Goal: Task Accomplishment & Management: Manage account settings

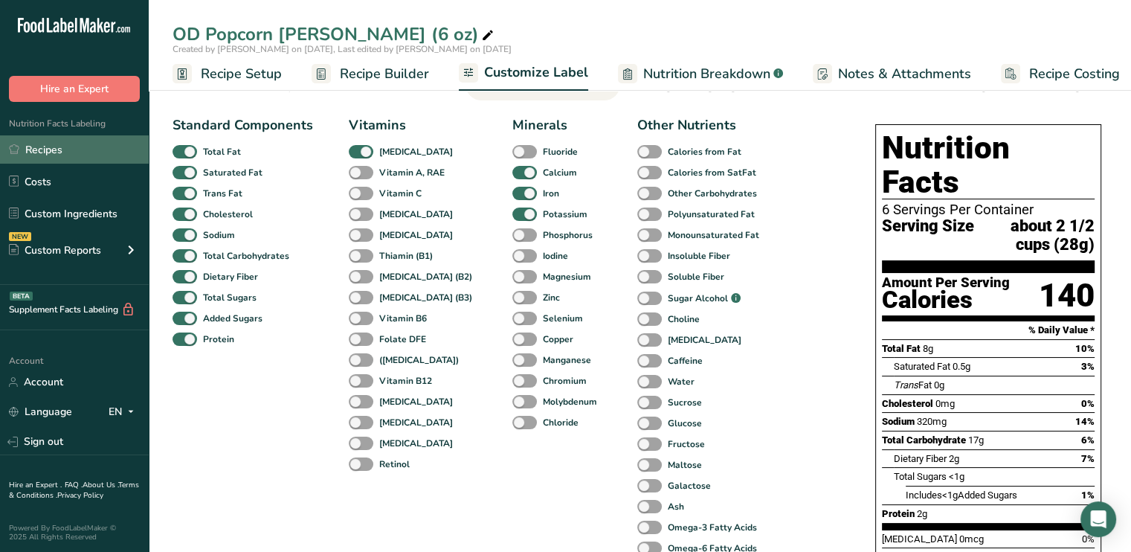
click at [51, 148] on link "Recipes" at bounding box center [74, 149] width 149 height 28
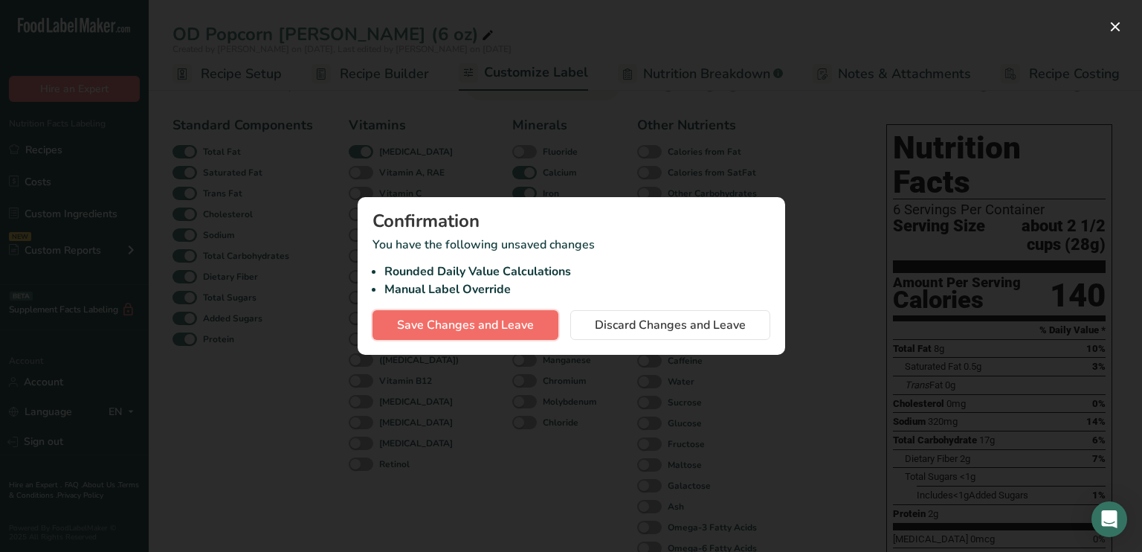
click at [473, 321] on span "Save Changes and Leave" at bounding box center [465, 325] width 137 height 18
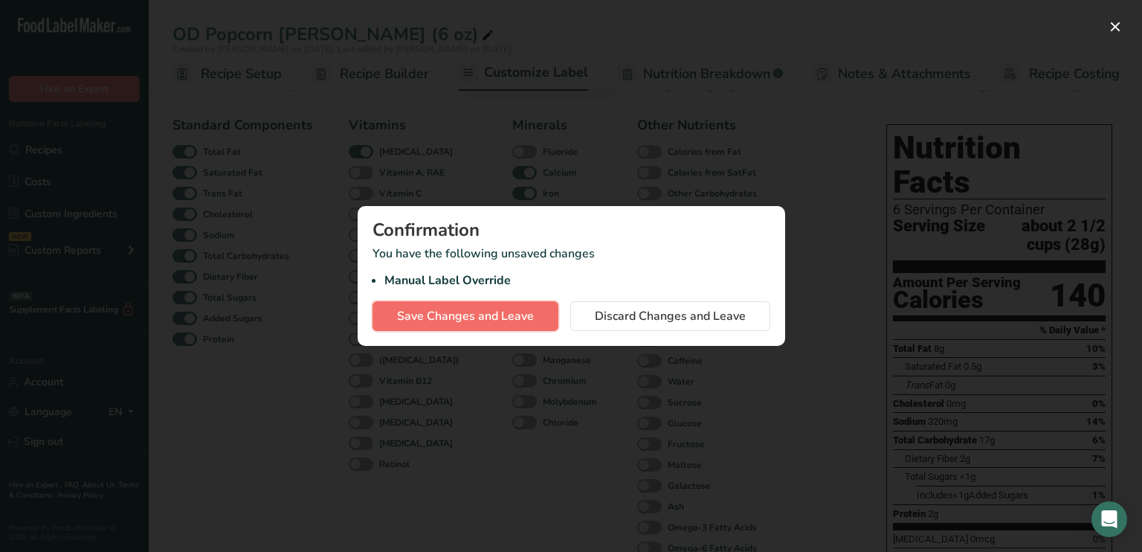
click at [473, 320] on span "Save Changes and Leave" at bounding box center [465, 316] width 137 height 18
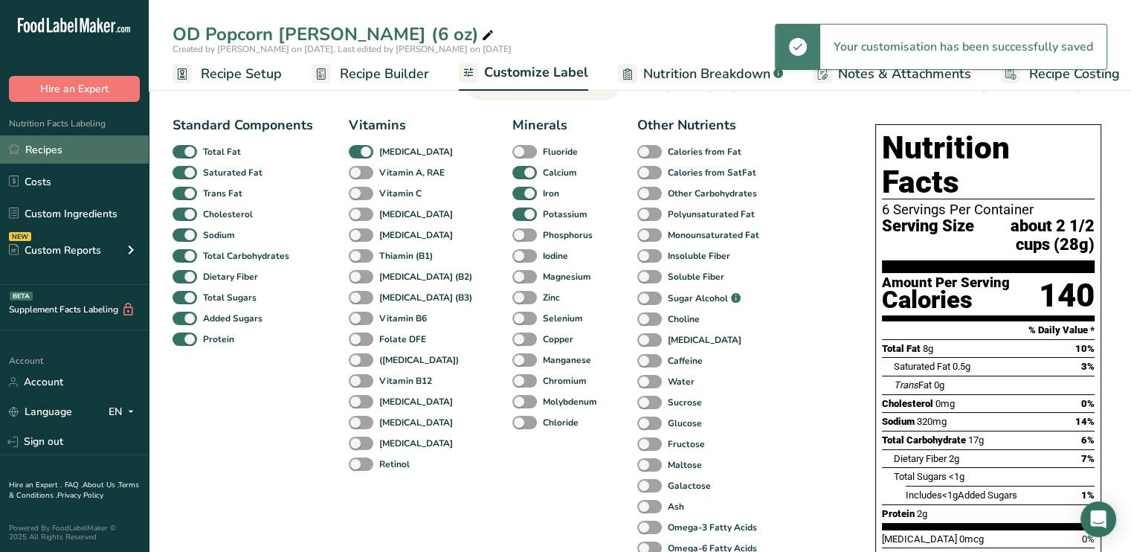
click at [36, 147] on link "Recipes" at bounding box center [74, 149] width 149 height 28
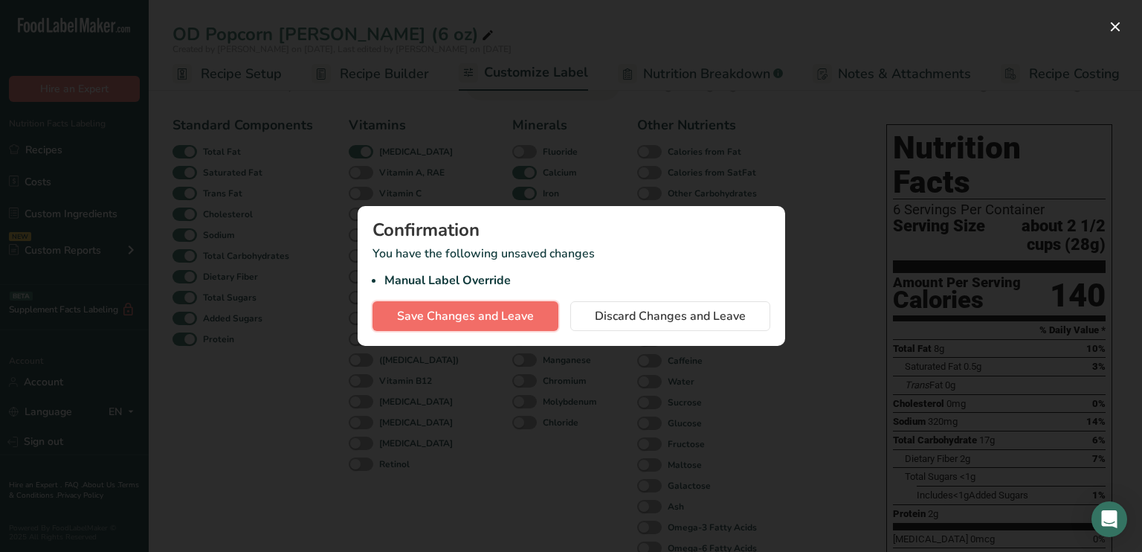
click at [486, 313] on span "Save Changes and Leave" at bounding box center [465, 316] width 137 height 18
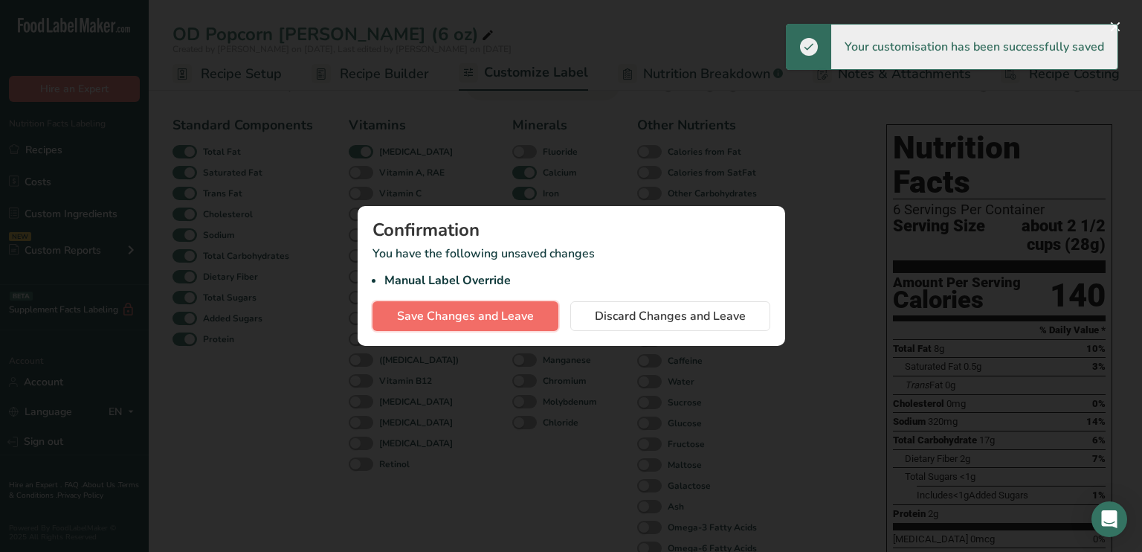
click at [486, 313] on span "Save Changes and Leave" at bounding box center [465, 316] width 137 height 18
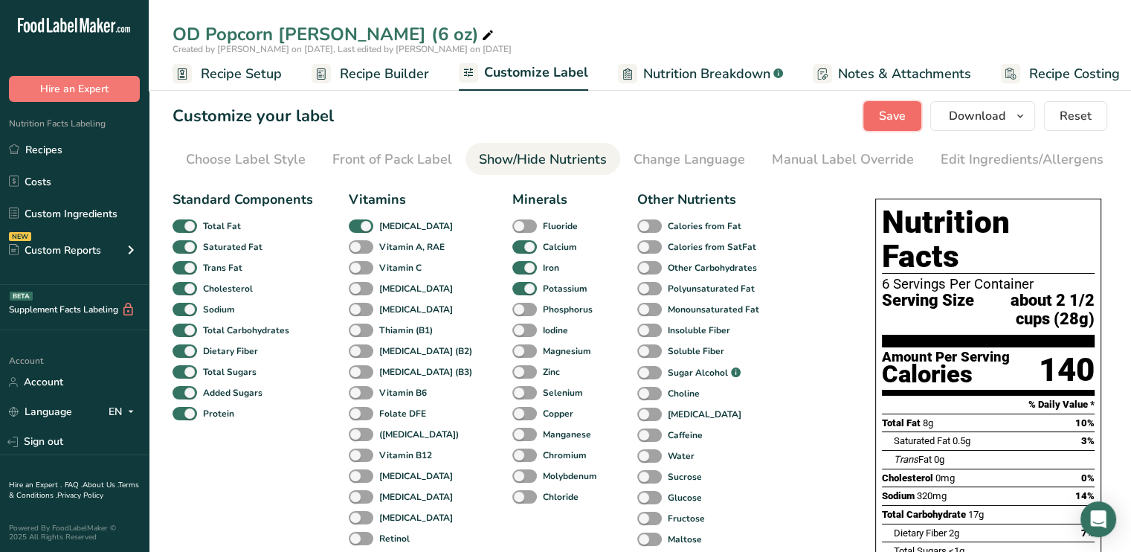
click at [897, 111] on span "Save" at bounding box center [892, 116] width 27 height 18
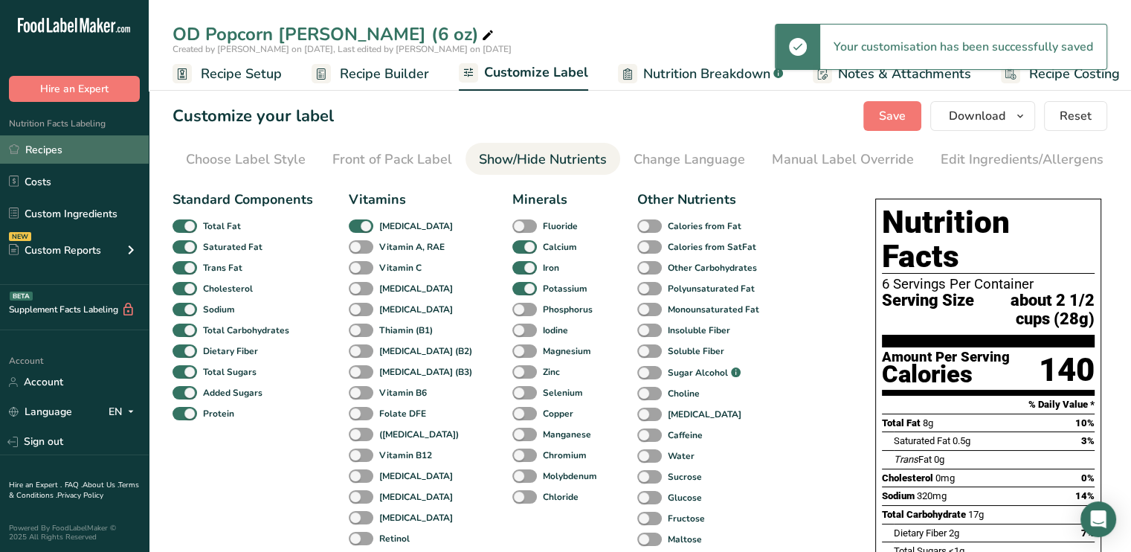
click at [68, 150] on link "Recipes" at bounding box center [74, 149] width 149 height 28
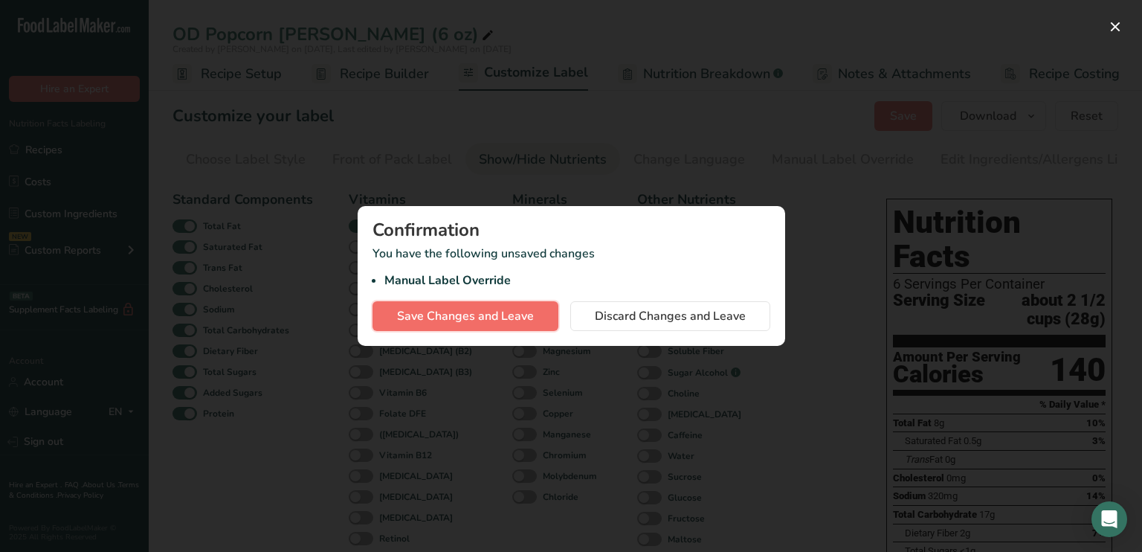
click at [445, 318] on span "Save Changes and Leave" at bounding box center [465, 316] width 137 height 18
click at [476, 318] on span "Save Changes and Leave" at bounding box center [465, 316] width 137 height 18
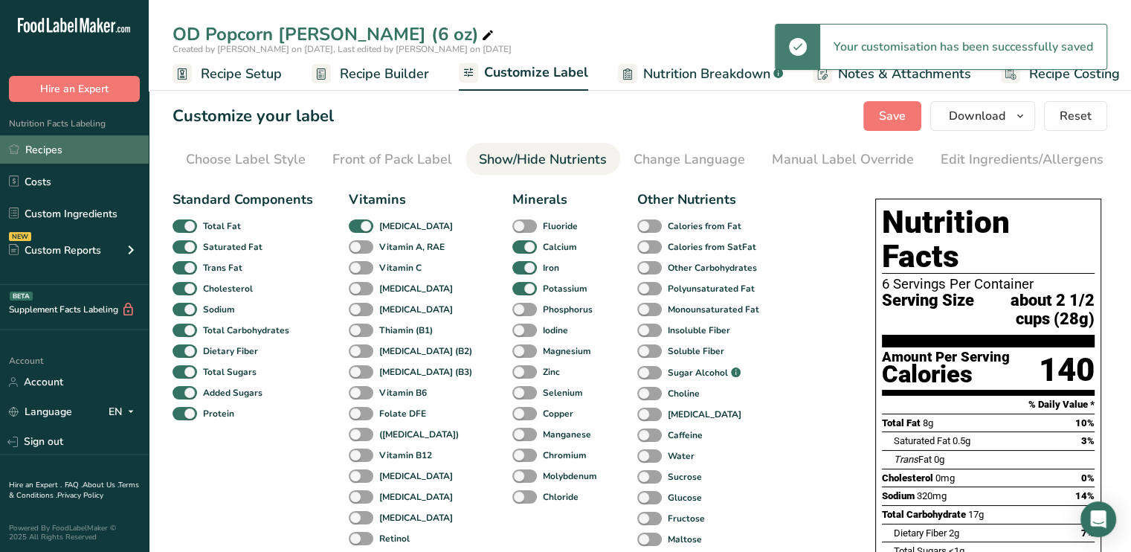
click at [42, 152] on link "Recipes" at bounding box center [74, 149] width 149 height 28
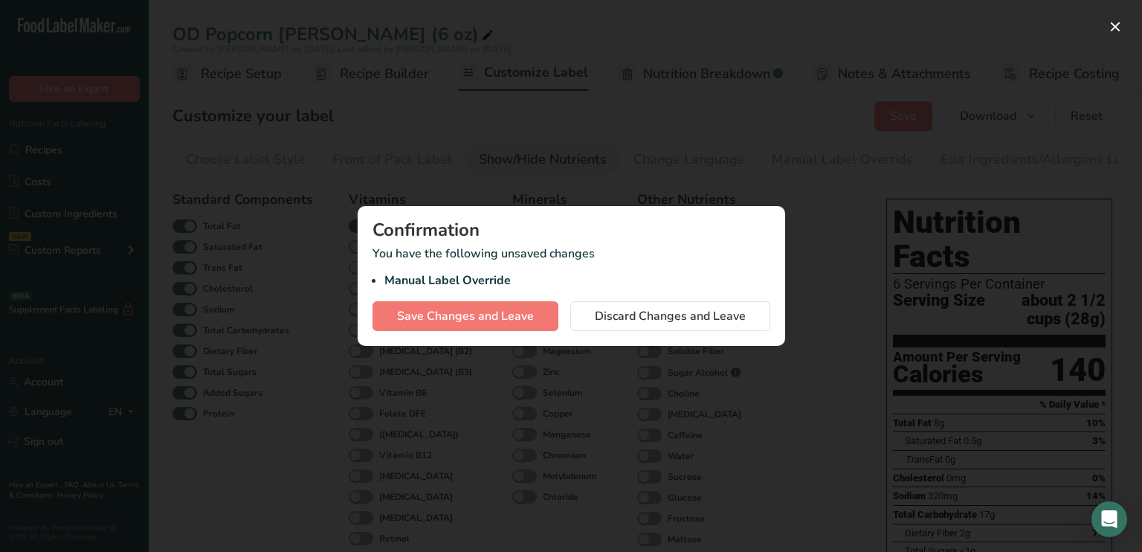
click at [644, 157] on div at bounding box center [571, 276] width 1142 height 552
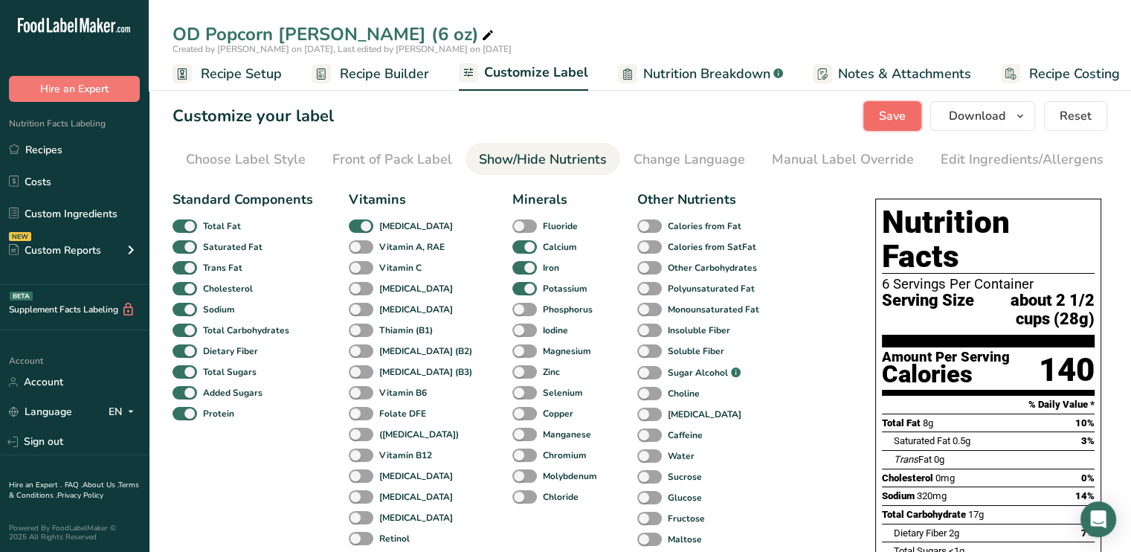
click at [886, 126] on button "Save" at bounding box center [893, 116] width 58 height 30
click at [51, 145] on link "Recipes" at bounding box center [74, 149] width 149 height 28
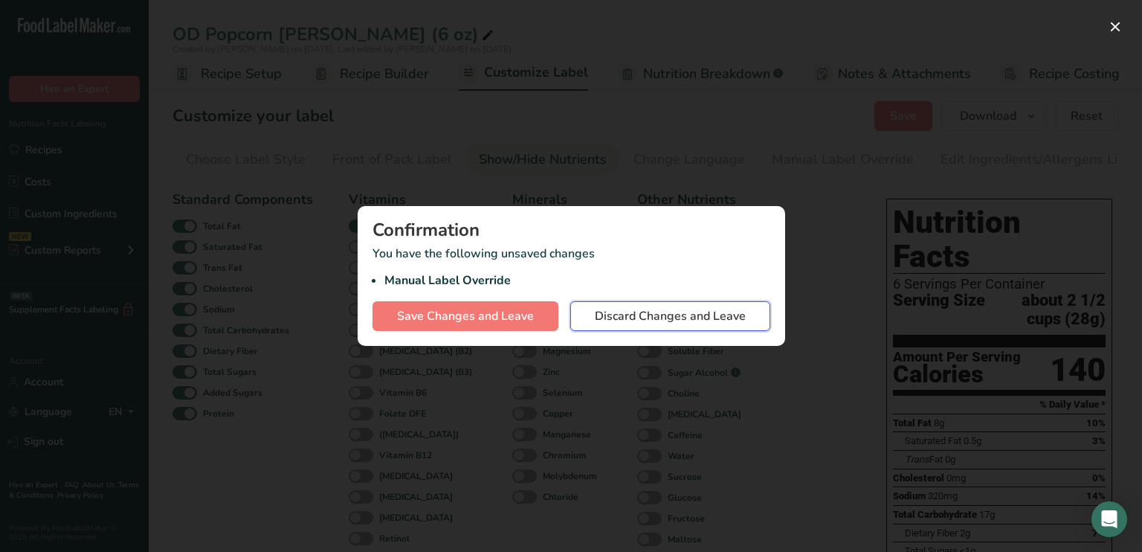
click at [660, 315] on span "Discard Changes and Leave" at bounding box center [670, 316] width 151 height 18
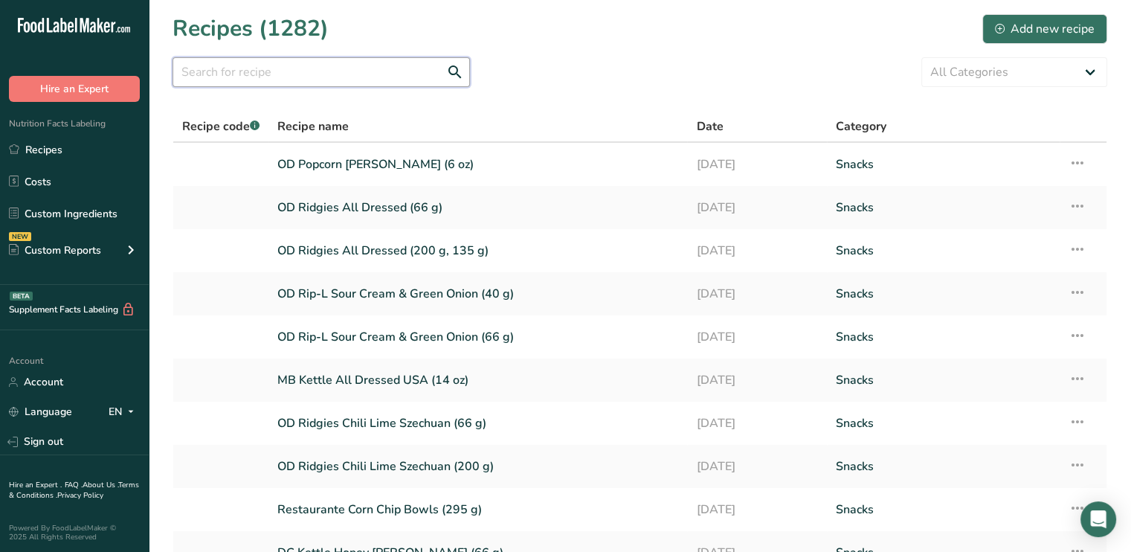
click at [300, 80] on input "text" at bounding box center [322, 72] width 298 height 30
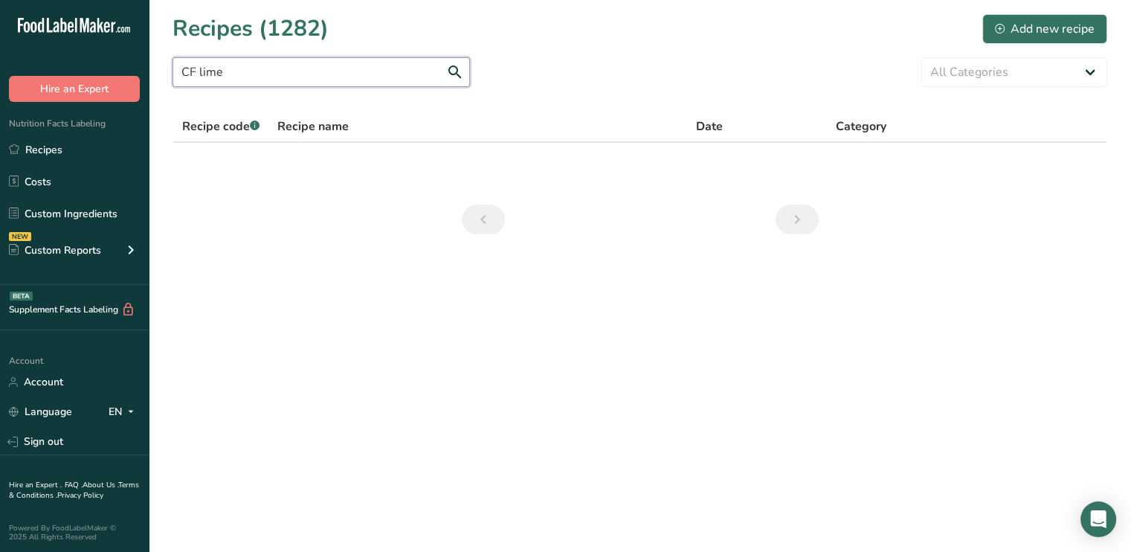
drag, startPoint x: 243, startPoint y: 62, endPoint x: 169, endPoint y: 60, distance: 74.4
click at [169, 60] on section "Recipes (1282) Add new recipe CF lime All Categories Baked Goods [GEOGRAPHIC_DA…" at bounding box center [640, 129] width 983 height 258
type input "lime"
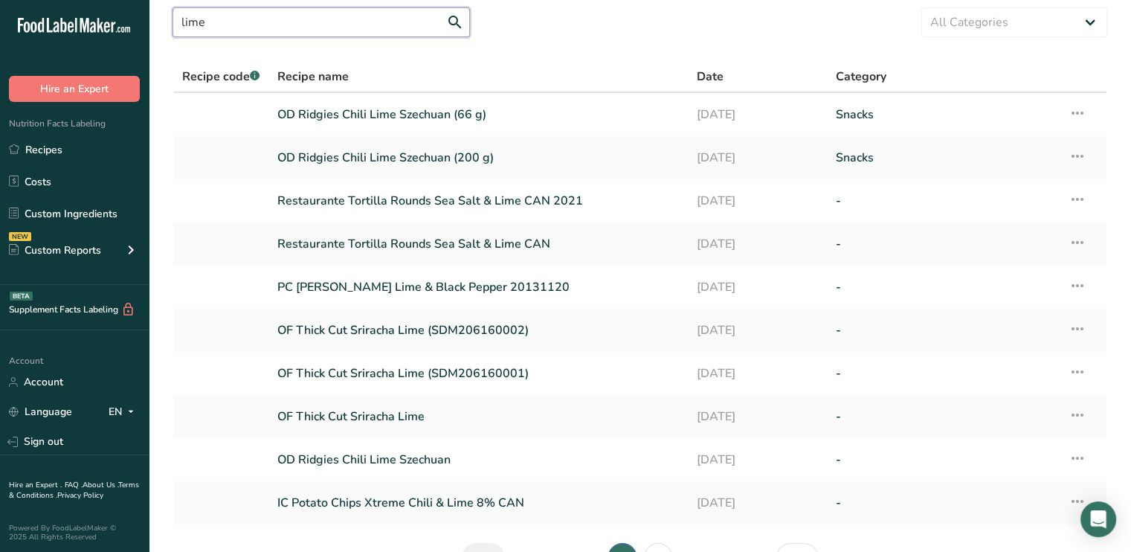
scroll to position [141, 0]
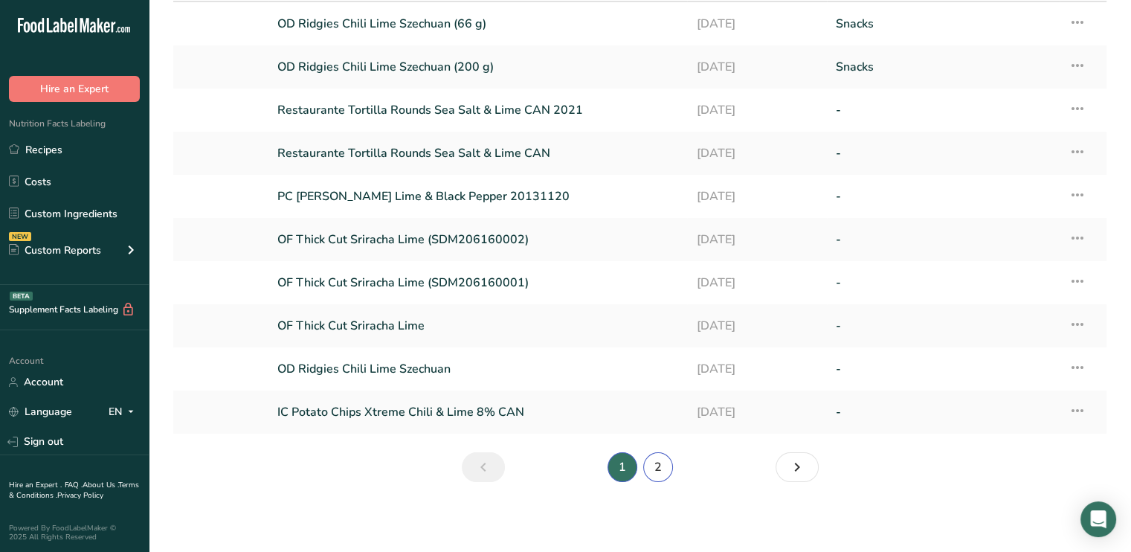
click at [657, 466] on link "2" at bounding box center [658, 467] width 30 height 30
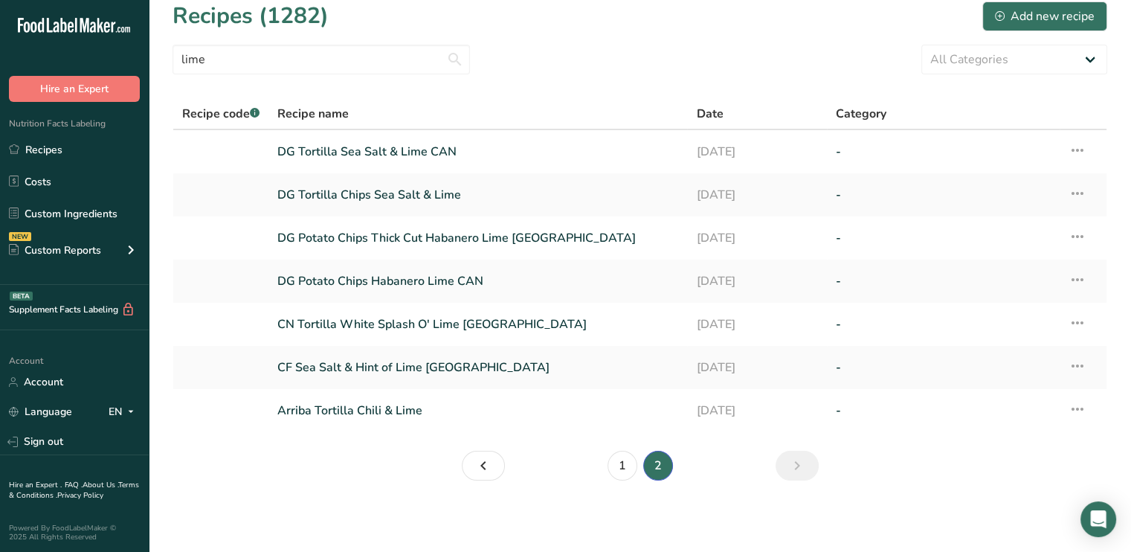
scroll to position [12, 0]
click at [385, 364] on link "CF Sea Salt & Hint of Lime USA" at bounding box center [477, 368] width 401 height 31
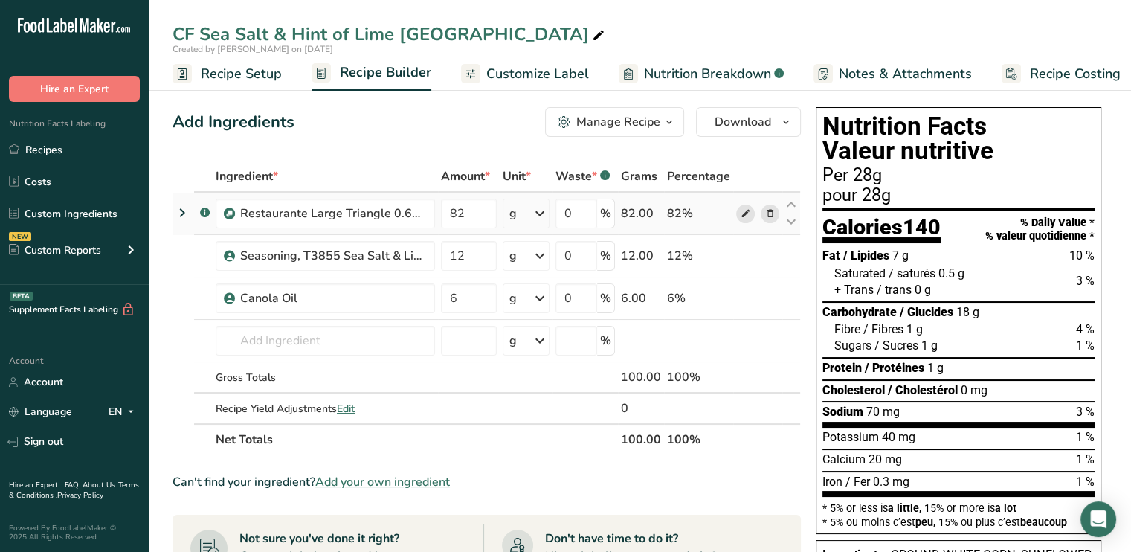
click at [741, 210] on icon at bounding box center [745, 214] width 10 height 16
click at [774, 210] on icon at bounding box center [770, 214] width 10 height 16
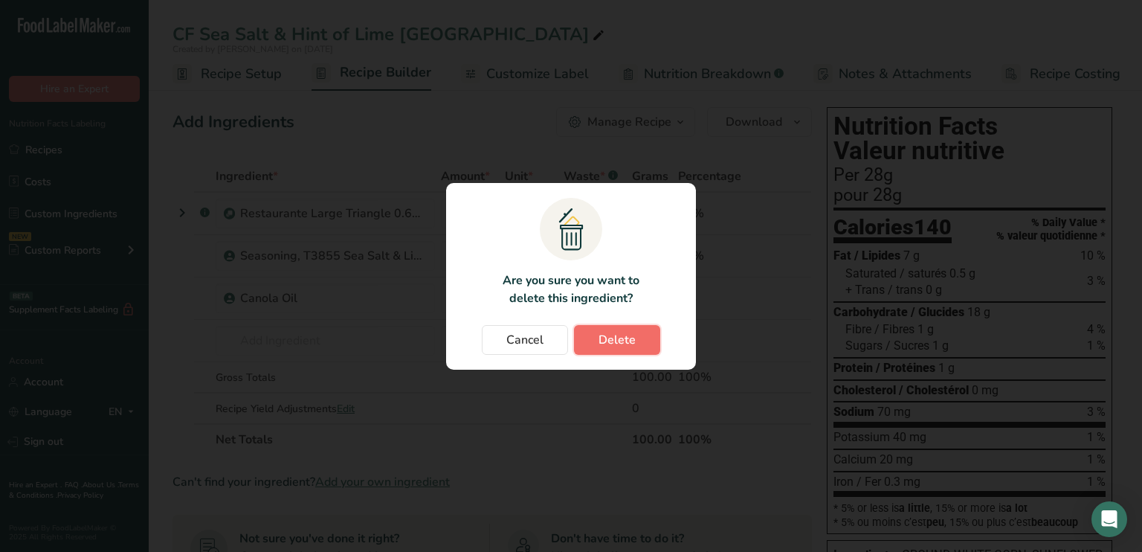
click at [631, 336] on span "Delete" at bounding box center [617, 340] width 37 height 18
type input "12"
type input "6"
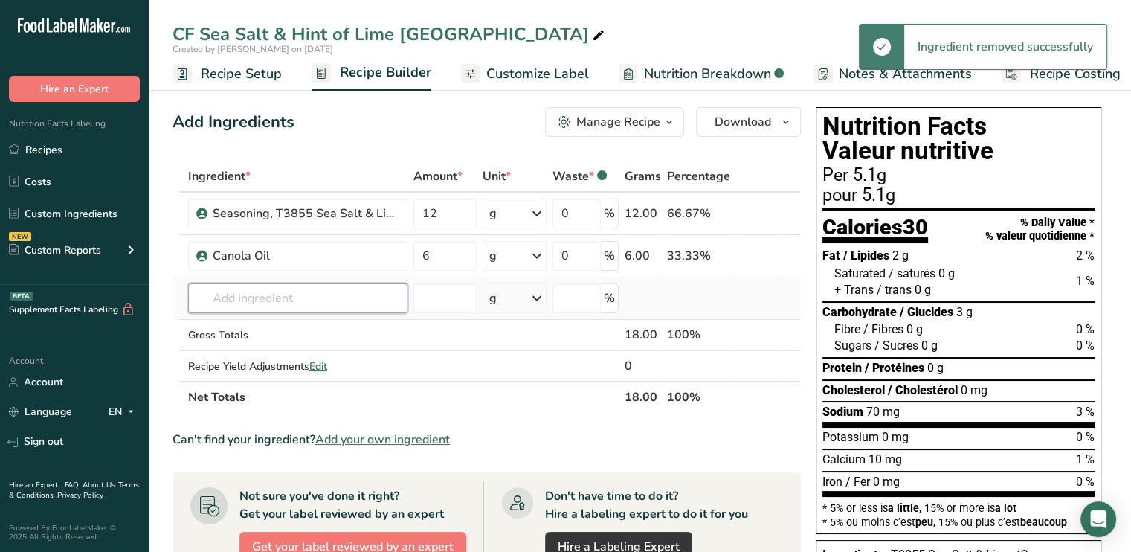
click at [244, 291] on input "text" at bounding box center [297, 298] width 219 height 30
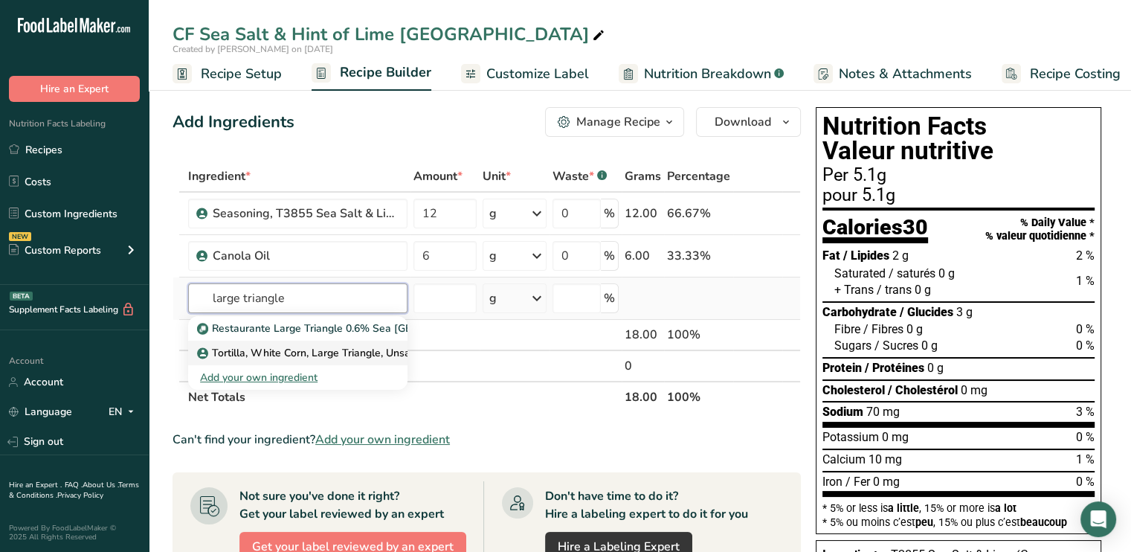
type input "large triangle"
click at [266, 347] on p "Tortilla, White Corn, Large Triangle, Unsalted" at bounding box center [314, 353] width 229 height 16
type input "Tortilla, White Corn, Large Triangle, Unsalted"
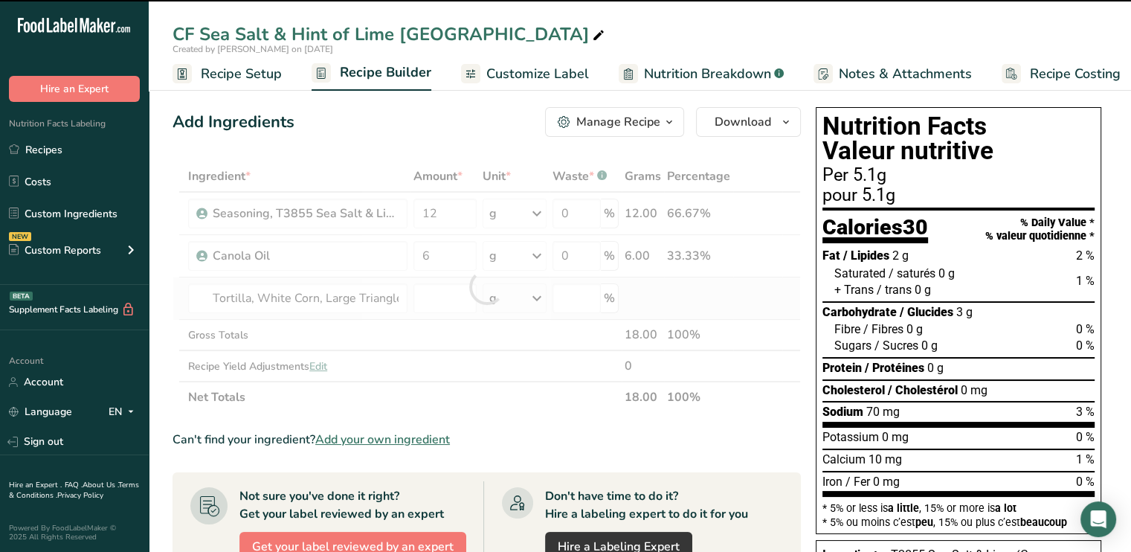
type input "0"
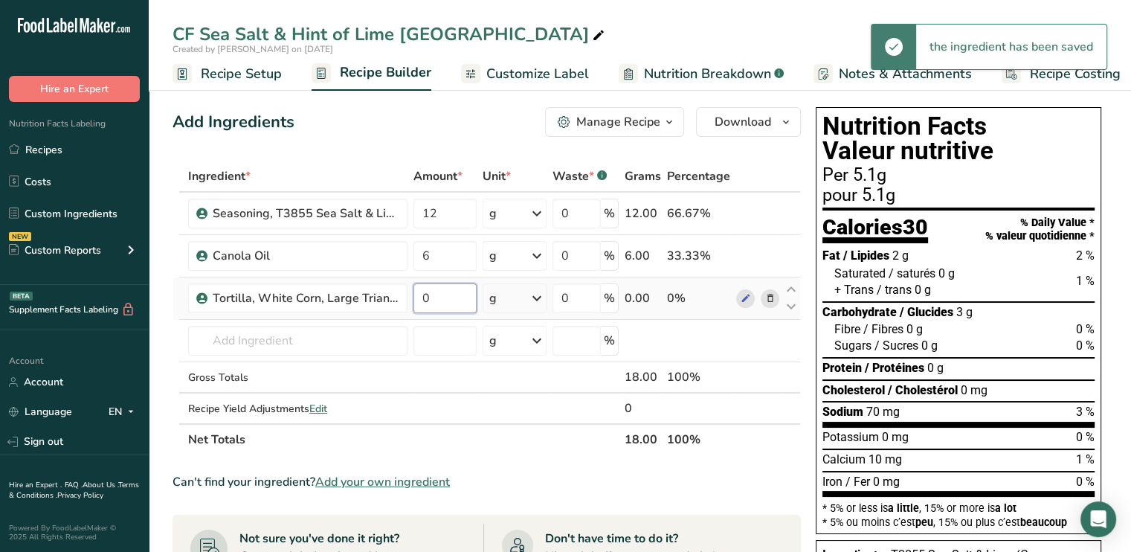
drag, startPoint x: 464, startPoint y: 301, endPoint x: 420, endPoint y: 296, distance: 44.9
click at [420, 296] on input "0" at bounding box center [445, 298] width 63 height 30
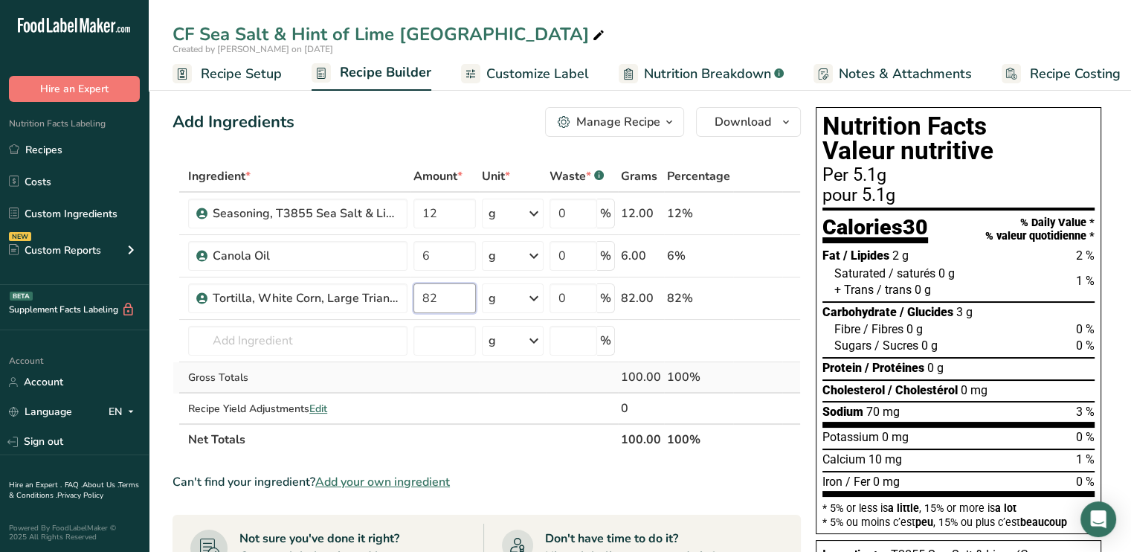
type input "82"
click at [527, 375] on div "Ingredient * Amount * Unit * Waste * .a-a{fill:#347362;}.b-a{fill:#fff;} Grams …" at bounding box center [487, 308] width 629 height 295
click at [791, 284] on icon at bounding box center [791, 289] width 18 height 11
type input "82"
type input "6"
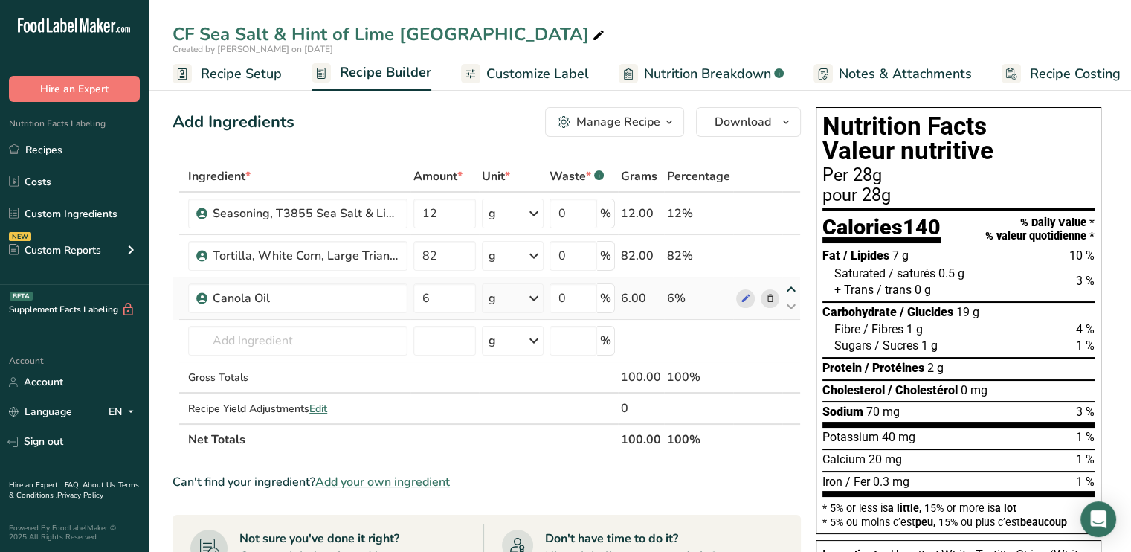
click at [791, 284] on icon at bounding box center [791, 289] width 18 height 11
type input "6"
type input "82"
click at [791, 285] on icon at bounding box center [791, 289] width 18 height 11
type input "82"
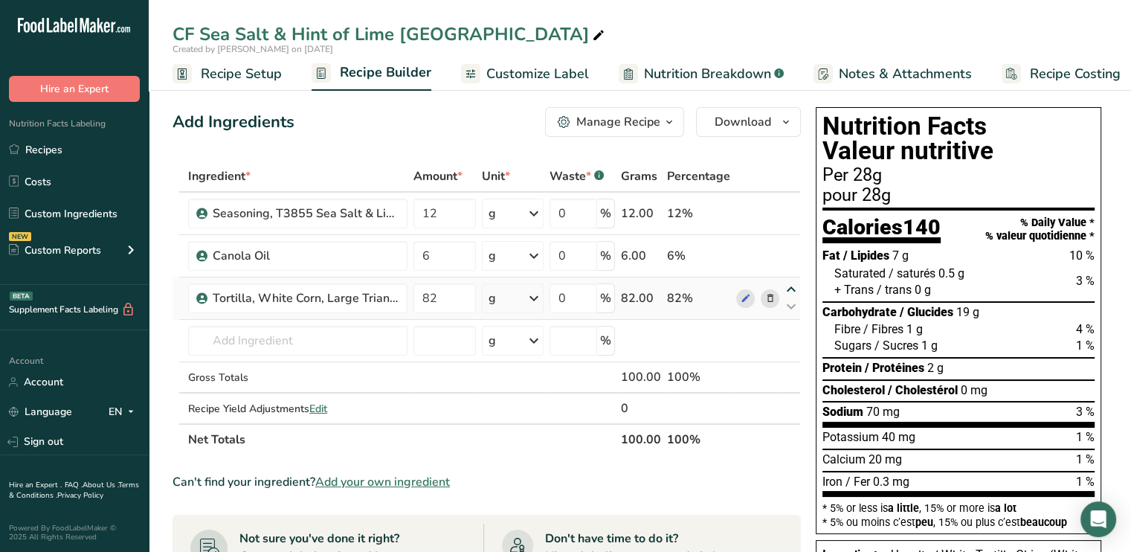
type input "6"
click at [789, 242] on icon at bounding box center [791, 247] width 18 height 11
type input "82"
type input "12"
click at [240, 80] on span "Recipe Setup" at bounding box center [241, 74] width 81 height 20
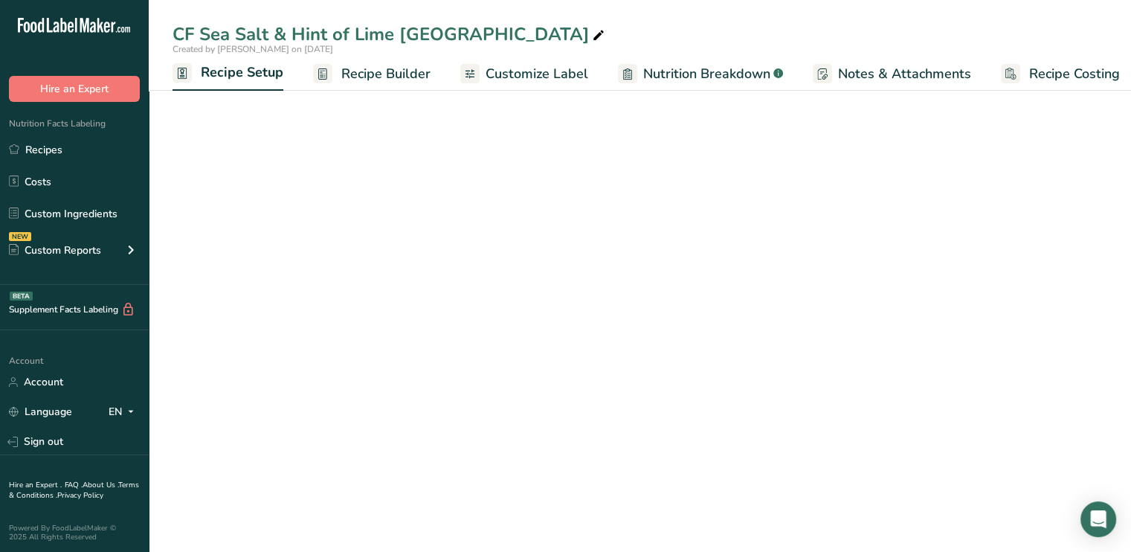
scroll to position [0, 5]
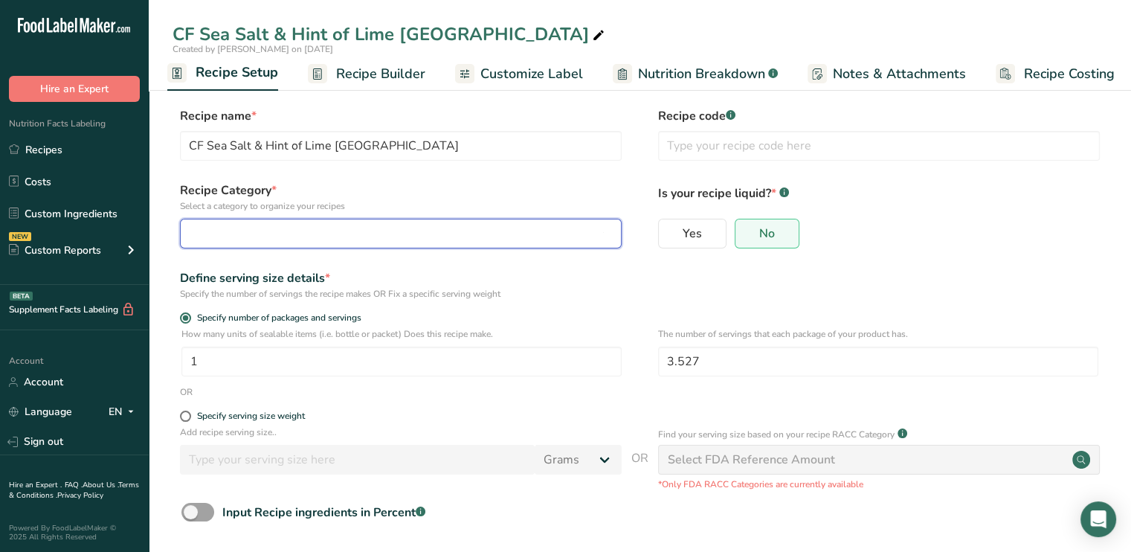
click at [324, 227] on div "button" at bounding box center [397, 234] width 414 height 18
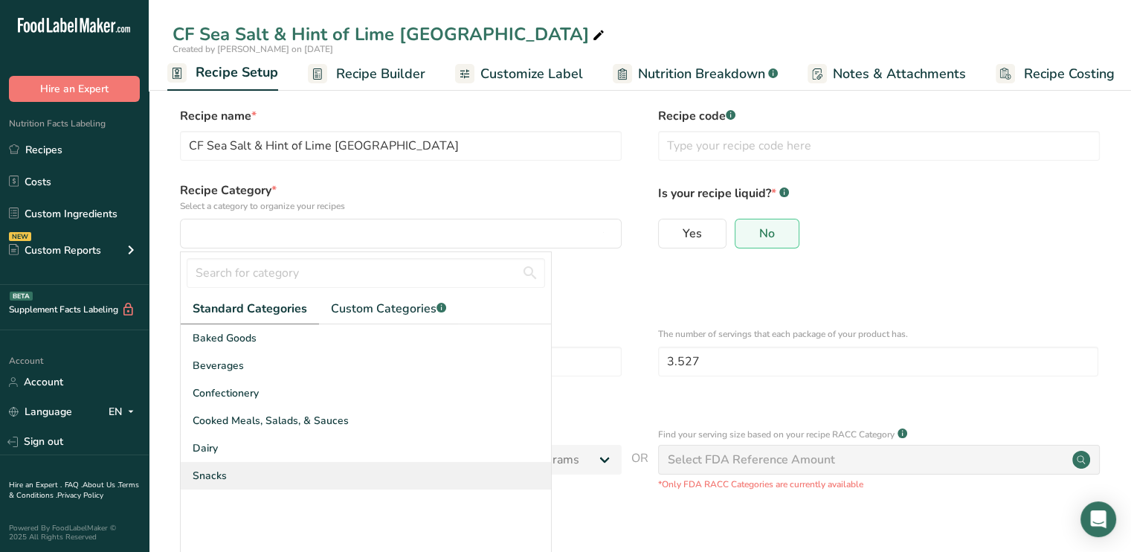
click at [229, 474] on div "Snacks" at bounding box center [366, 476] width 370 height 28
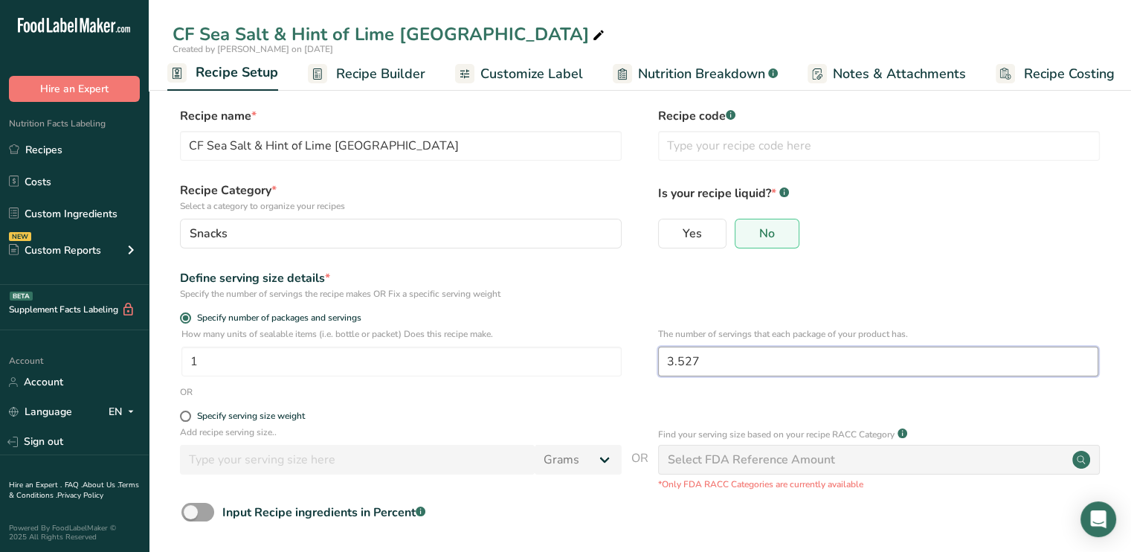
drag, startPoint x: 731, startPoint y: 359, endPoint x: 643, endPoint y: 359, distance: 88.5
click at [643, 359] on div "How many units of sealable items (i.e. bottle or packet) Does this recipe make.…" at bounding box center [640, 356] width 935 height 58
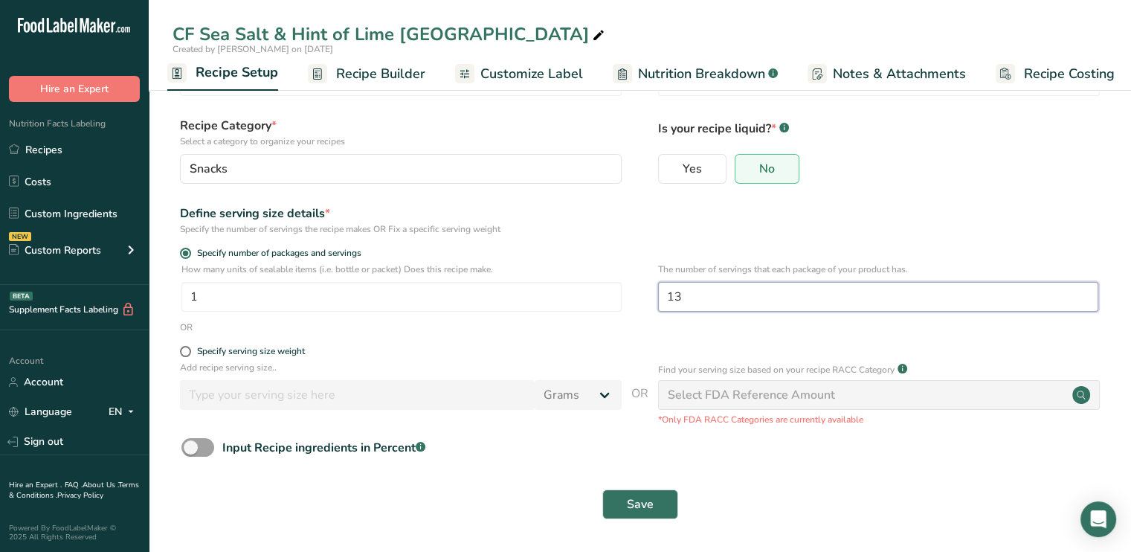
scroll to position [0, 0]
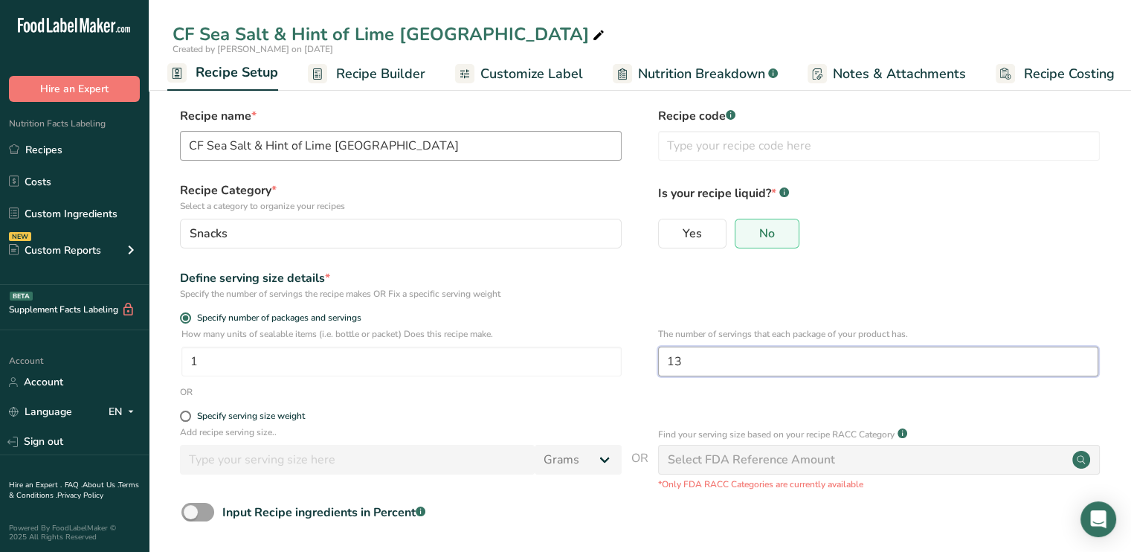
type input "13"
click at [380, 145] on input "CF Sea Salt & Hint of Lime USA" at bounding box center [401, 146] width 442 height 30
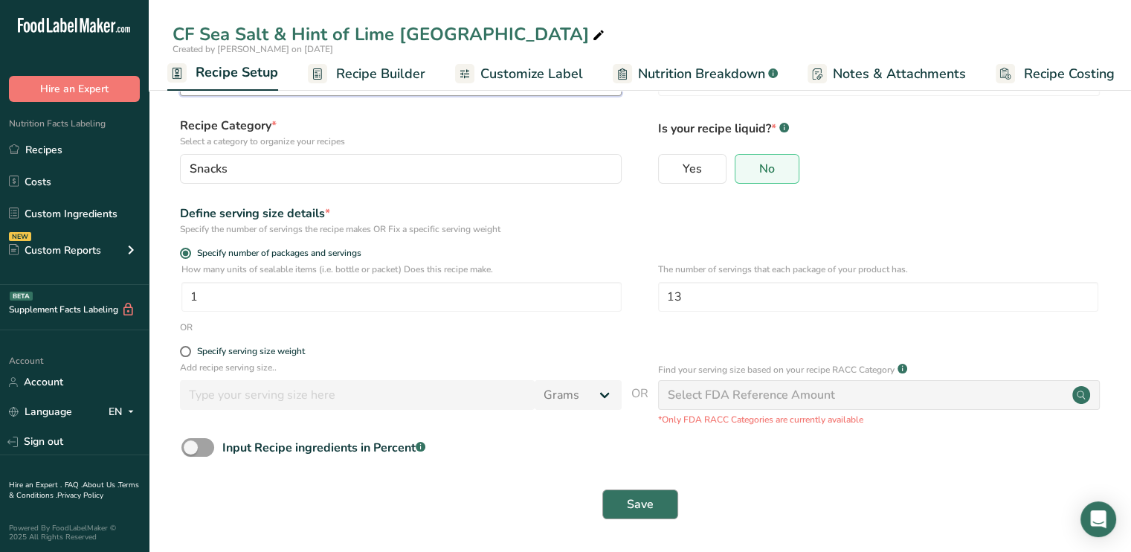
type input "CF Sea Salt & Hint of Lime USA (13 oz)"
click at [646, 498] on span "Save" at bounding box center [640, 504] width 27 height 18
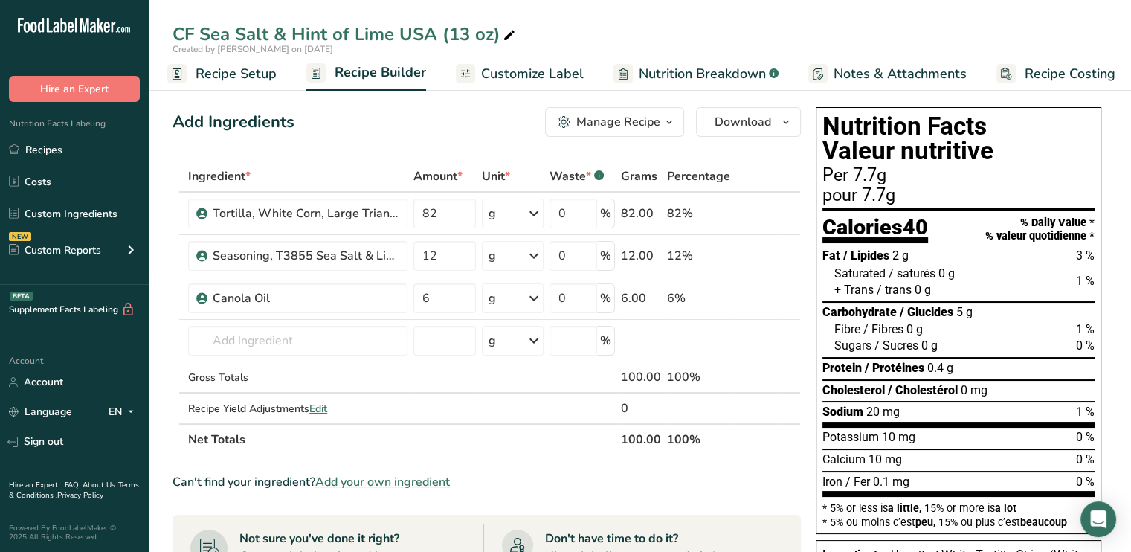
click at [242, 73] on span "Recipe Setup" at bounding box center [236, 74] width 81 height 20
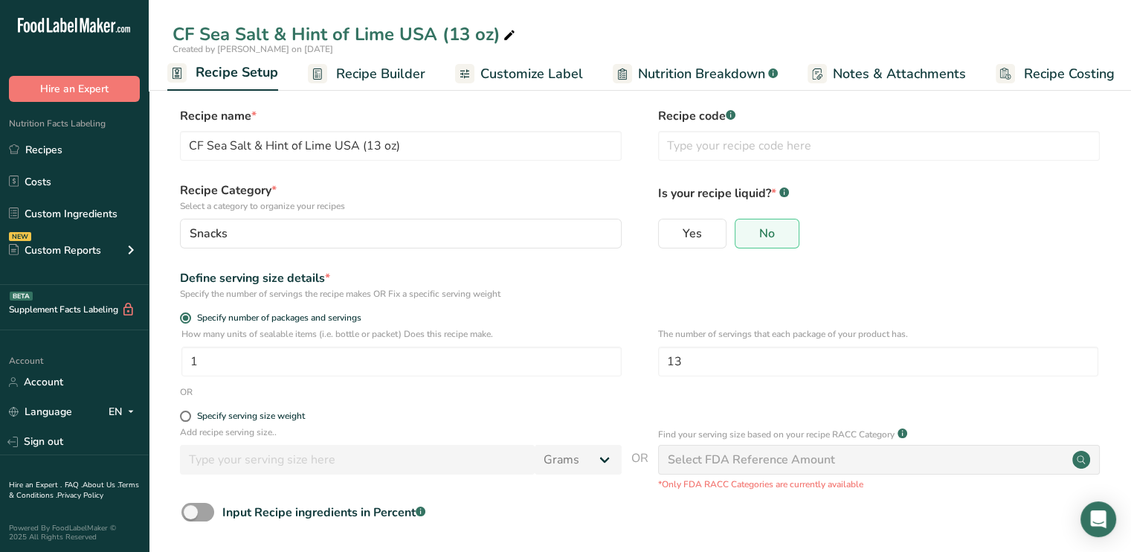
click at [384, 78] on span "Recipe Builder" at bounding box center [380, 74] width 89 height 20
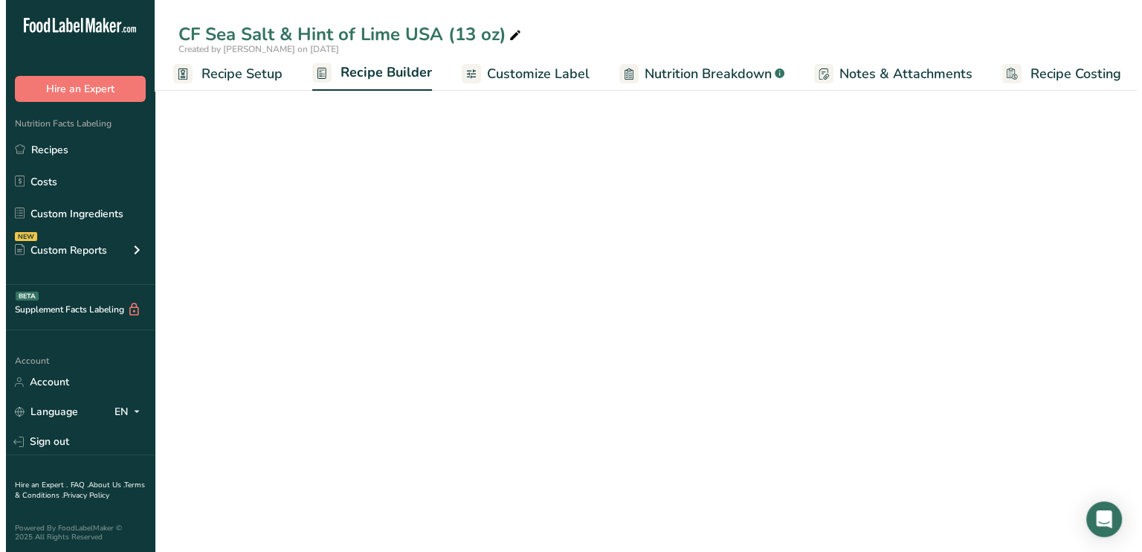
scroll to position [0, 13]
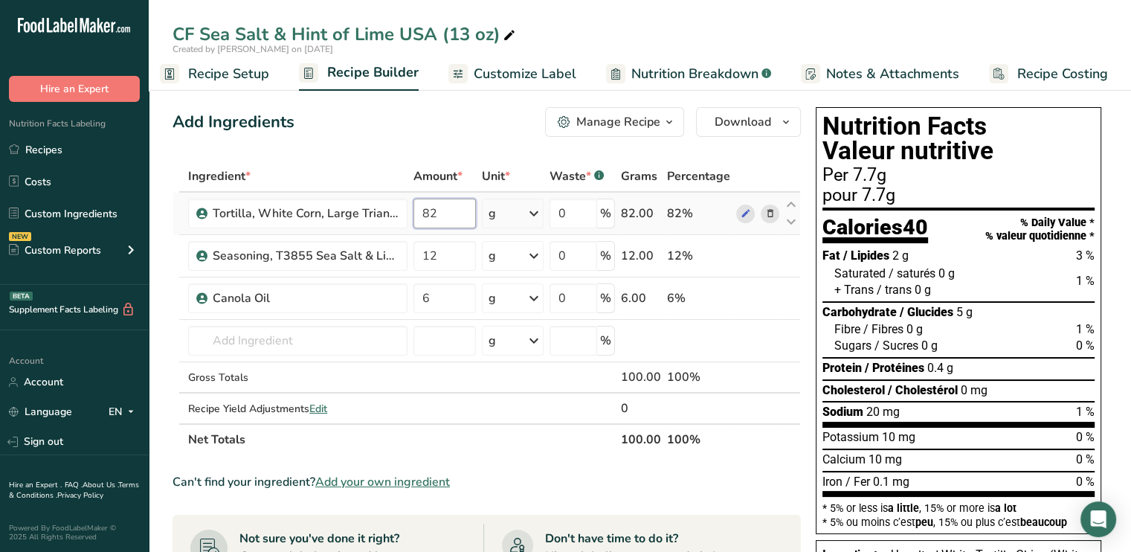
drag, startPoint x: 444, startPoint y: 221, endPoint x: 417, endPoint y: 210, distance: 29.7
click at [417, 210] on input "82" at bounding box center [445, 214] width 62 height 30
type input "10.66"
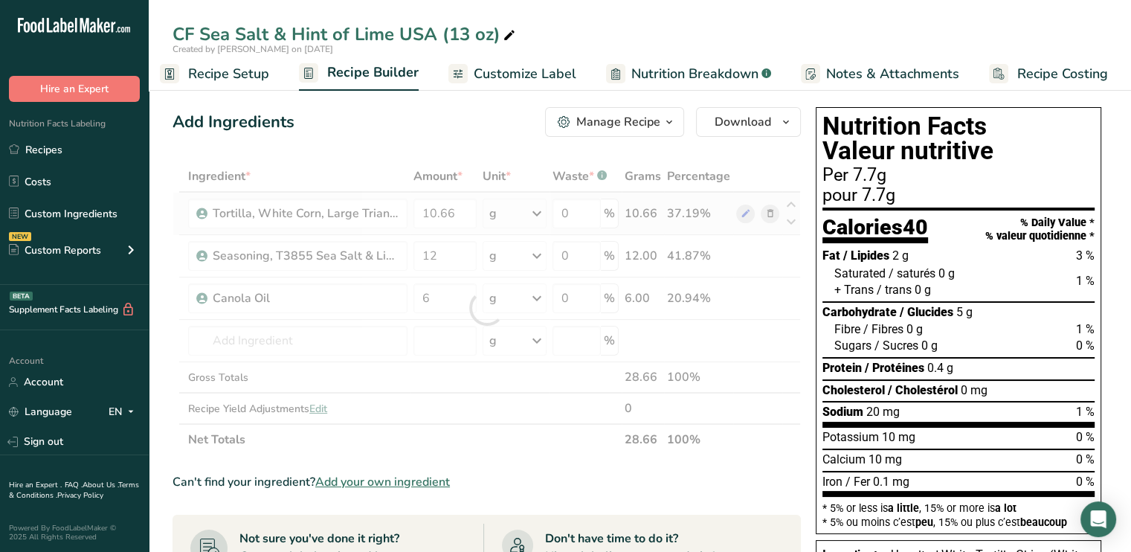
click at [541, 215] on div "Ingredient * Amount * Unit * Waste * .a-a{fill:#347362;}.b-a{fill:#fff;} Grams …" at bounding box center [487, 308] width 629 height 295
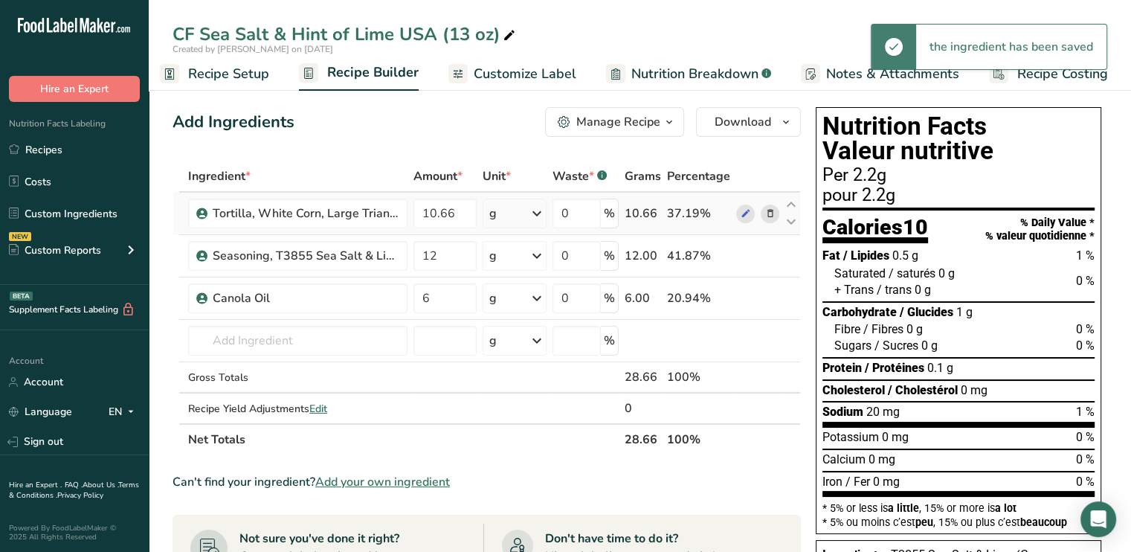
click at [537, 210] on icon at bounding box center [537, 213] width 18 height 27
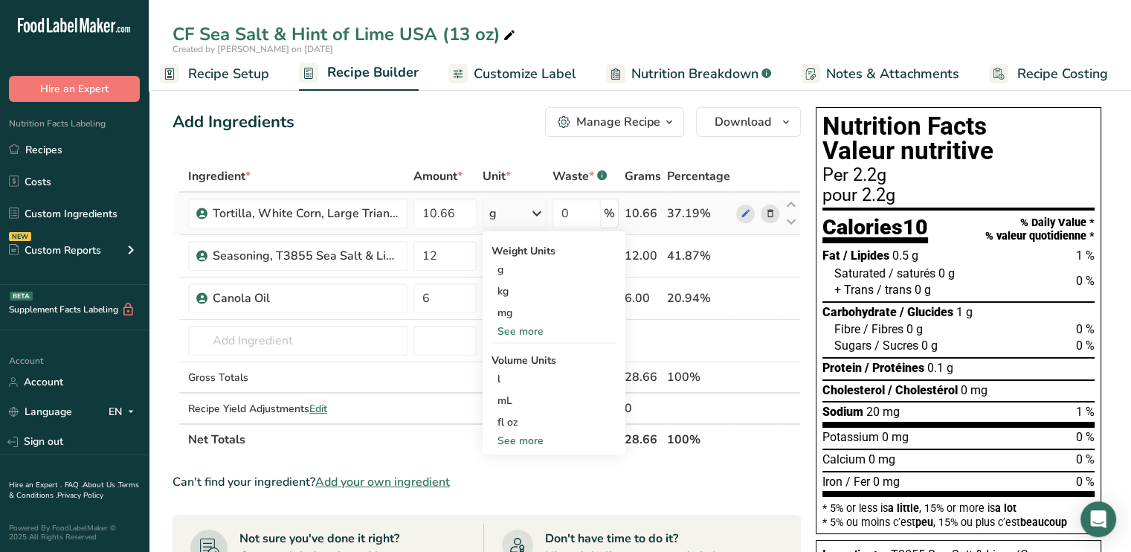
click at [527, 334] on div "See more" at bounding box center [554, 332] width 125 height 16
click at [520, 372] on div "oz" at bounding box center [554, 378] width 125 height 22
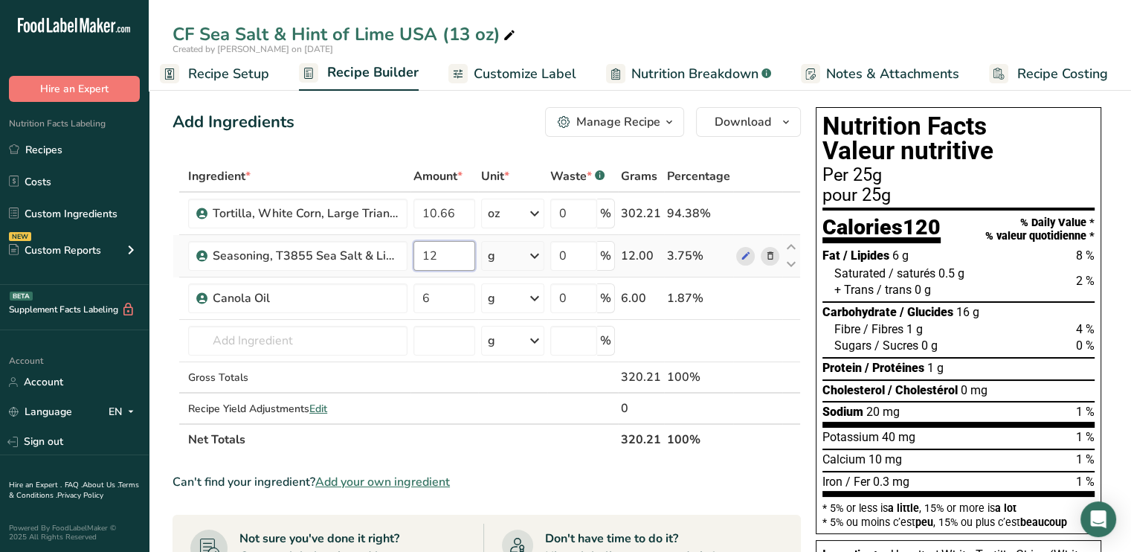
drag, startPoint x: 452, startPoint y: 248, endPoint x: 412, endPoint y: 249, distance: 40.2
click at [412, 249] on td "12" at bounding box center [445, 256] width 68 height 42
type input "1.56"
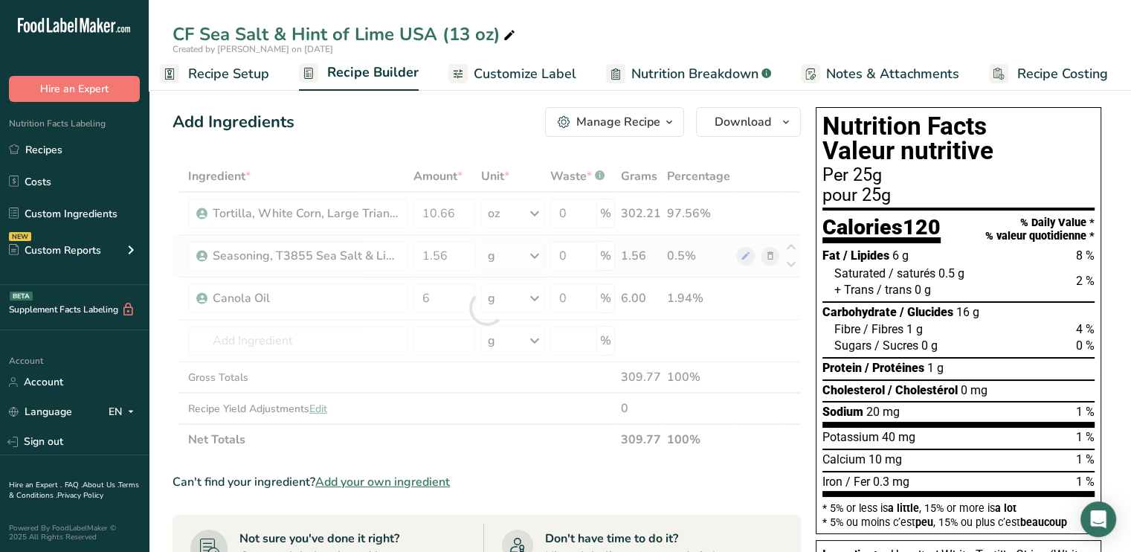
click at [539, 255] on div "Ingredient * Amount * Unit * Waste * .a-a{fill:#347362;}.b-a{fill:#fff;} Grams …" at bounding box center [487, 308] width 629 height 295
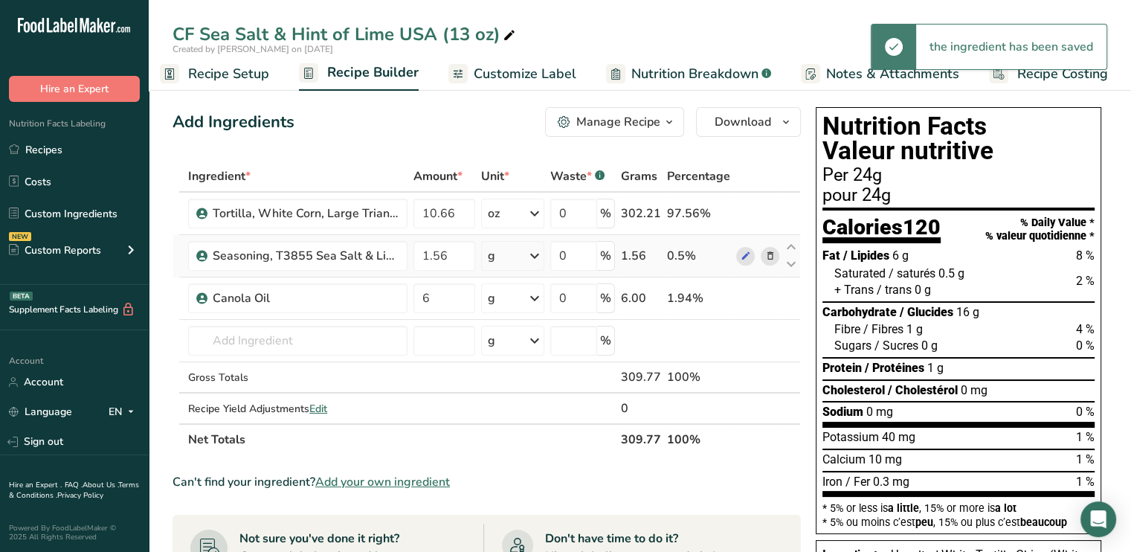
click at [538, 257] on icon at bounding box center [535, 255] width 18 height 27
click at [523, 374] on div "See more" at bounding box center [552, 374] width 125 height 16
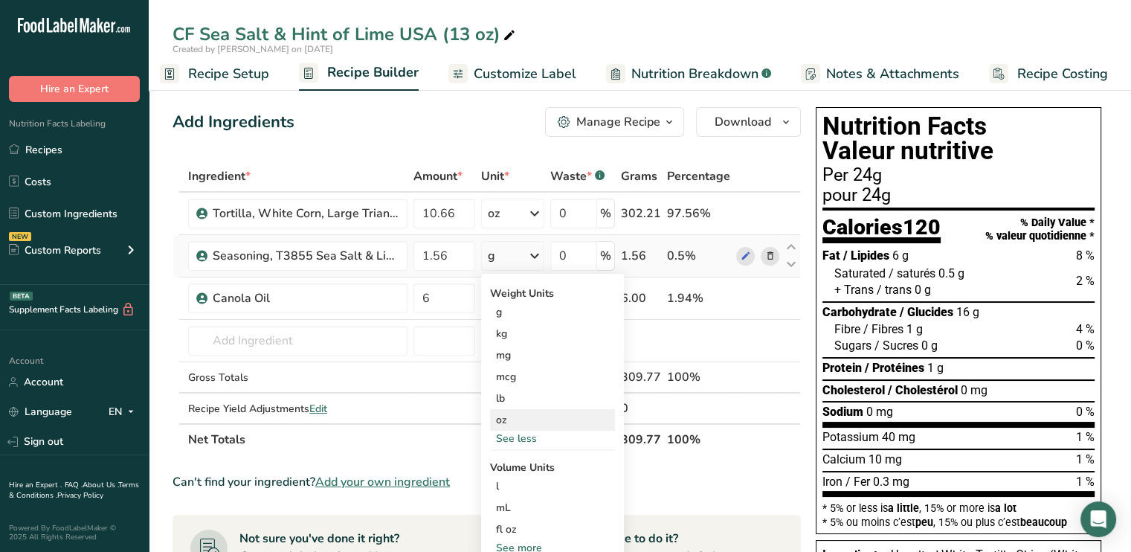
click at [517, 417] on div "oz" at bounding box center [552, 420] width 125 height 22
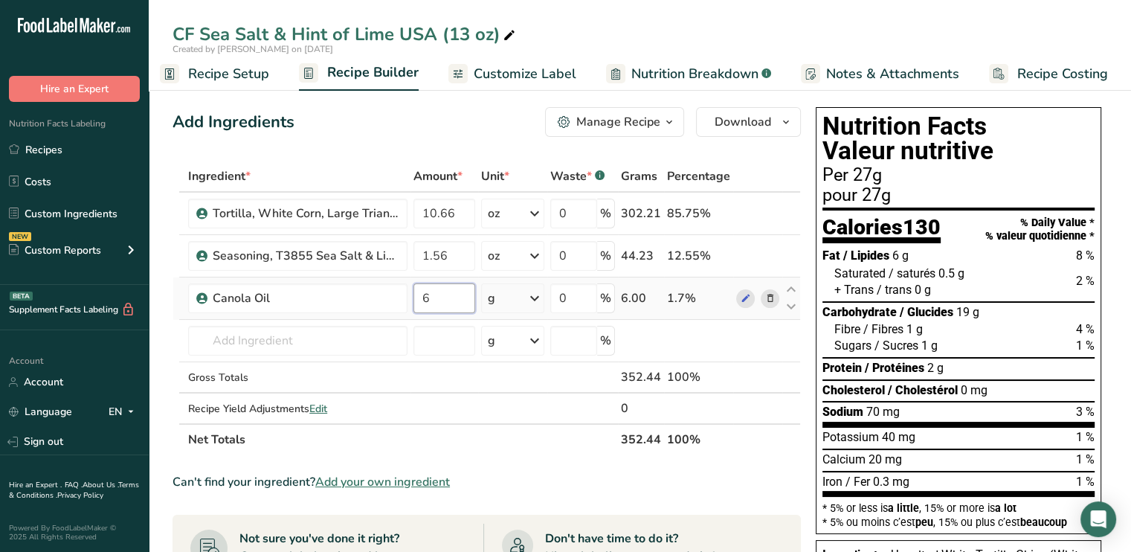
drag, startPoint x: 435, startPoint y: 300, endPoint x: 422, endPoint y: 297, distance: 13.7
click at [422, 297] on input "6" at bounding box center [445, 298] width 62 height 30
type input "0.78"
click at [461, 382] on div "Ingredient * Amount * Unit * Waste * .a-a{fill:#347362;}.b-a{fill:#fff;} Grams …" at bounding box center [487, 308] width 629 height 295
click at [538, 302] on icon at bounding box center [535, 298] width 18 height 27
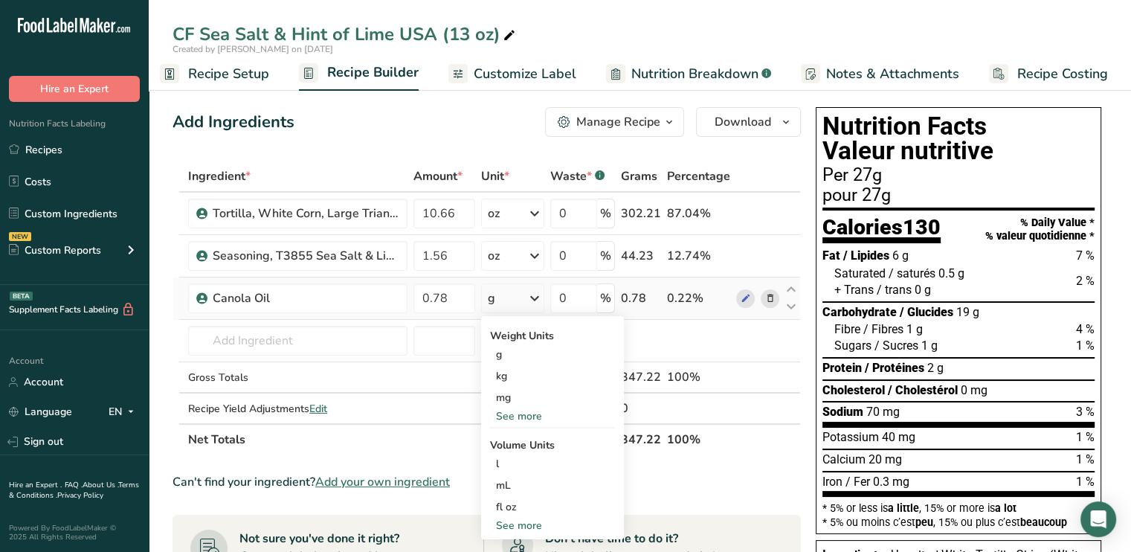
click at [530, 413] on div "See more" at bounding box center [552, 416] width 125 height 16
click at [518, 457] on div "oz" at bounding box center [552, 462] width 125 height 22
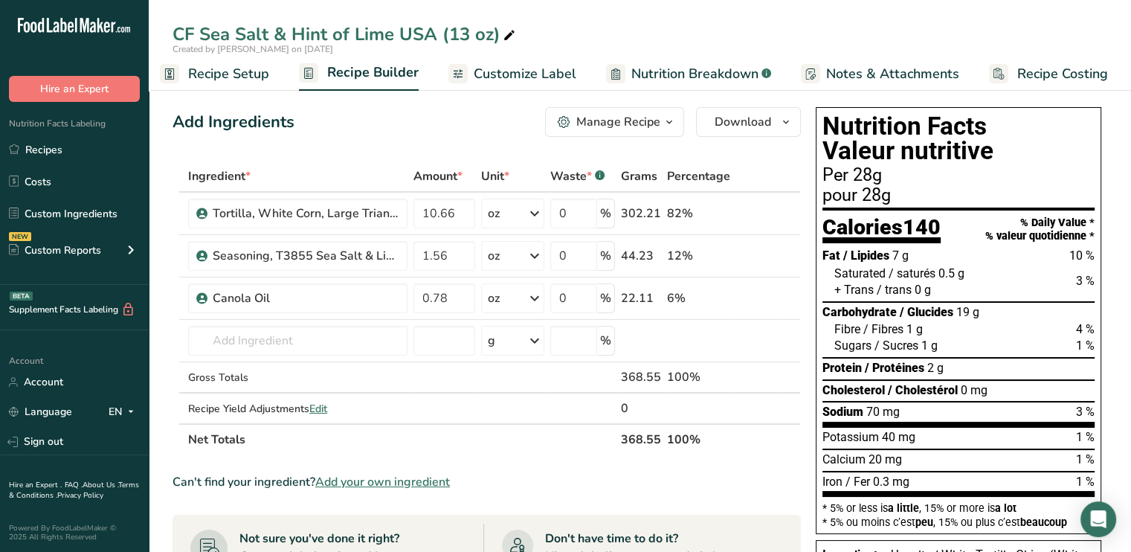
click at [489, 71] on span "Customize Label" at bounding box center [525, 74] width 103 height 20
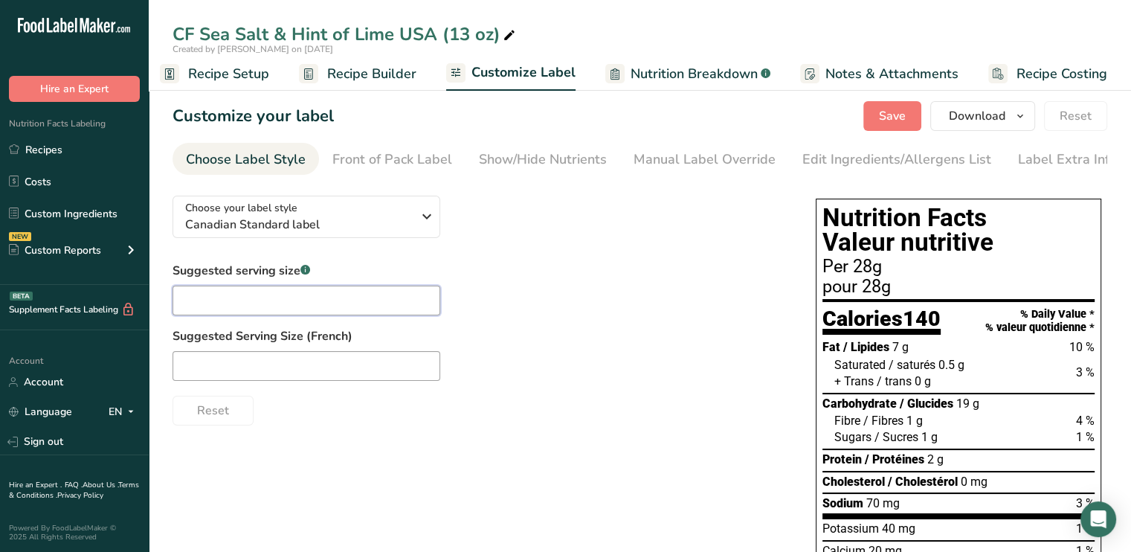
click at [286, 295] on input "text" at bounding box center [307, 301] width 268 height 30
click at [383, 72] on span "Recipe Builder" at bounding box center [371, 74] width 89 height 20
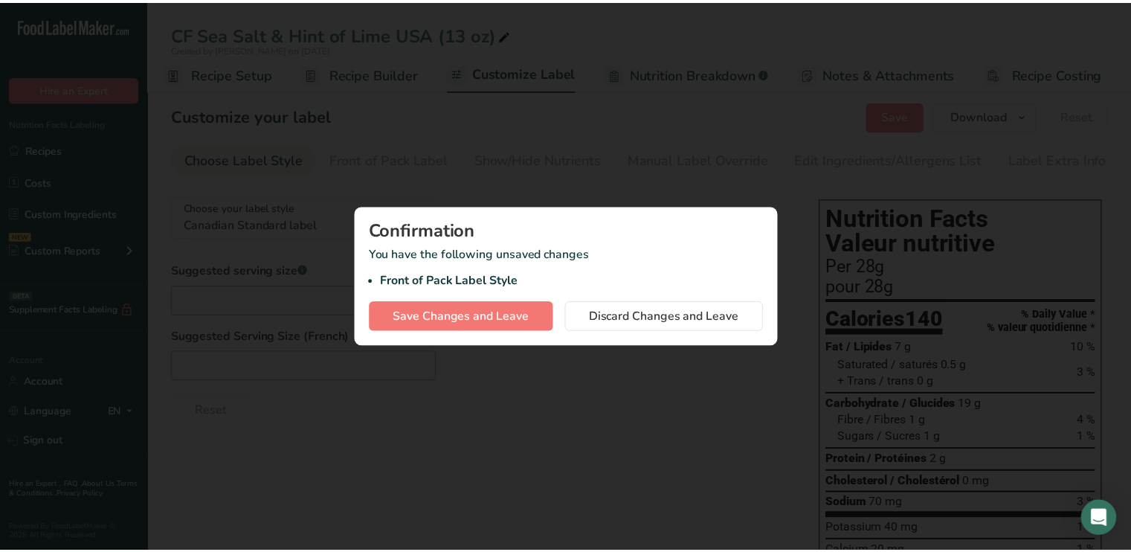
scroll to position [0, 1]
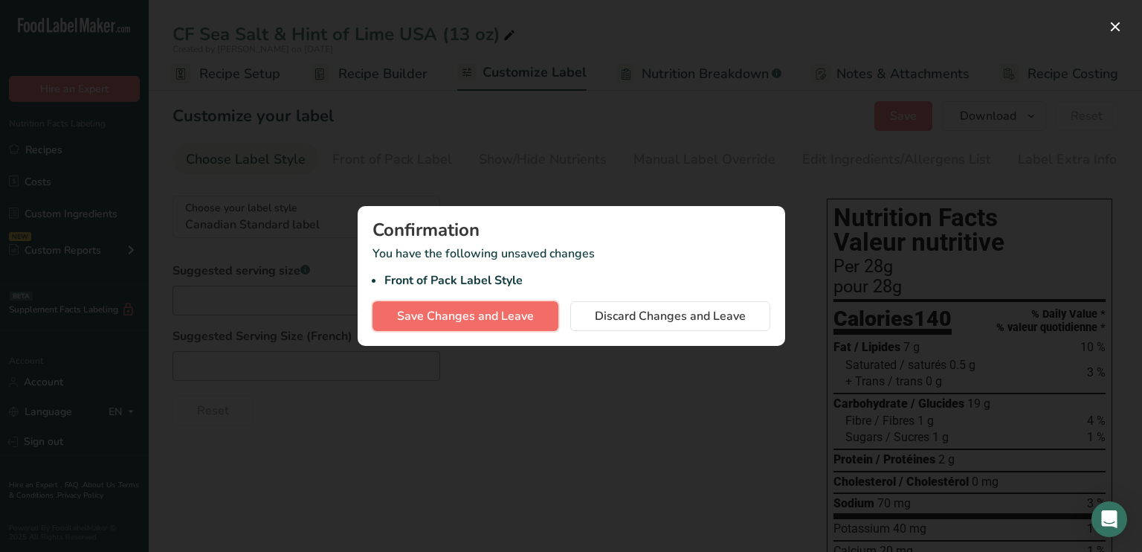
click at [475, 313] on span "Save Changes and Leave" at bounding box center [465, 316] width 137 height 18
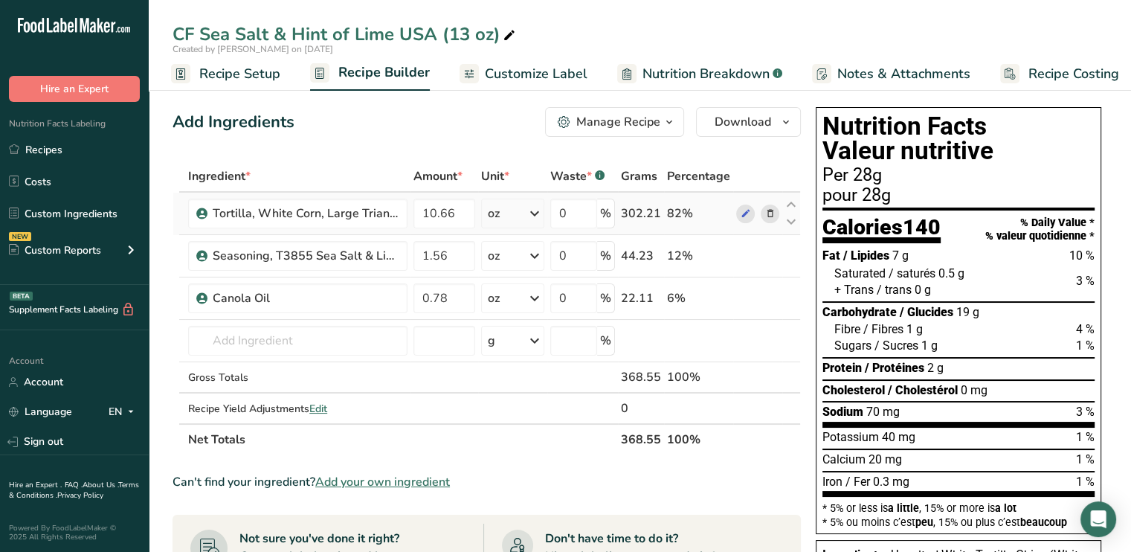
click at [765, 212] on icon at bounding box center [770, 214] width 10 height 16
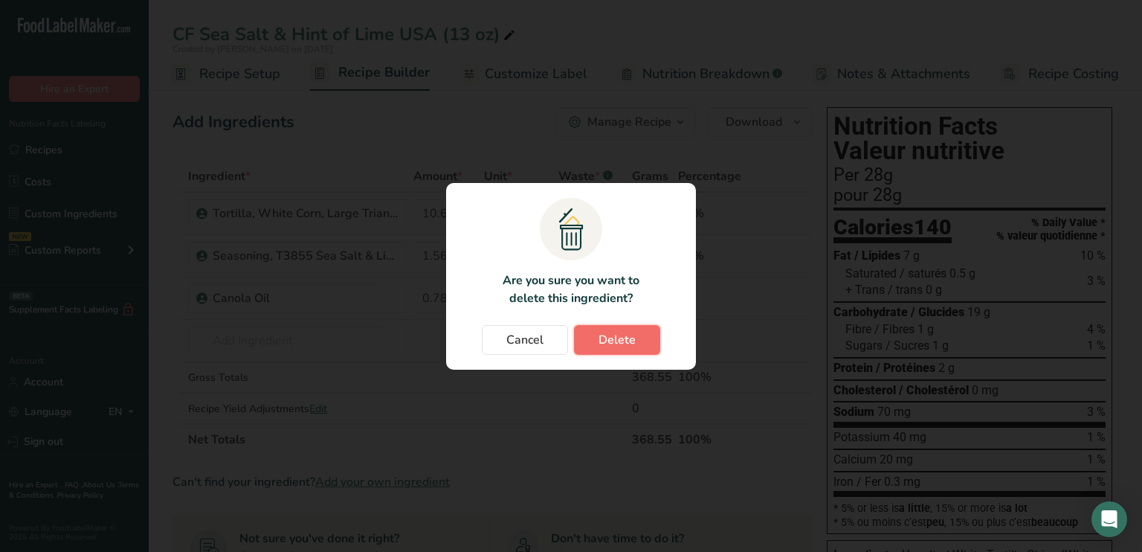
click at [616, 342] on span "Delete" at bounding box center [617, 340] width 37 height 18
type input "1.56"
type input "0.78"
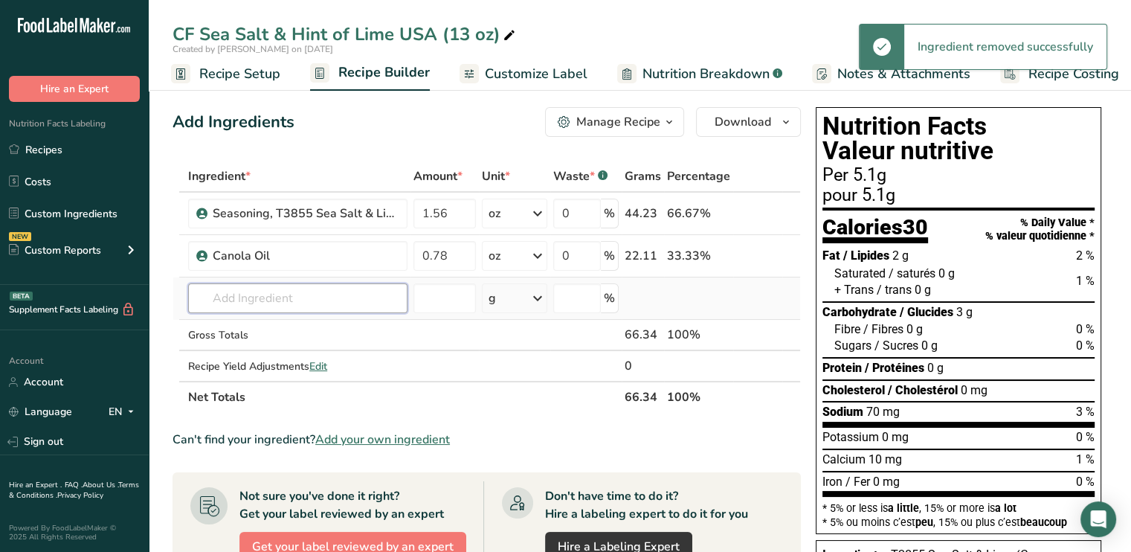
click at [338, 288] on input "text" at bounding box center [297, 298] width 219 height 30
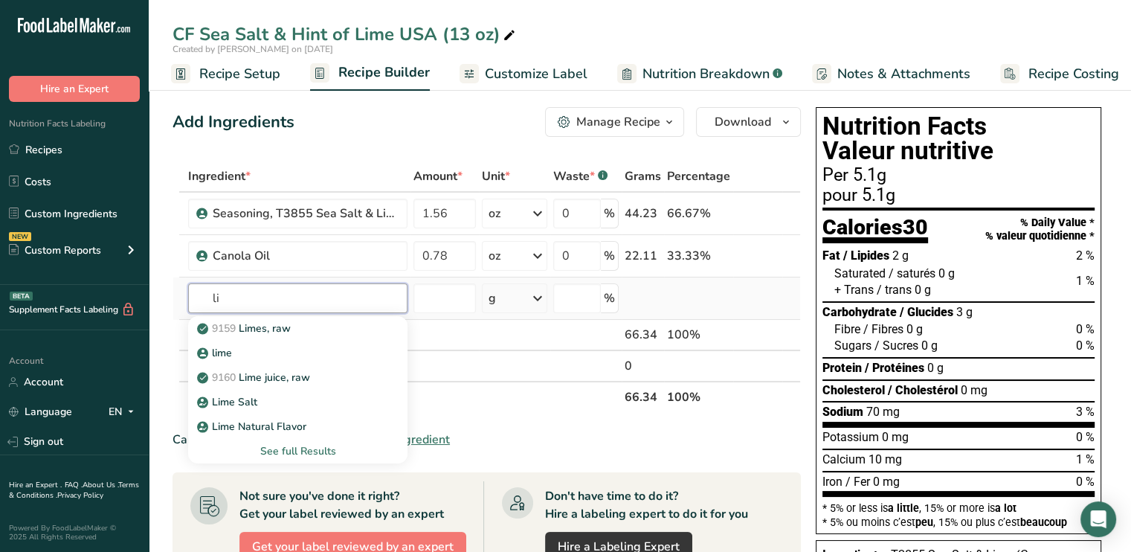
type input "l"
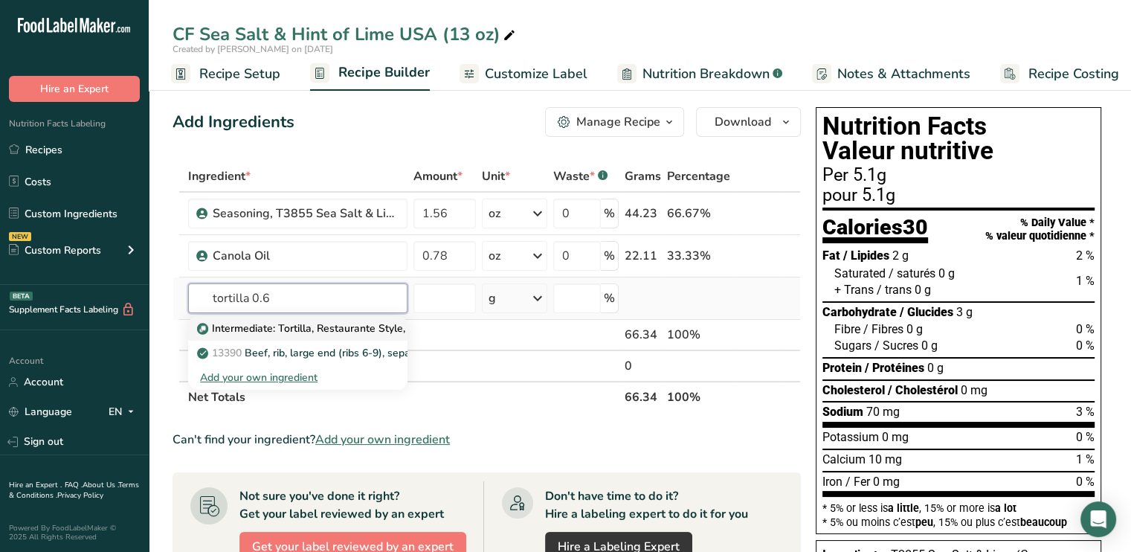
type input "tortilla 0.6"
click at [363, 325] on p "Intermediate: Tortilla, Restaurante Style, 0.6% Sea Salt" at bounding box center [338, 329] width 276 height 16
type input "Intermediate: Tortilla, Restaurante Style, 0.6% Sea Salt"
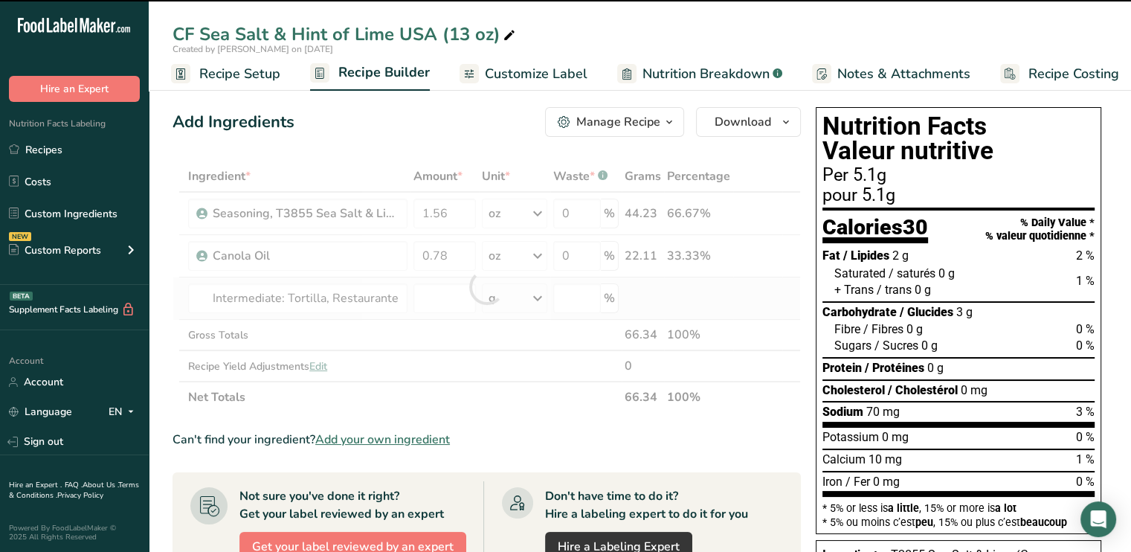
type input "0"
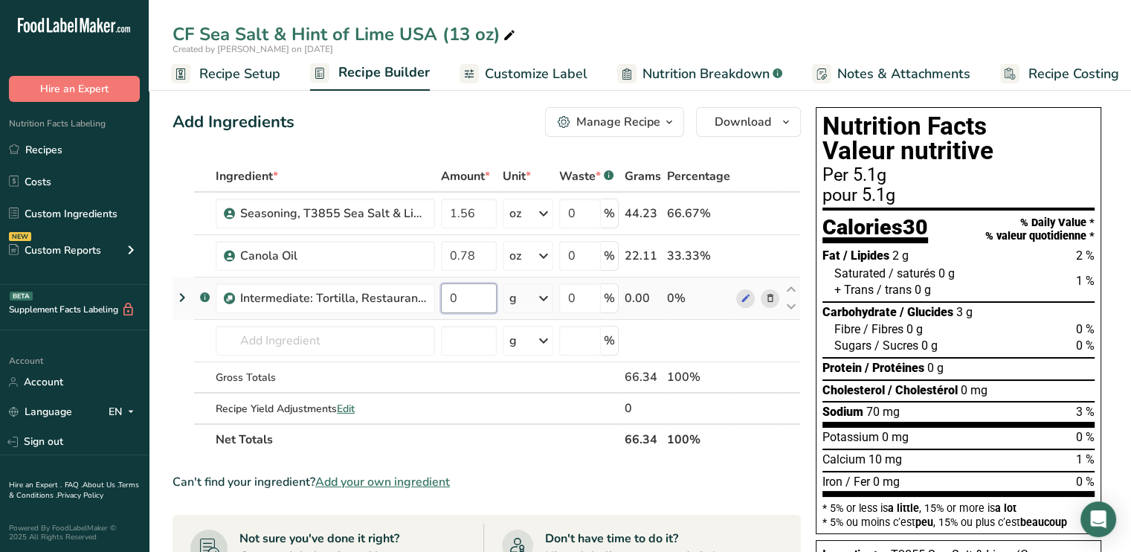
drag, startPoint x: 475, startPoint y: 299, endPoint x: 442, endPoint y: 300, distance: 33.5
click at [442, 300] on input "0" at bounding box center [469, 298] width 56 height 30
type input "10.66"
click at [794, 285] on div "Ingredient * Amount * Unit * Waste * .a-a{fill:#347362;}.b-a{fill:#fff;} Grams …" at bounding box center [487, 308] width 629 height 295
click at [790, 287] on icon at bounding box center [791, 289] width 18 height 11
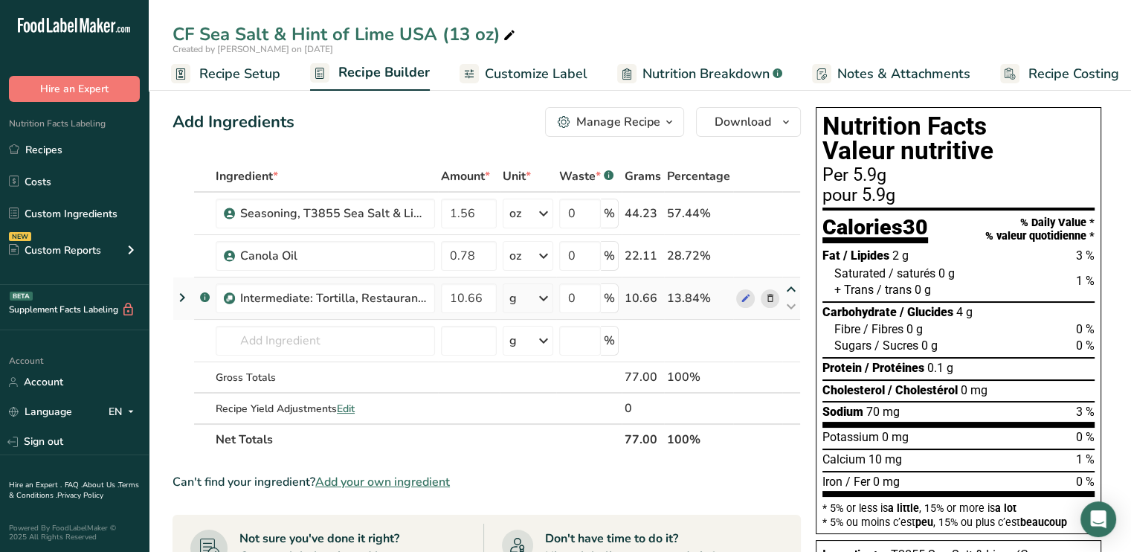
type input "10.66"
type input "0.78"
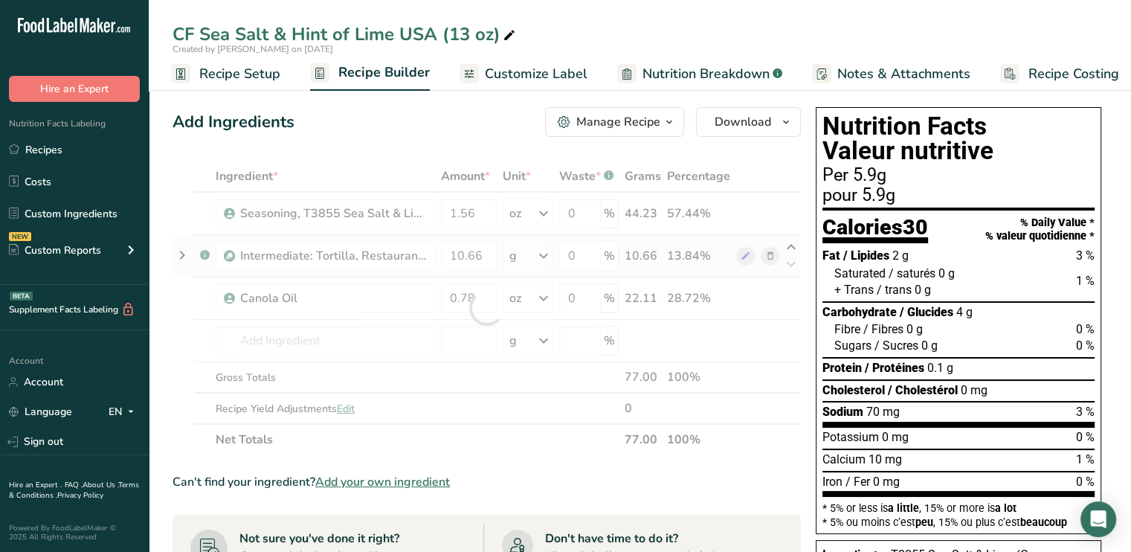
click at [789, 245] on div at bounding box center [487, 308] width 629 height 295
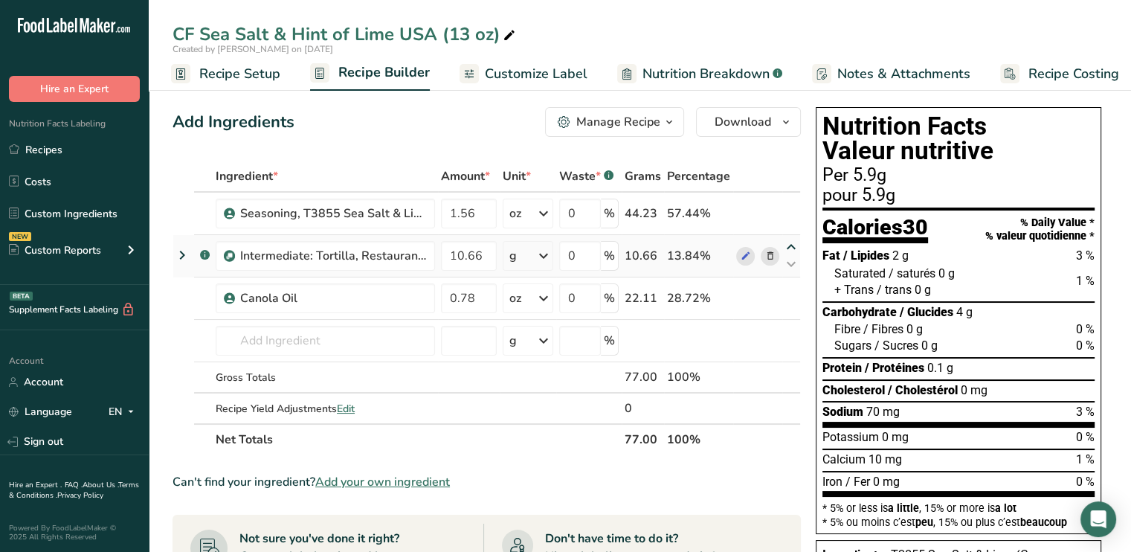
click at [789, 245] on icon at bounding box center [791, 247] width 18 height 11
type input "10.66"
type input "1.56"
click at [543, 210] on icon at bounding box center [544, 213] width 18 height 27
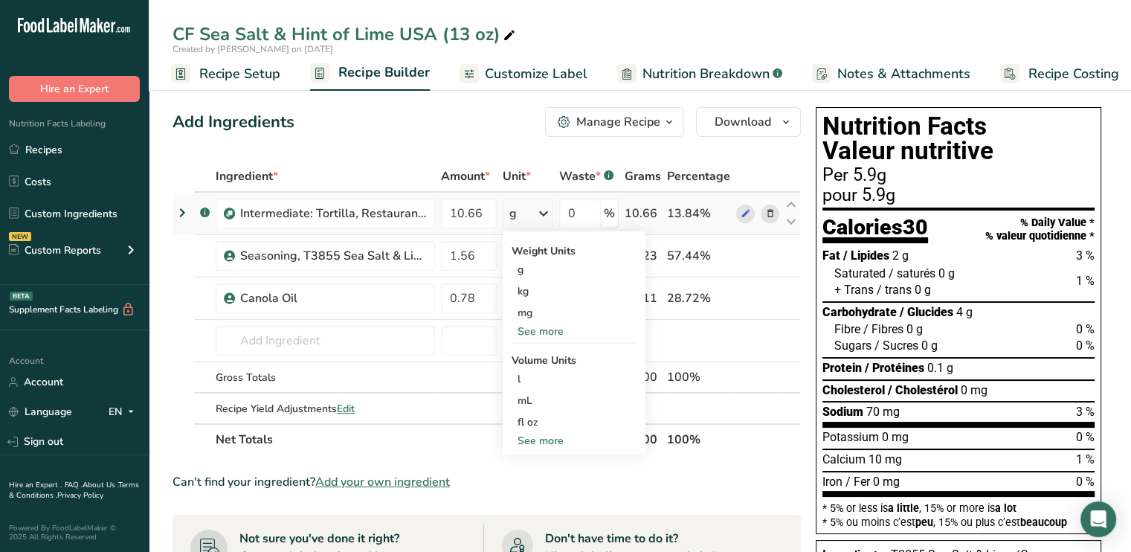
click at [536, 330] on div "See more" at bounding box center [574, 332] width 125 height 16
click at [534, 378] on div "oz" at bounding box center [574, 378] width 125 height 22
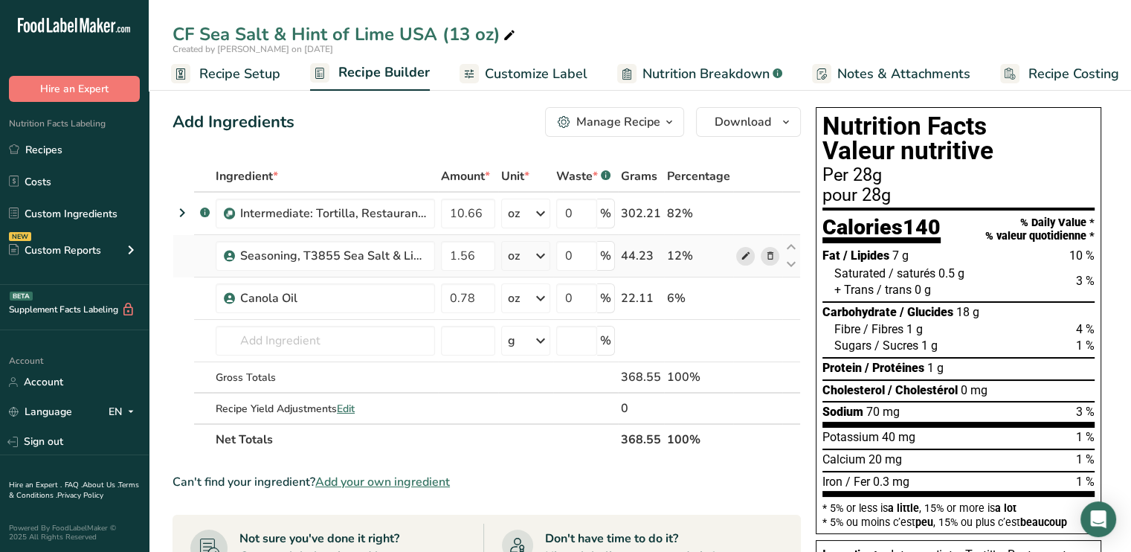
click at [745, 255] on icon at bounding box center [745, 256] width 10 height 16
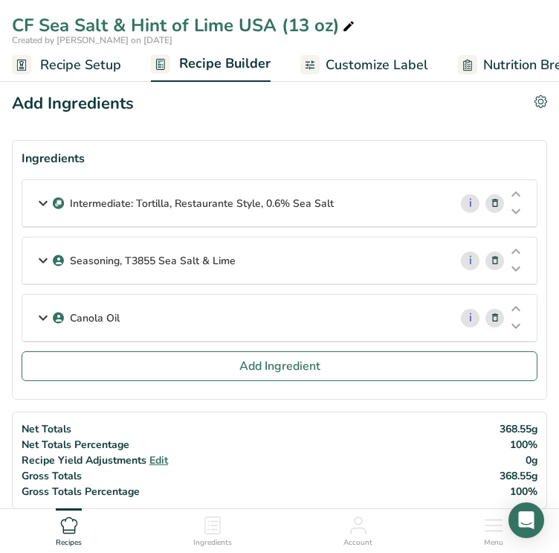
click at [232, 312] on div "Canola Oil" at bounding box center [235, 318] width 427 height 46
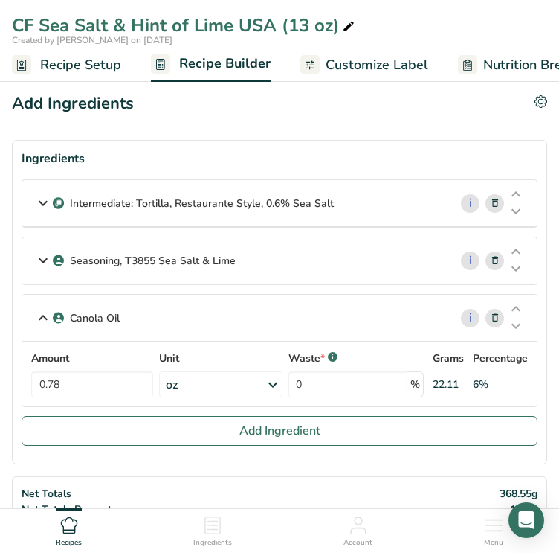
click at [493, 311] on icon at bounding box center [495, 318] width 10 height 16
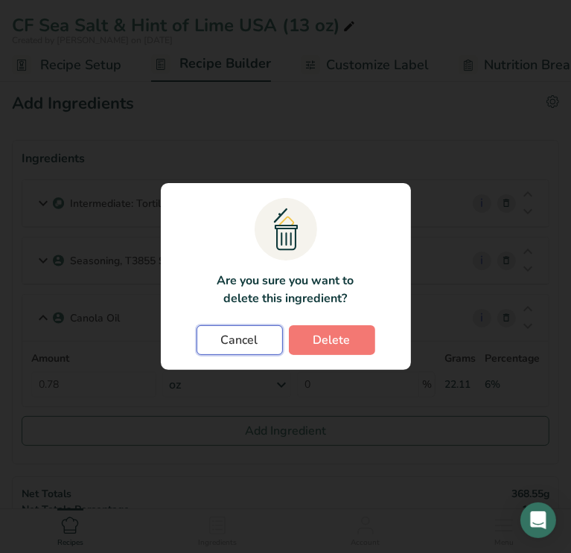
click at [250, 340] on span "Cancel" at bounding box center [239, 340] width 37 height 18
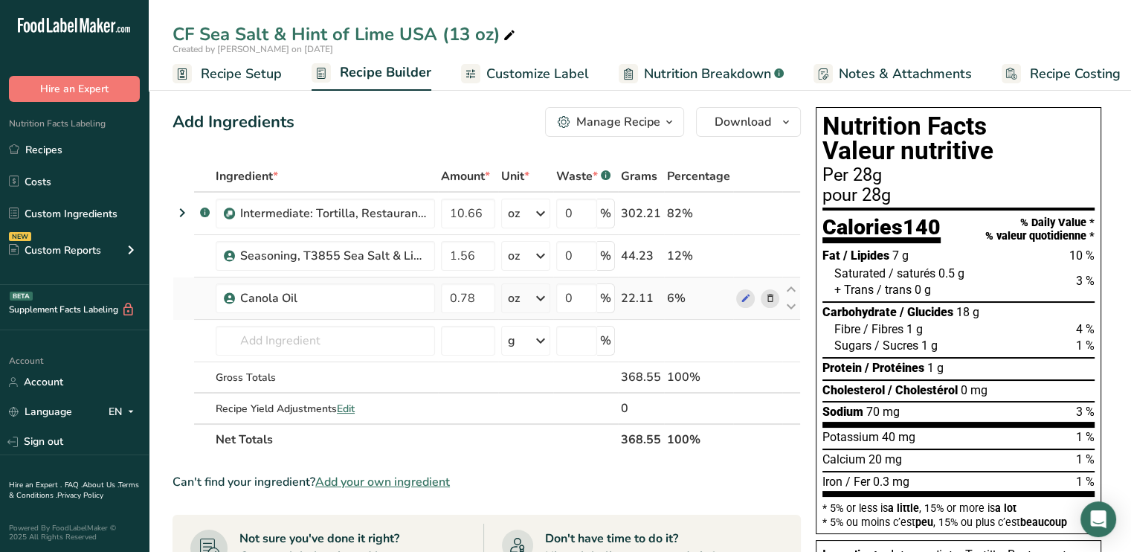
click at [771, 297] on icon at bounding box center [770, 299] width 10 height 16
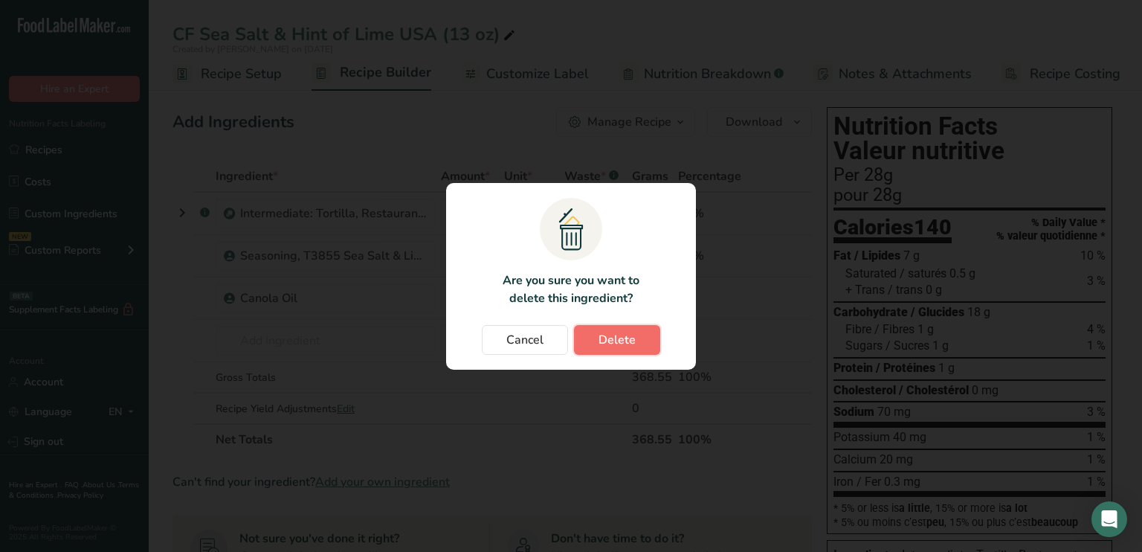
click at [599, 337] on span "Delete" at bounding box center [617, 340] width 37 height 18
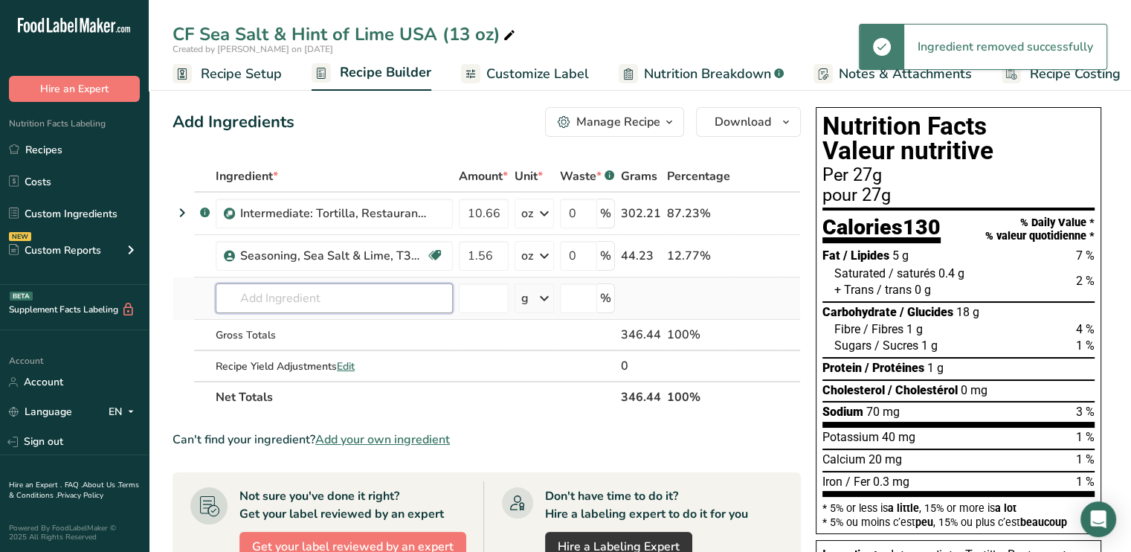
click at [382, 296] on input "text" at bounding box center [334, 298] width 237 height 30
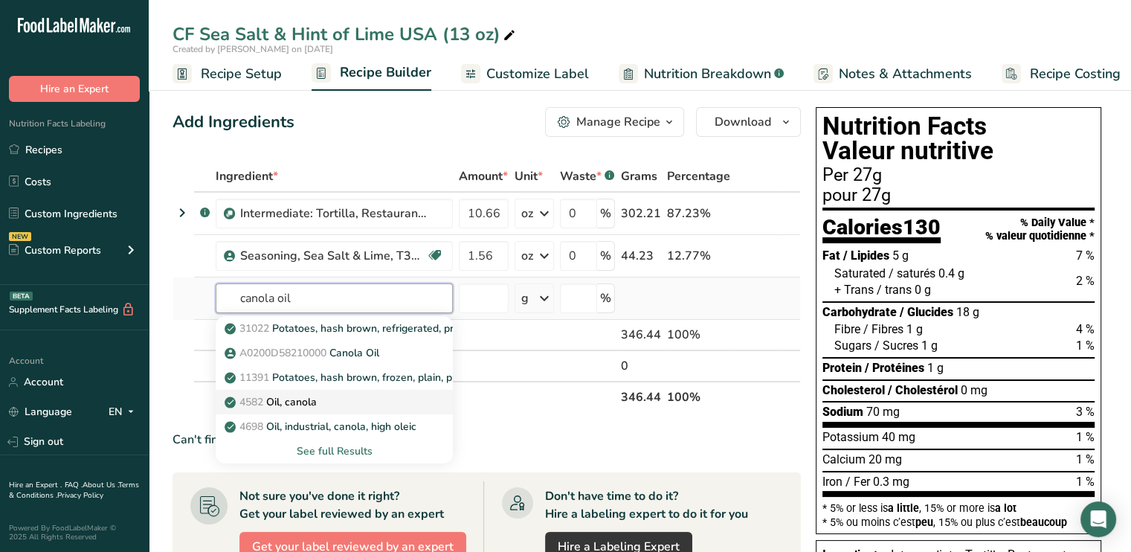
type input "canola oil"
click at [336, 399] on div "4582 Oil, canola" at bounding box center [323, 402] width 190 height 16
type input "Oil, canola"
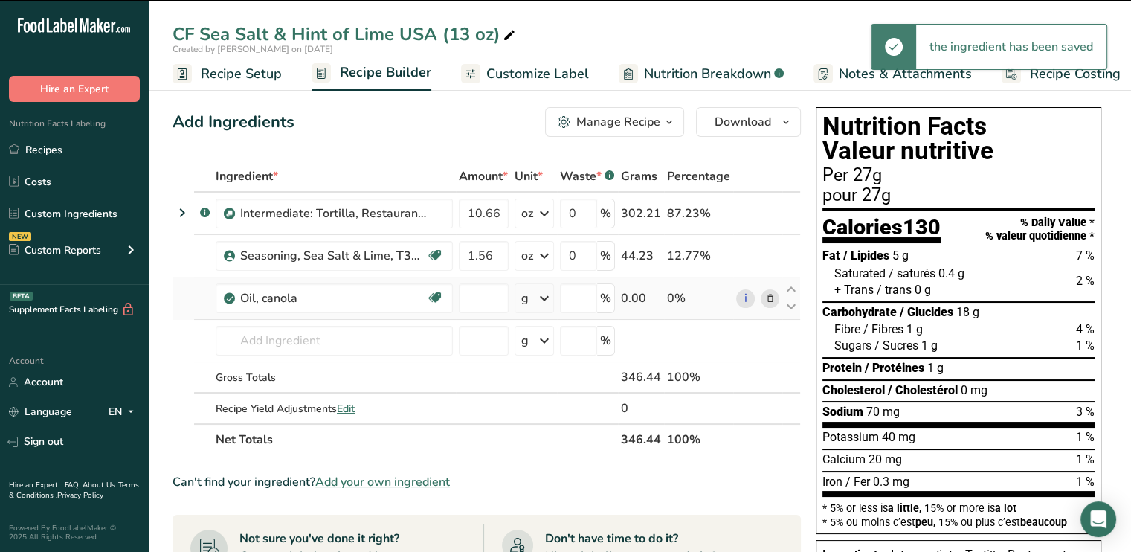
type input "0"
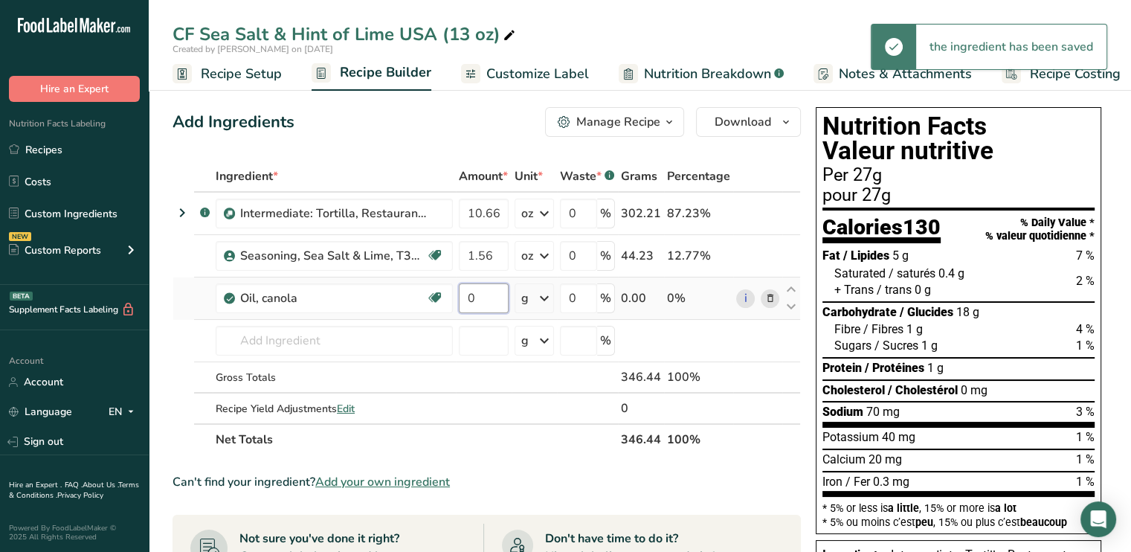
drag, startPoint x: 485, startPoint y: 303, endPoint x: 467, endPoint y: 300, distance: 18.0
click at [467, 300] on input "0" at bounding box center [484, 298] width 50 height 30
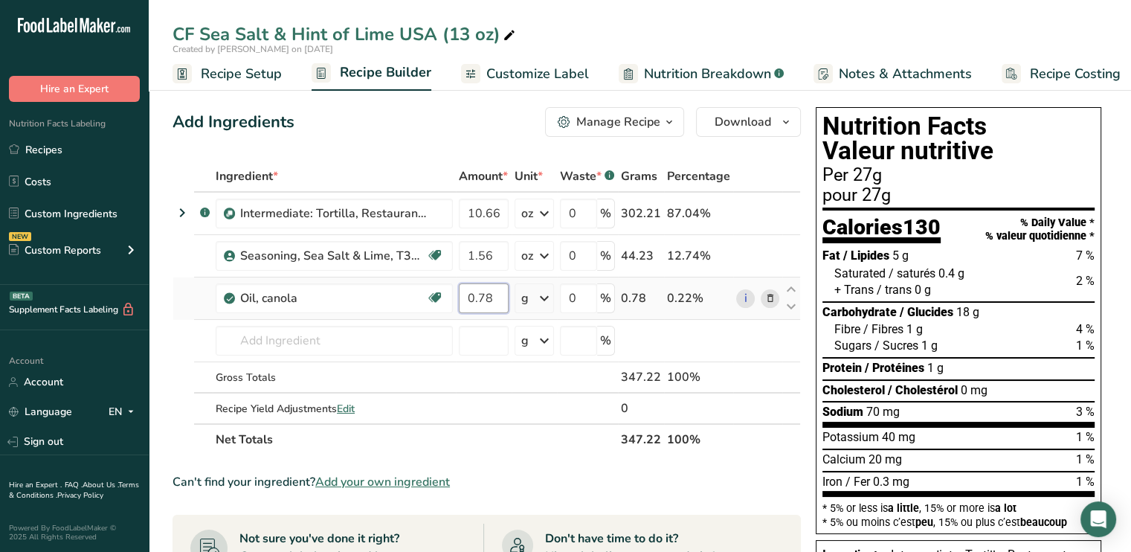
type input "0.78"
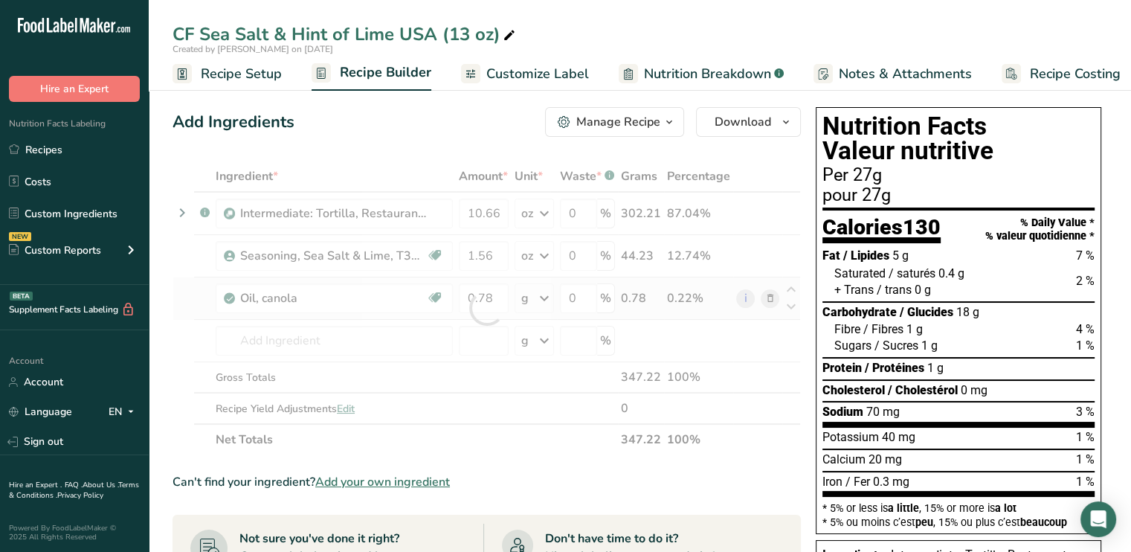
click at [549, 289] on div "Ingredient * Amount * Unit * Waste * .a-a{fill:#347362;}.b-a{fill:#fff;} Grams …" at bounding box center [487, 308] width 629 height 295
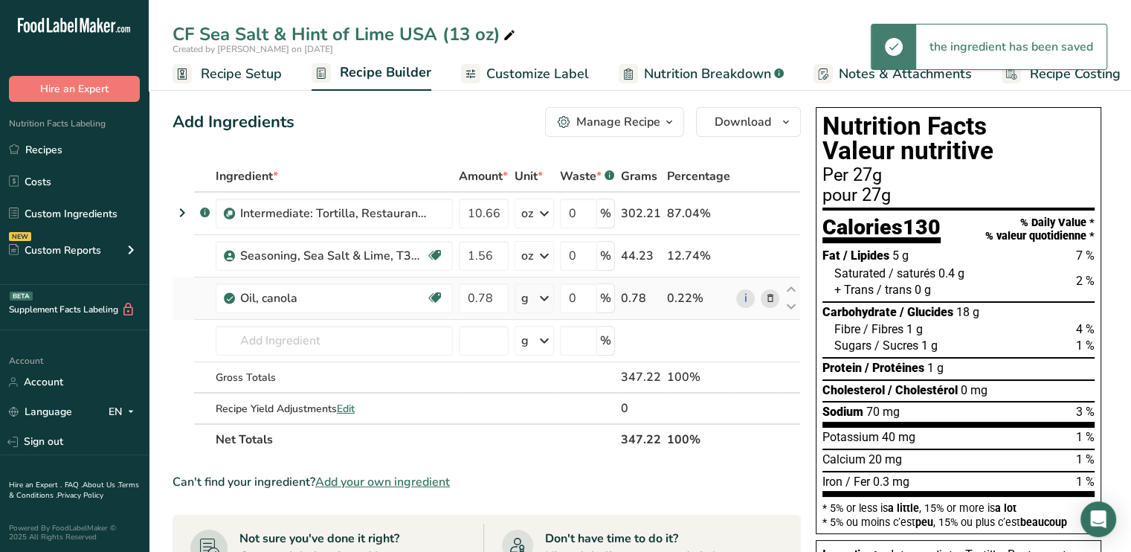
click at [547, 302] on icon at bounding box center [545, 298] width 18 height 27
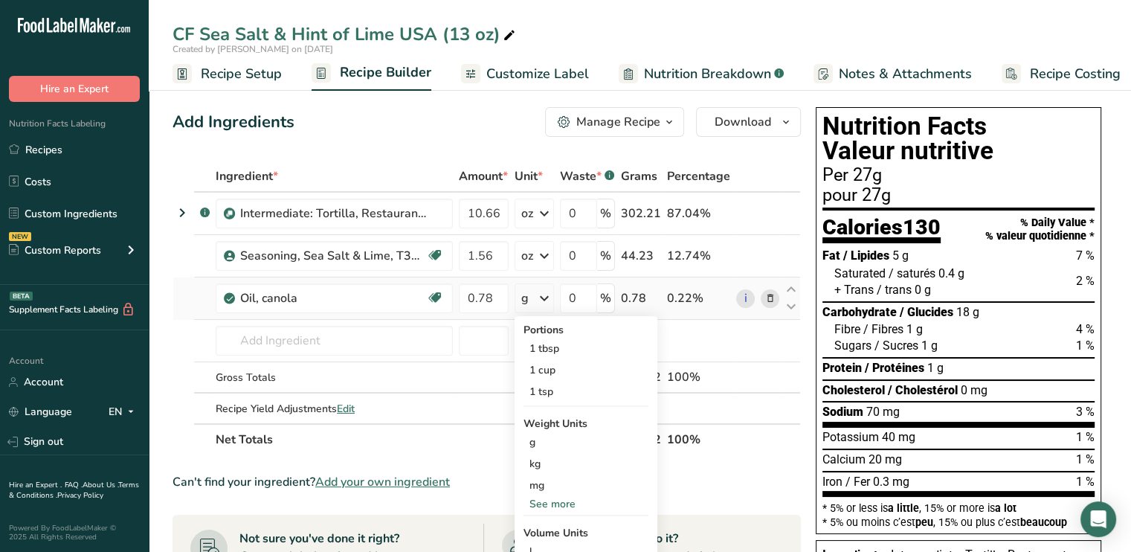
click at [565, 502] on div "See more" at bounding box center [586, 504] width 125 height 16
click at [557, 547] on div "oz" at bounding box center [586, 550] width 125 height 22
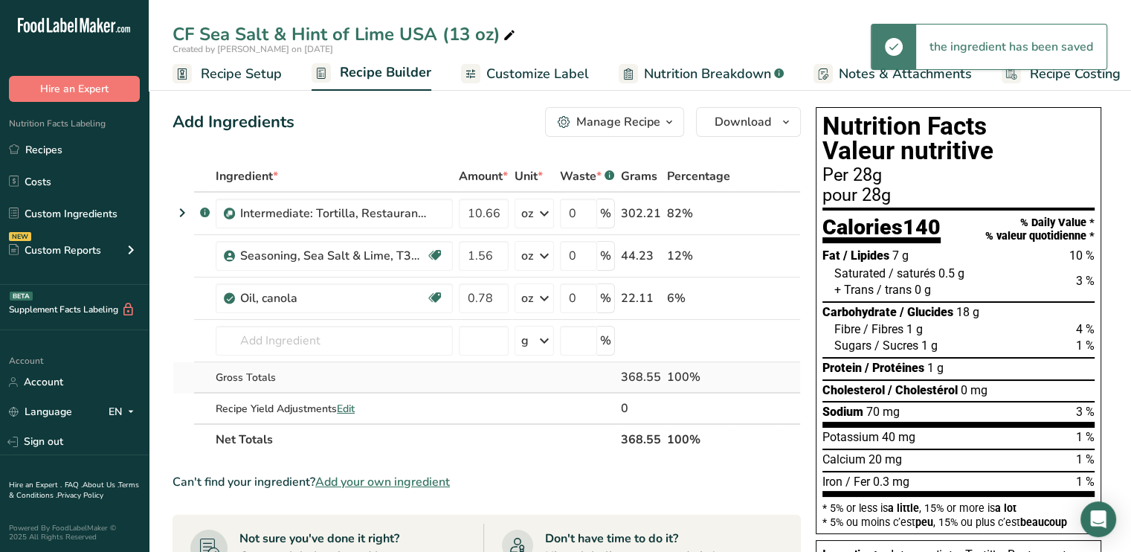
click at [430, 372] on div "Gross Totals" at bounding box center [334, 378] width 237 height 16
click at [515, 77] on span "Customize Label" at bounding box center [537, 74] width 103 height 20
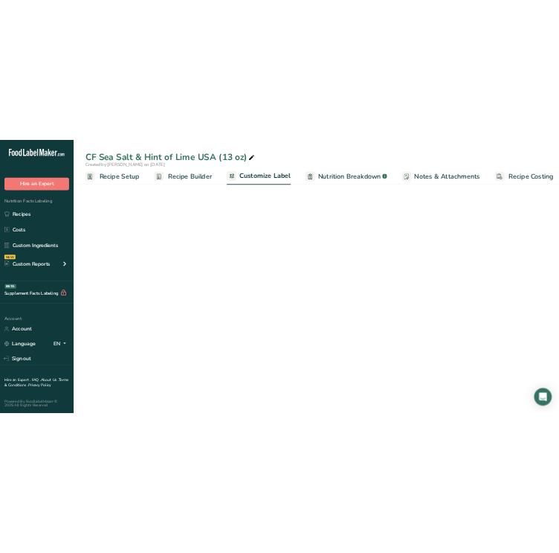
scroll to position [0, 13]
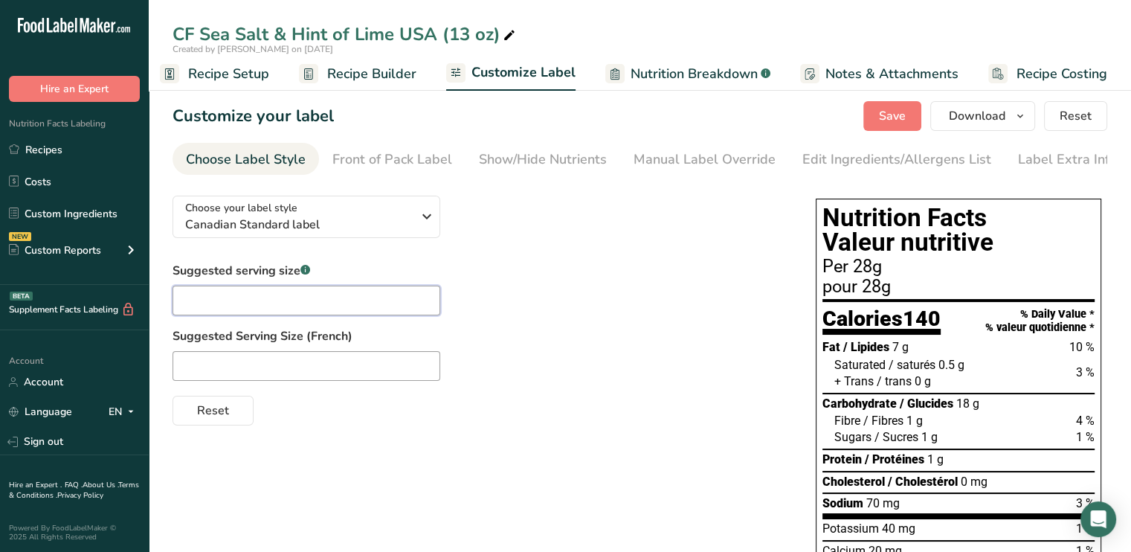
click at [338, 303] on input "text" at bounding box center [307, 301] width 268 height 30
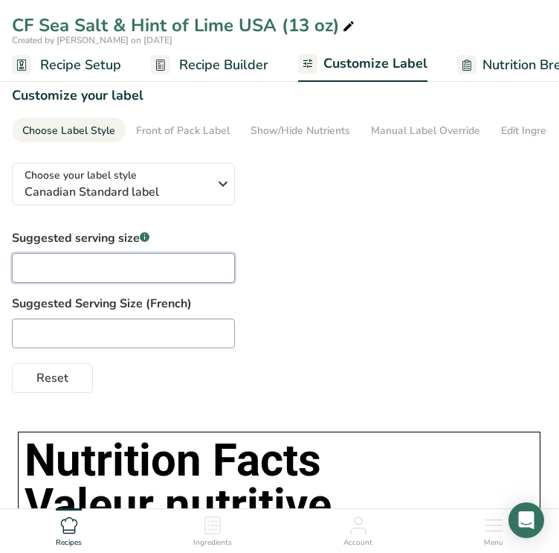
click at [167, 263] on input "text" at bounding box center [123, 268] width 223 height 30
type input "about 8 chips"
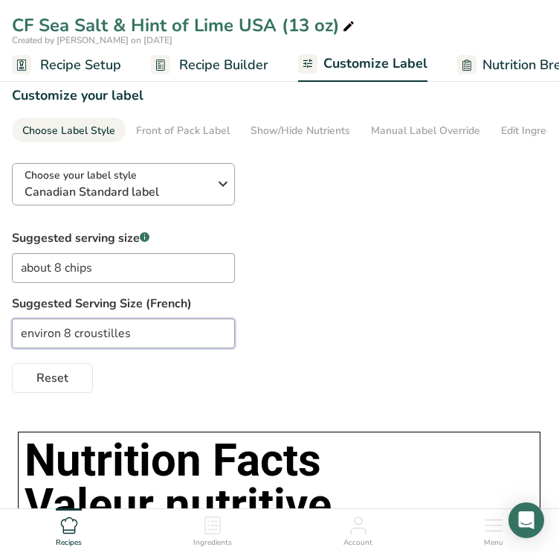
type input "environ 8 croustilles"
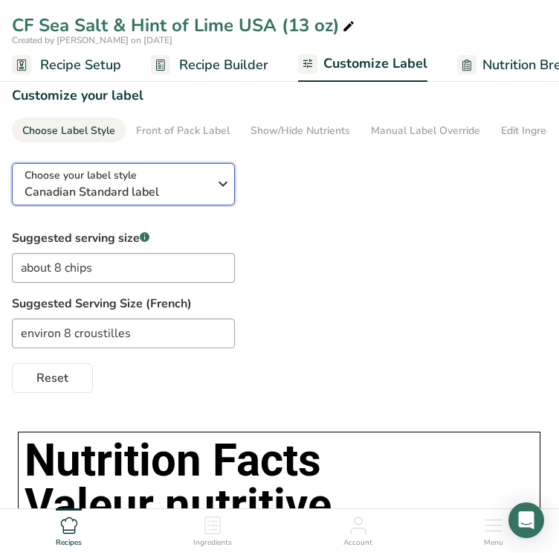
click at [225, 192] on icon "button" at bounding box center [223, 183] width 18 height 27
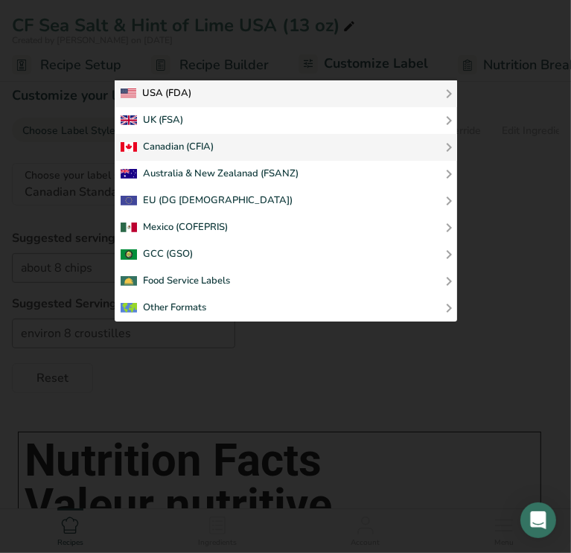
click at [207, 93] on div "USA (FDA)" at bounding box center [285, 94] width 330 height 18
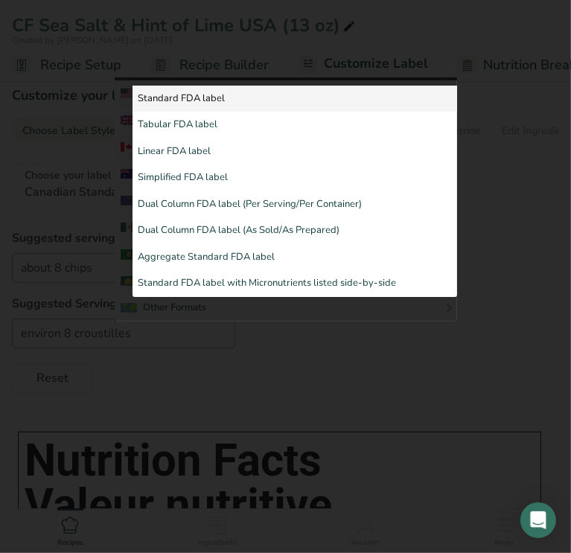
click at [208, 93] on link "Standard FDA label" at bounding box center [294, 99] width 324 height 27
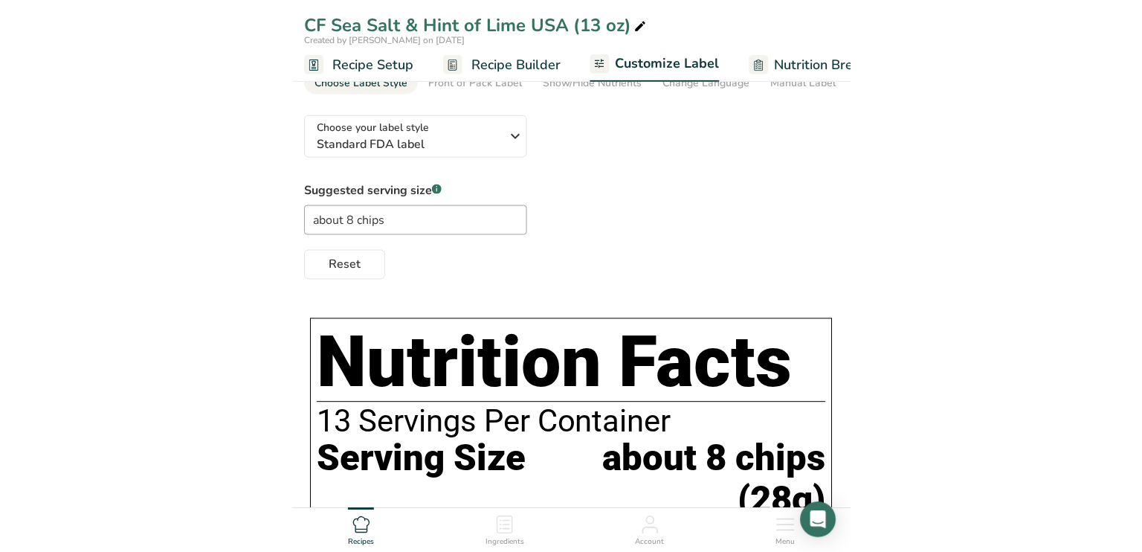
scroll to position [0, 0]
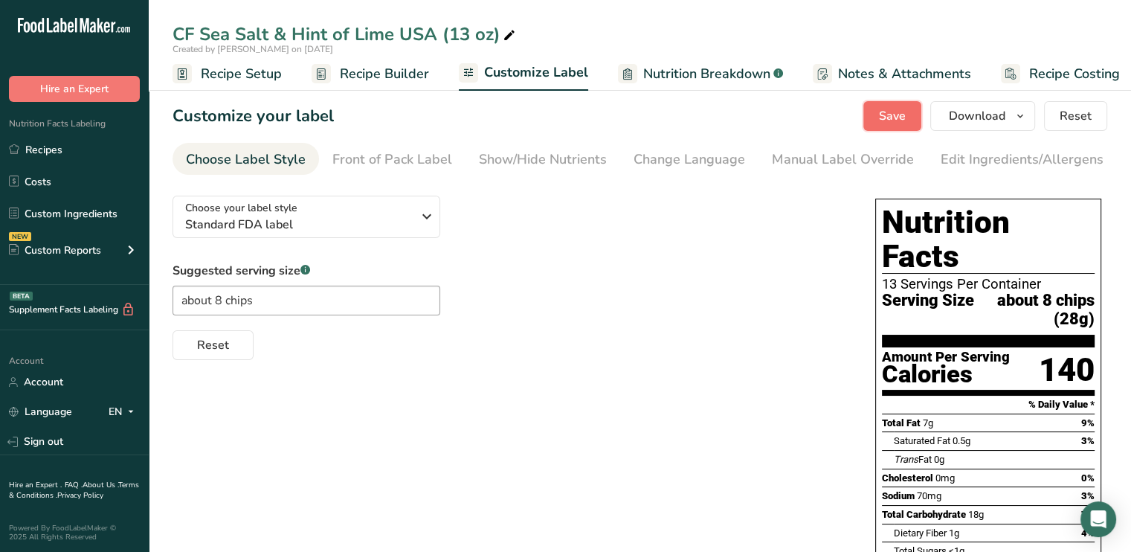
click at [886, 112] on span "Save" at bounding box center [892, 116] width 27 height 18
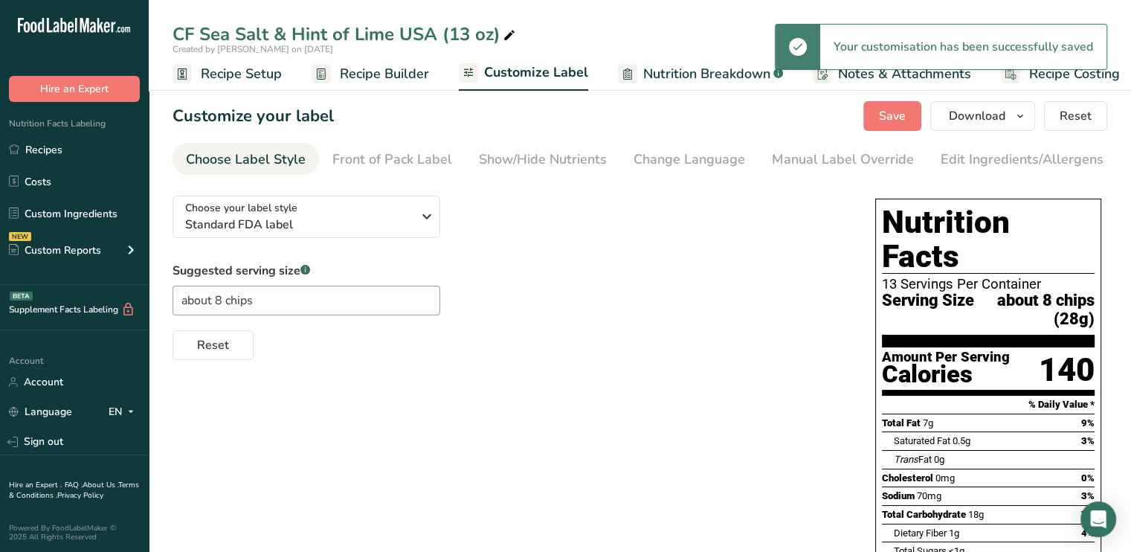
click at [398, 78] on span "Recipe Builder" at bounding box center [384, 74] width 89 height 20
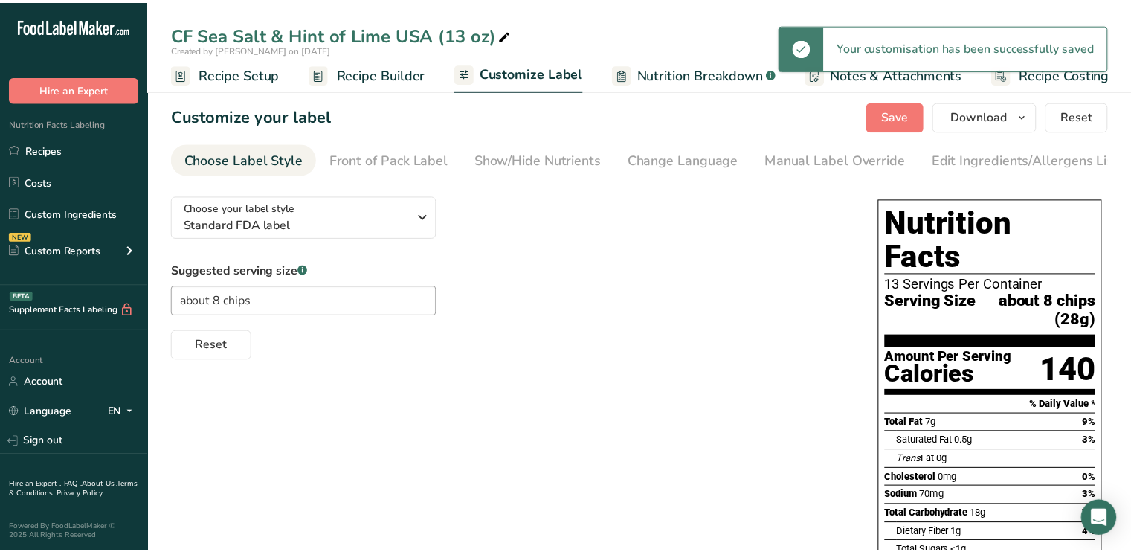
scroll to position [0, 1]
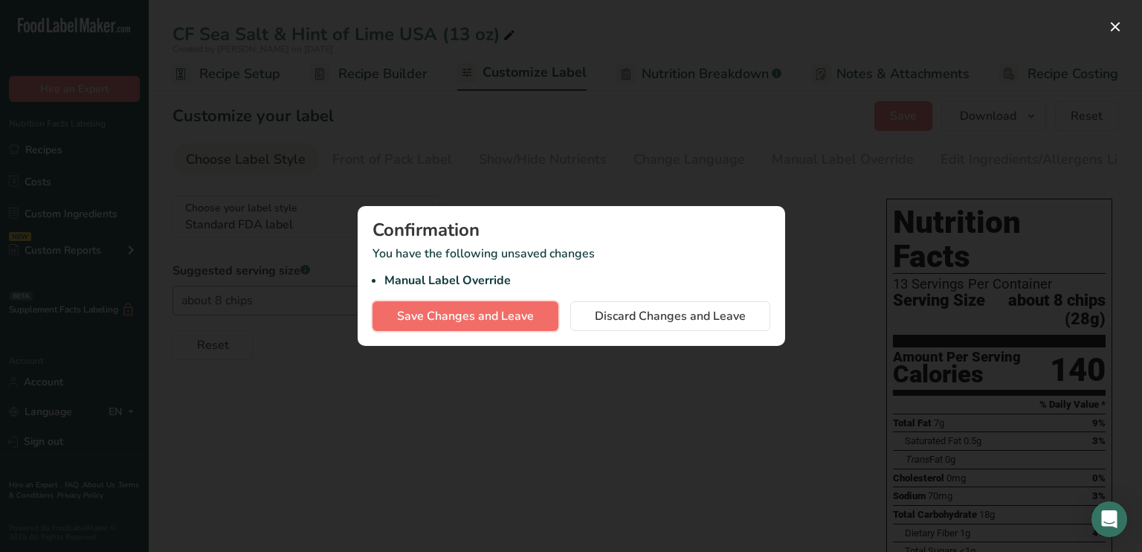
click at [463, 306] on button "Save Changes and Leave" at bounding box center [466, 316] width 186 height 30
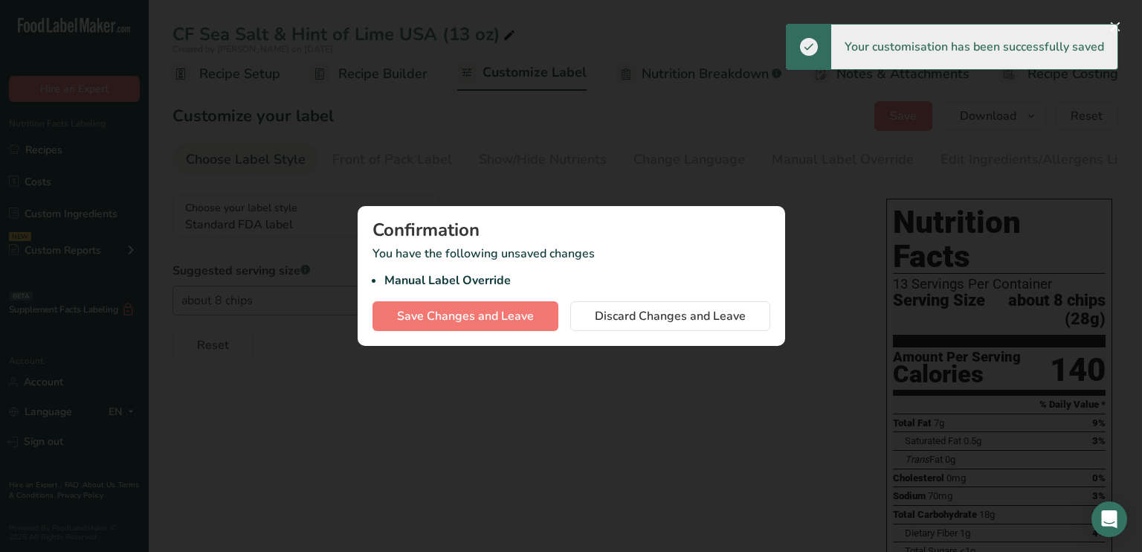
click at [658, 142] on div at bounding box center [571, 276] width 1142 height 552
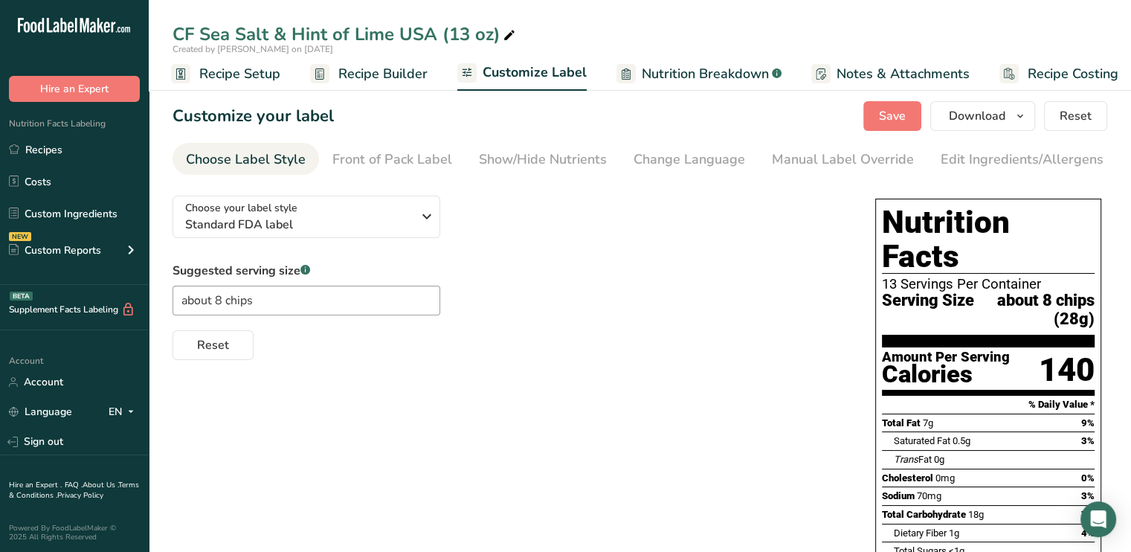
click at [402, 77] on span "Recipe Builder" at bounding box center [382, 74] width 89 height 20
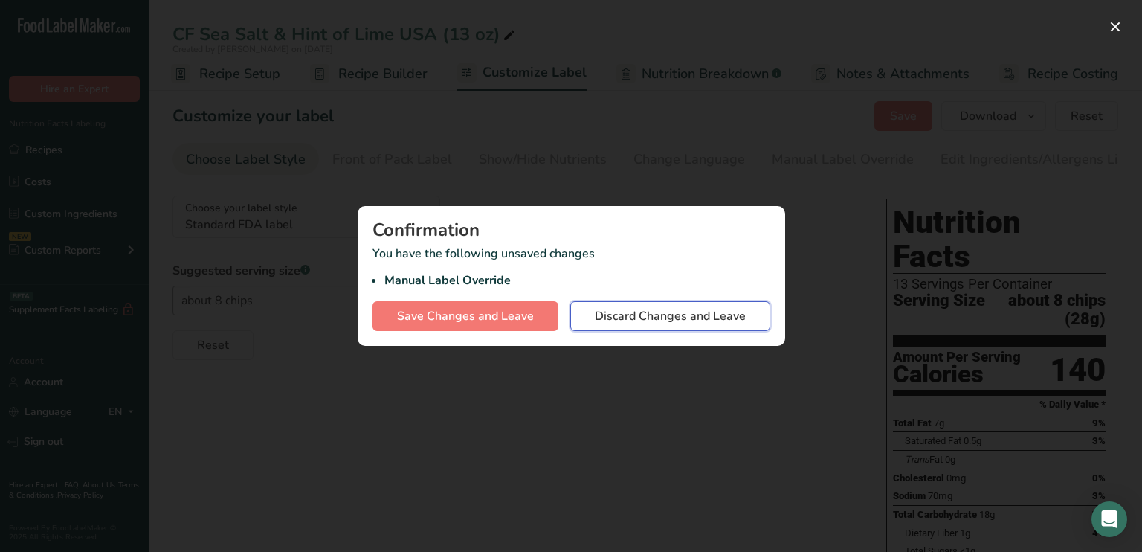
click at [658, 303] on button "Discard Changes and Leave" at bounding box center [671, 316] width 200 height 30
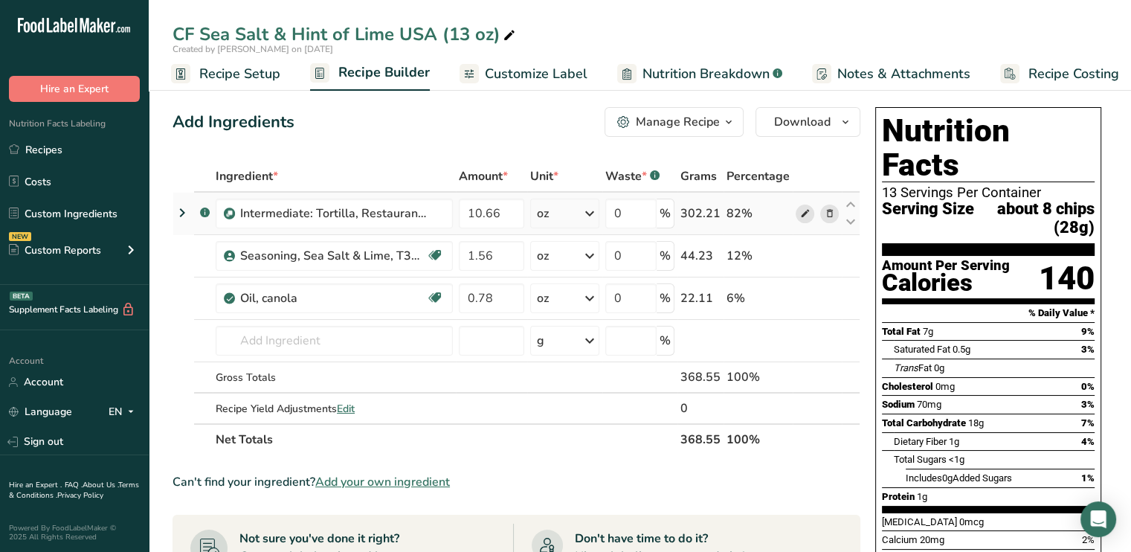
click at [803, 208] on icon at bounding box center [805, 214] width 10 height 16
click at [240, 78] on span "Recipe Setup" at bounding box center [239, 74] width 81 height 20
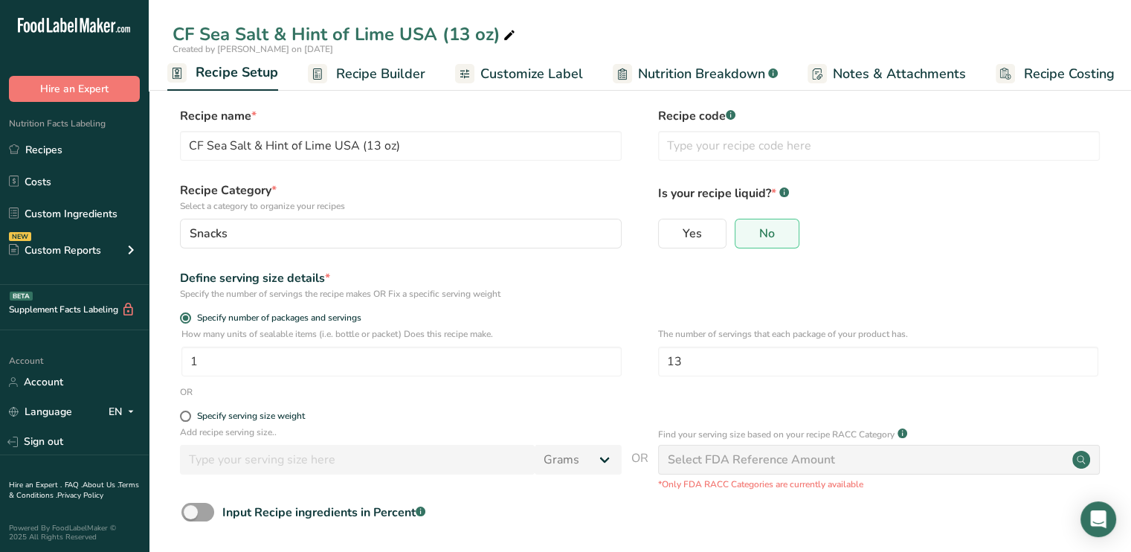
scroll to position [65, 0]
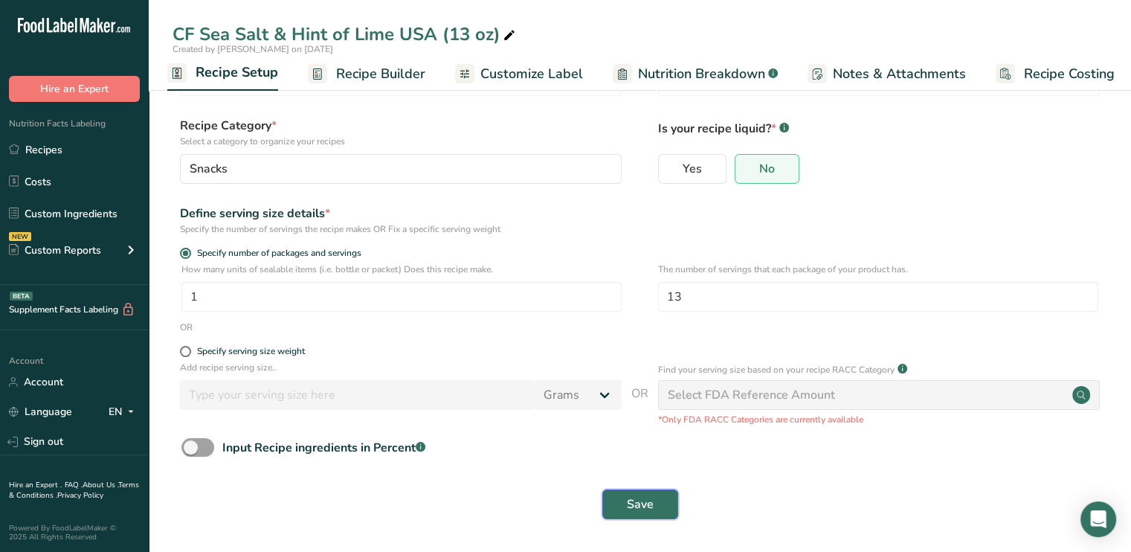
click at [669, 505] on button "Save" at bounding box center [640, 504] width 76 height 30
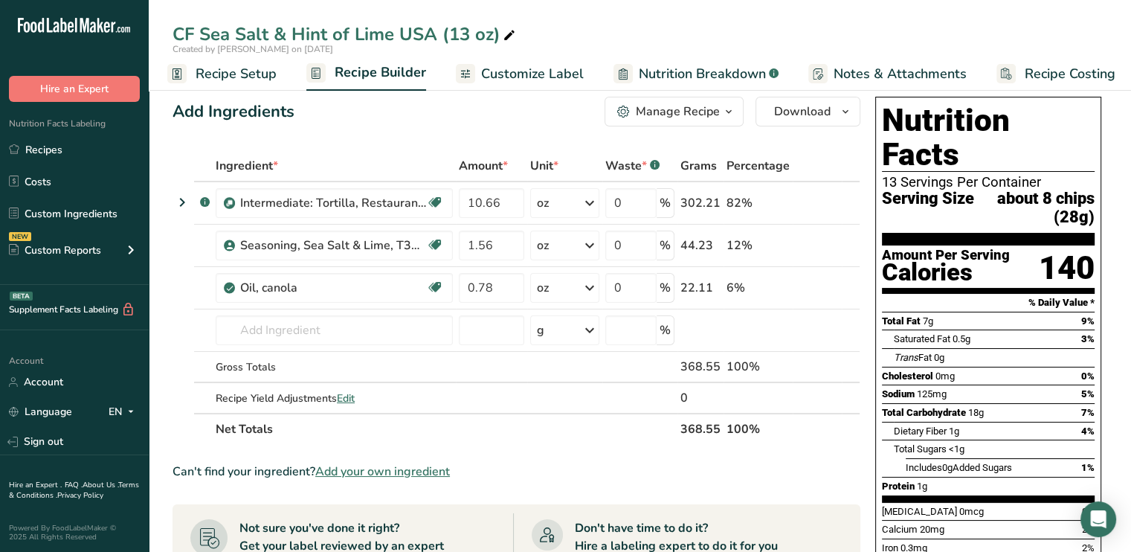
scroll to position [12, 0]
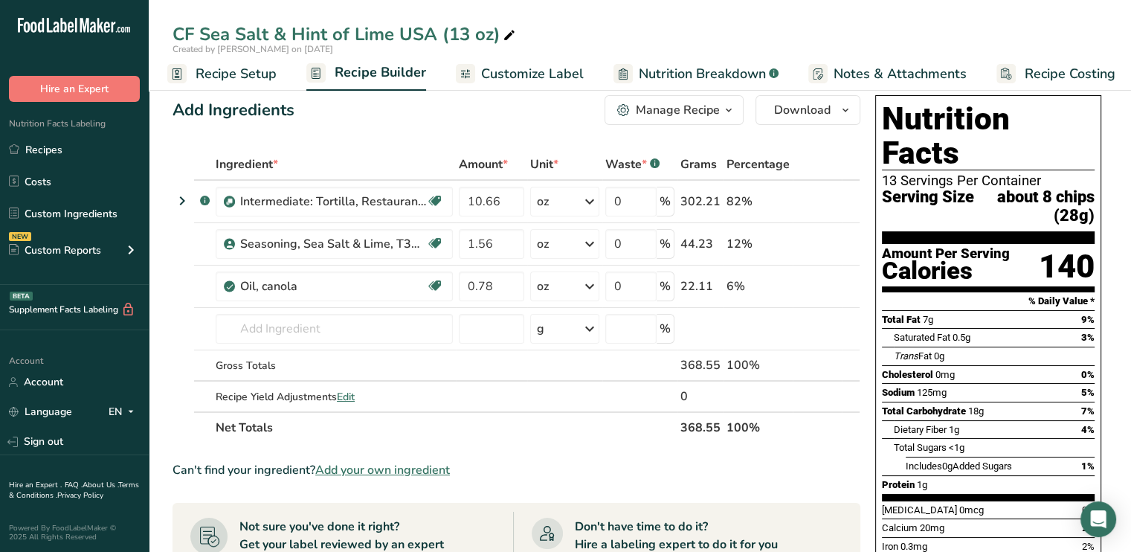
click at [512, 72] on span "Customize Label" at bounding box center [532, 74] width 103 height 20
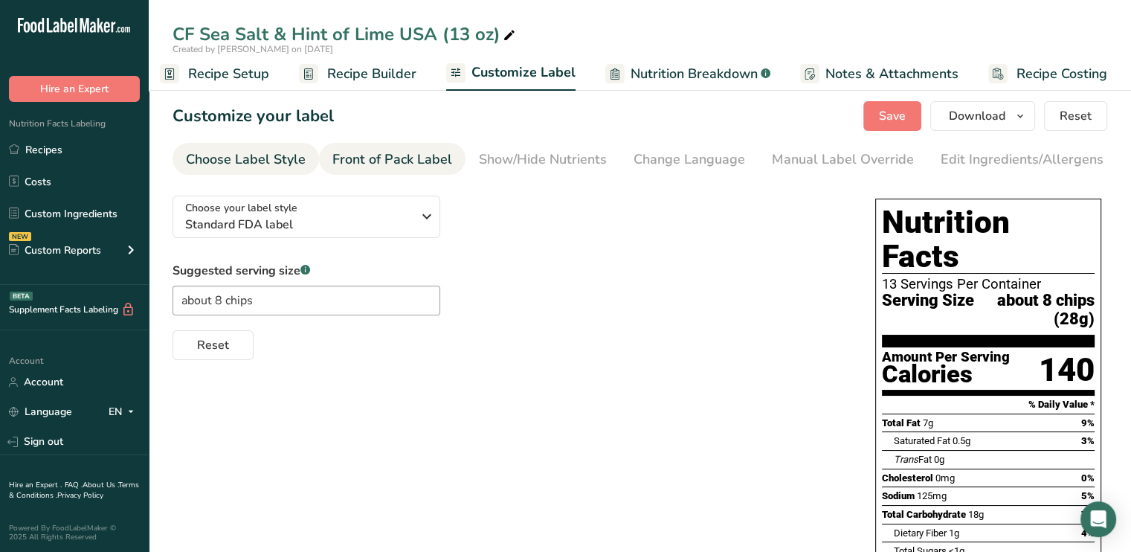
click at [420, 157] on div "Front of Pack Label" at bounding box center [392, 160] width 120 height 20
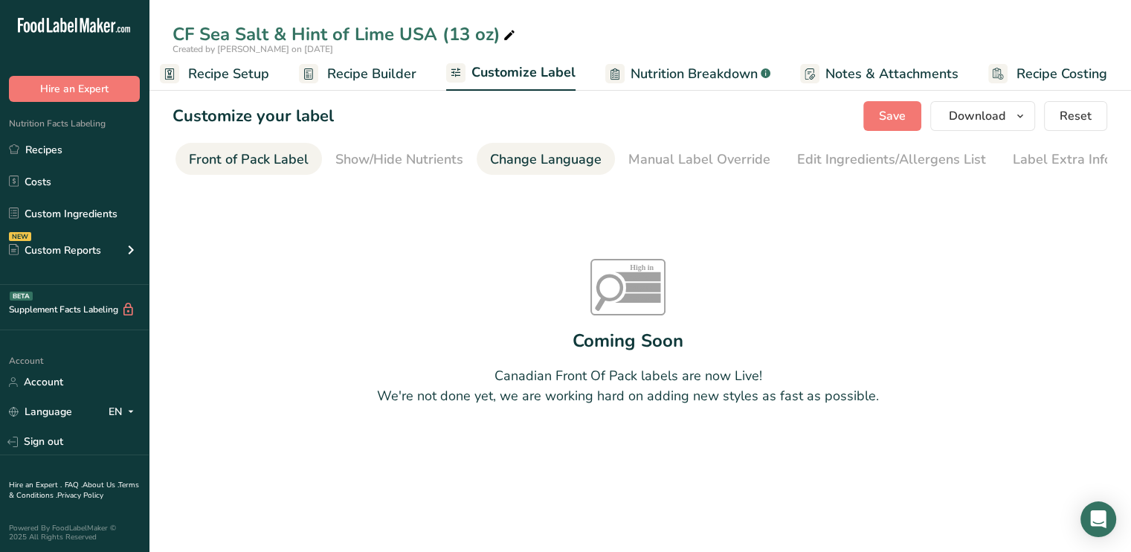
scroll to position [0, 144]
click at [527, 154] on div "Change Language" at bounding box center [545, 160] width 112 height 20
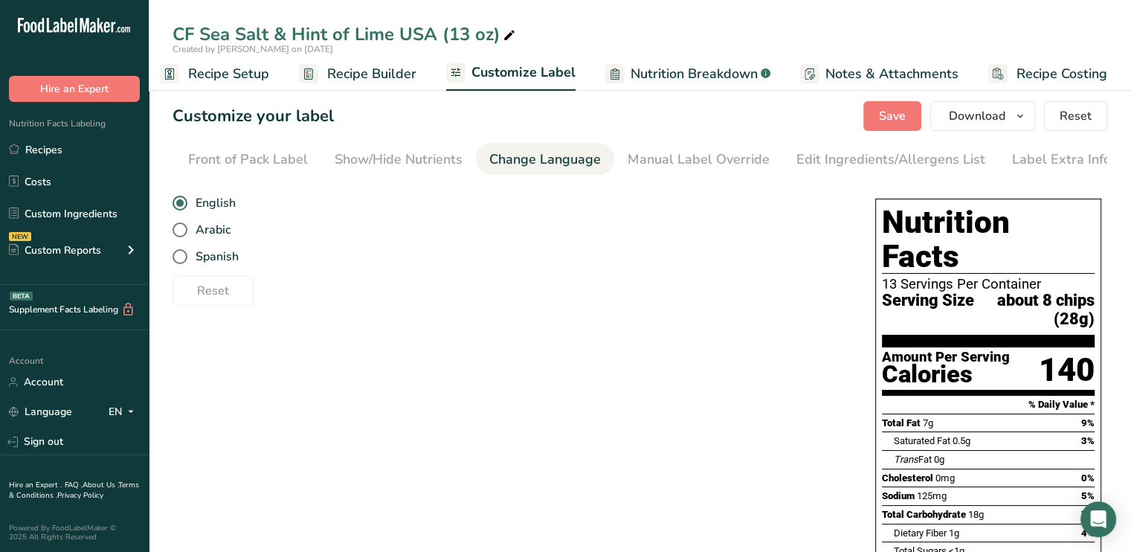
scroll to position [0, 146]
click at [412, 162] on div "Show/Hide Nutrients" at bounding box center [397, 160] width 128 height 20
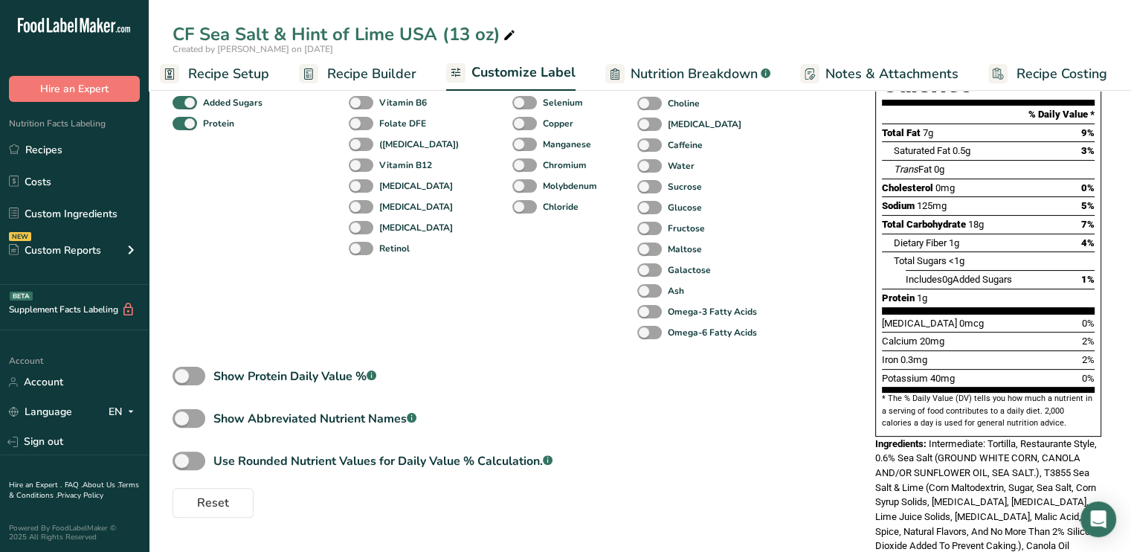
scroll to position [297, 0]
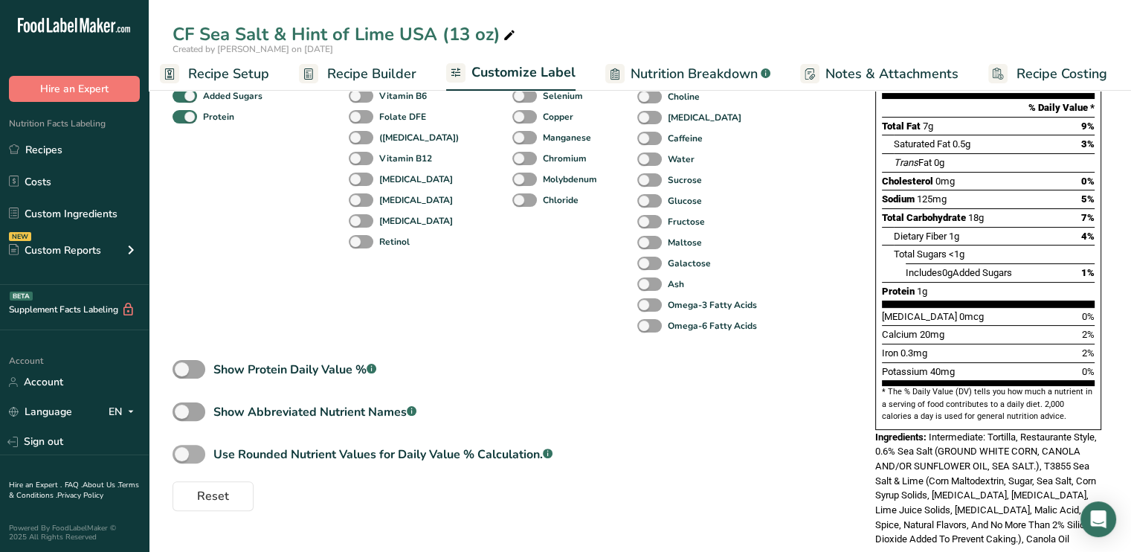
click at [194, 457] on span at bounding box center [189, 454] width 33 height 19
click at [182, 457] on input "Use Rounded Nutrient Values for Daily Value % Calculation. .a-a{fill:#347362;}.…" at bounding box center [178, 454] width 10 height 10
checkbox input "true"
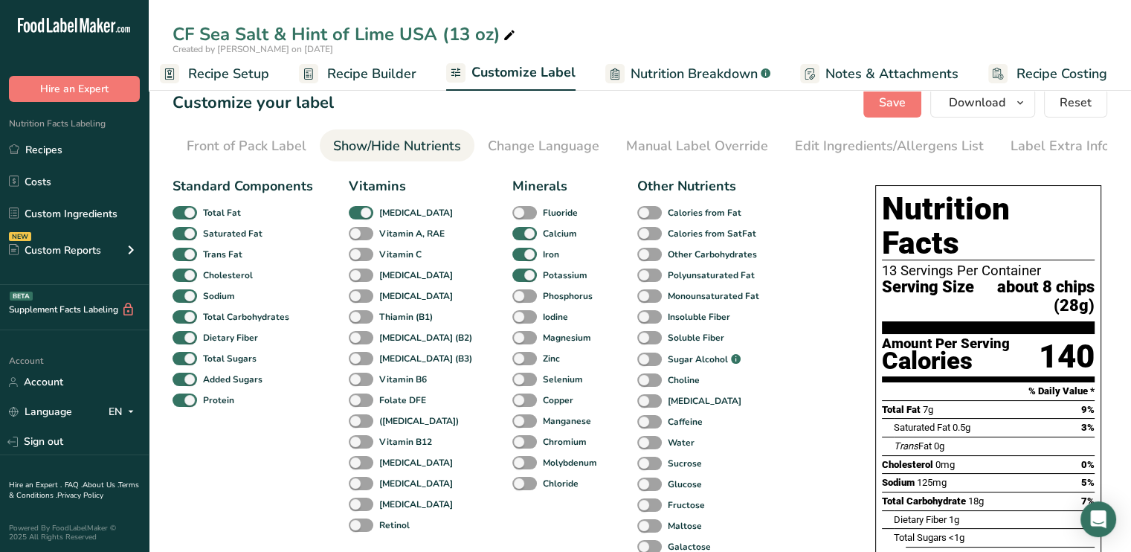
scroll to position [0, 0]
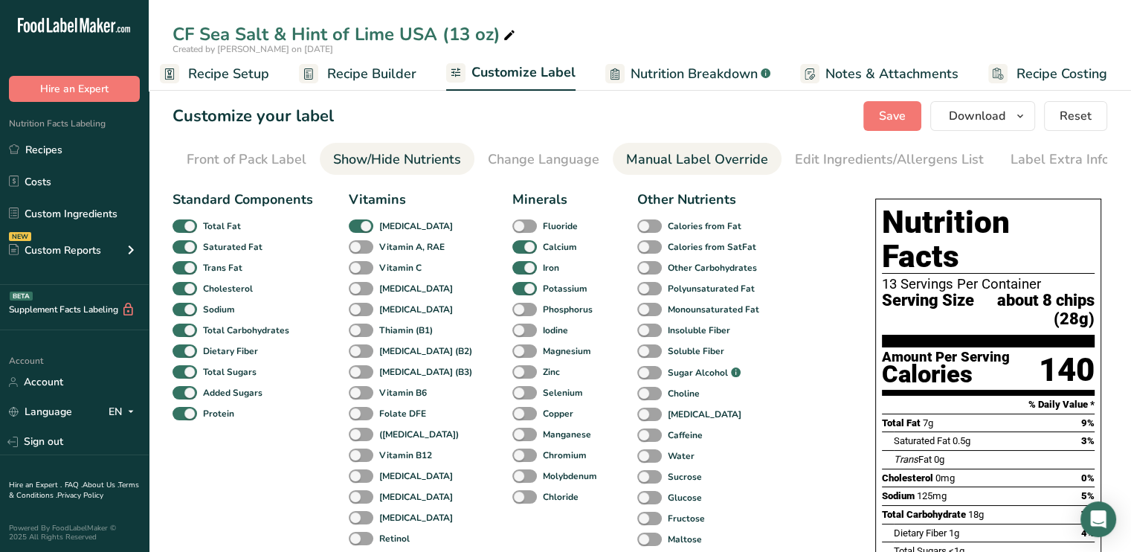
click at [720, 156] on div "Manual Label Override" at bounding box center [697, 160] width 142 height 20
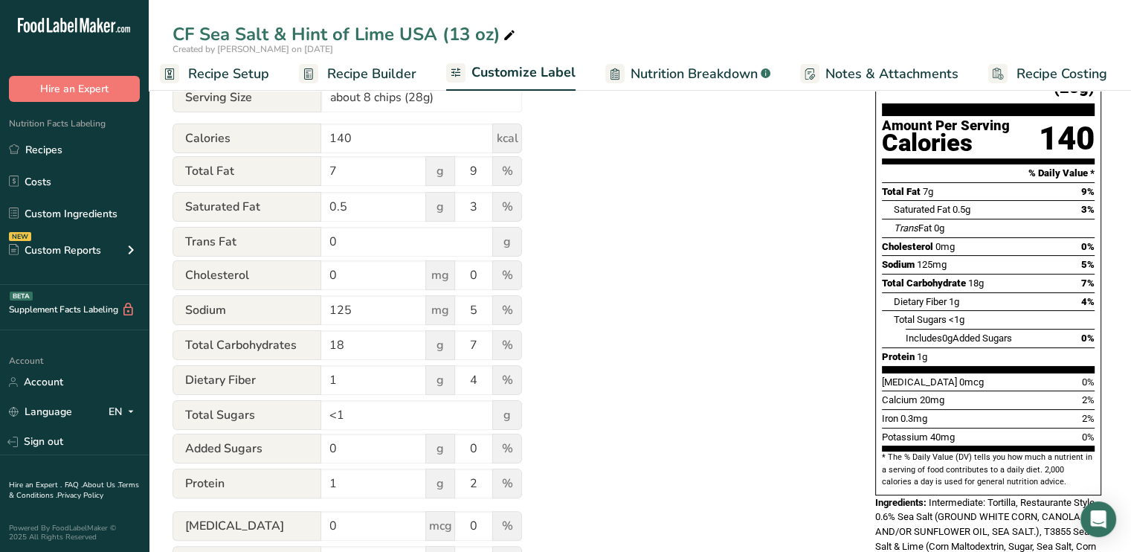
scroll to position [215, 0]
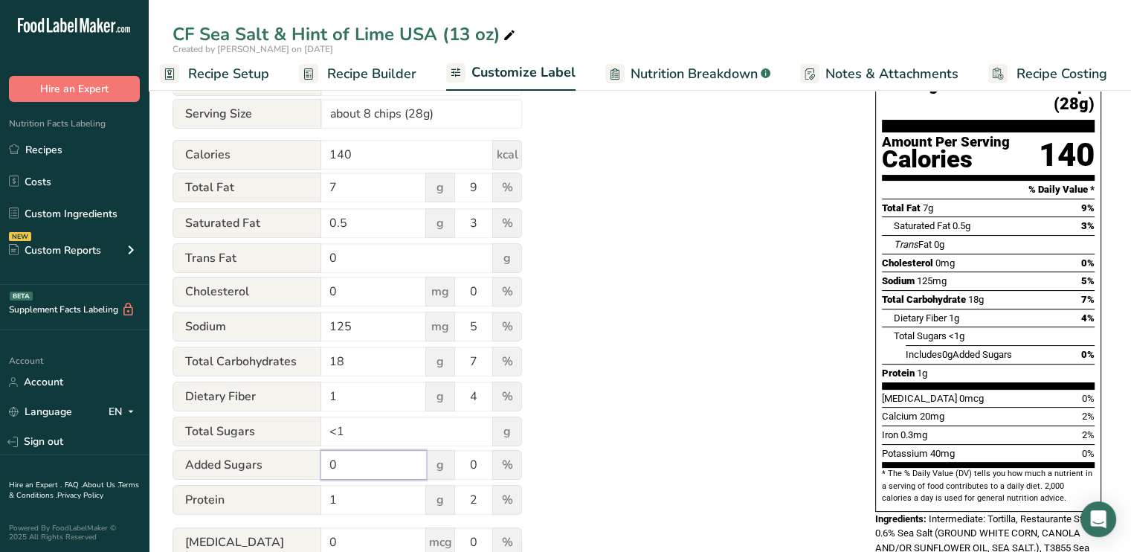
drag, startPoint x: 371, startPoint y: 466, endPoint x: 324, endPoint y: 472, distance: 47.2
click at [324, 472] on input "0" at bounding box center [373, 465] width 105 height 30
type input "<1"
click at [553, 151] on div "Utilize this manual override feature to get full control over the nutrition lab…" at bounding box center [509, 333] width 673 height 729
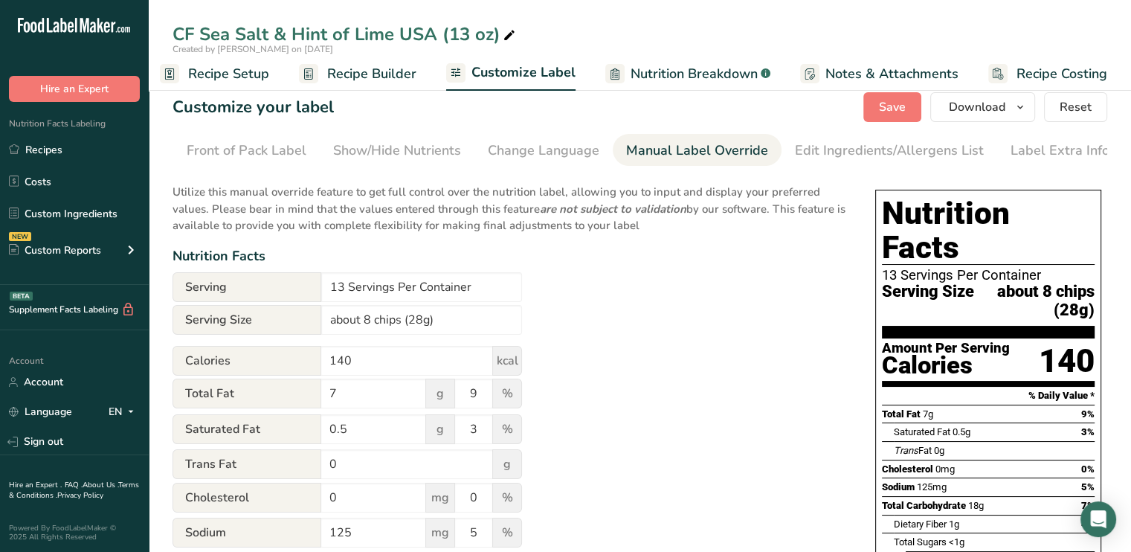
scroll to position [0, 0]
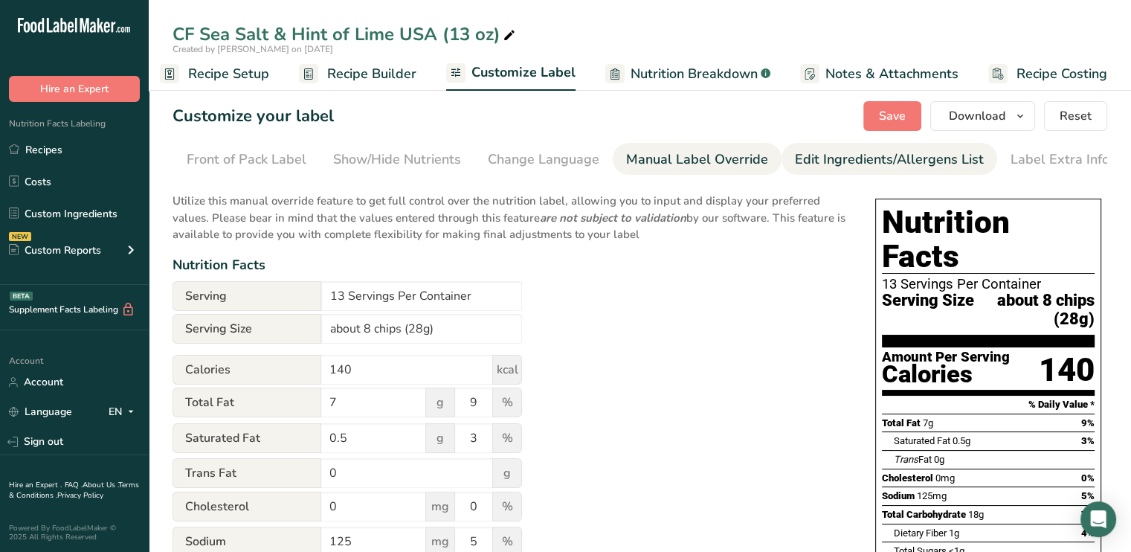
click at [939, 163] on div "Edit Ingredients/Allergens List" at bounding box center [889, 160] width 189 height 20
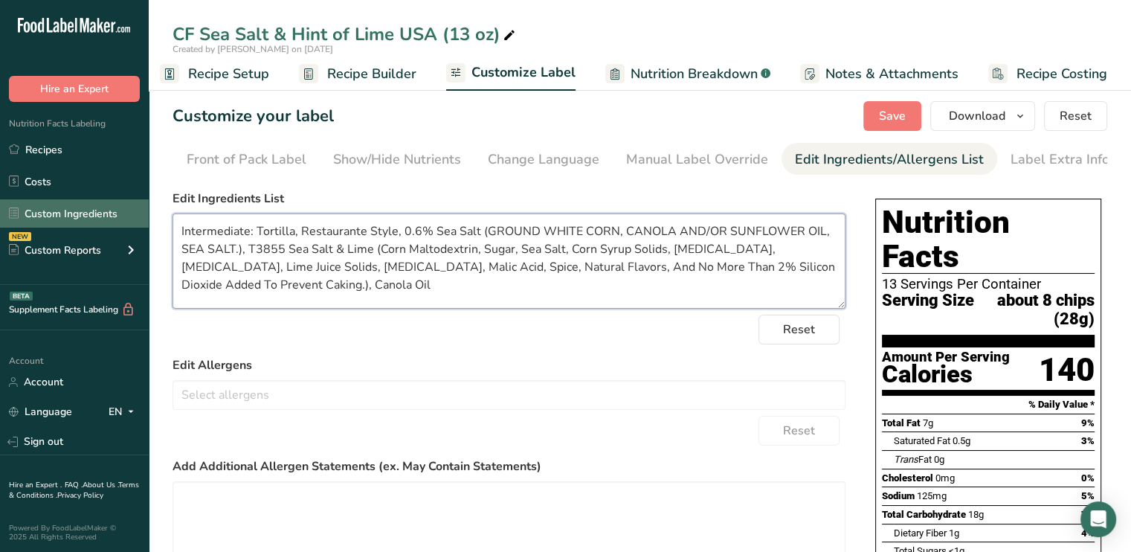
drag, startPoint x: 370, startPoint y: 290, endPoint x: 147, endPoint y: 219, distance: 233.6
click at [147, 219] on div ".a-20{fill:#fff;} Hire an Expert Nutrition Facts Labeling Recipes Costs Custom …" at bounding box center [565, 441] width 1131 height 882
paste textarea "GROUND WHITE CORN, CANOLA AND/OR SUNFLOWER OIL, CORN MALTODEXTRIN, CONTAINS 2% …"
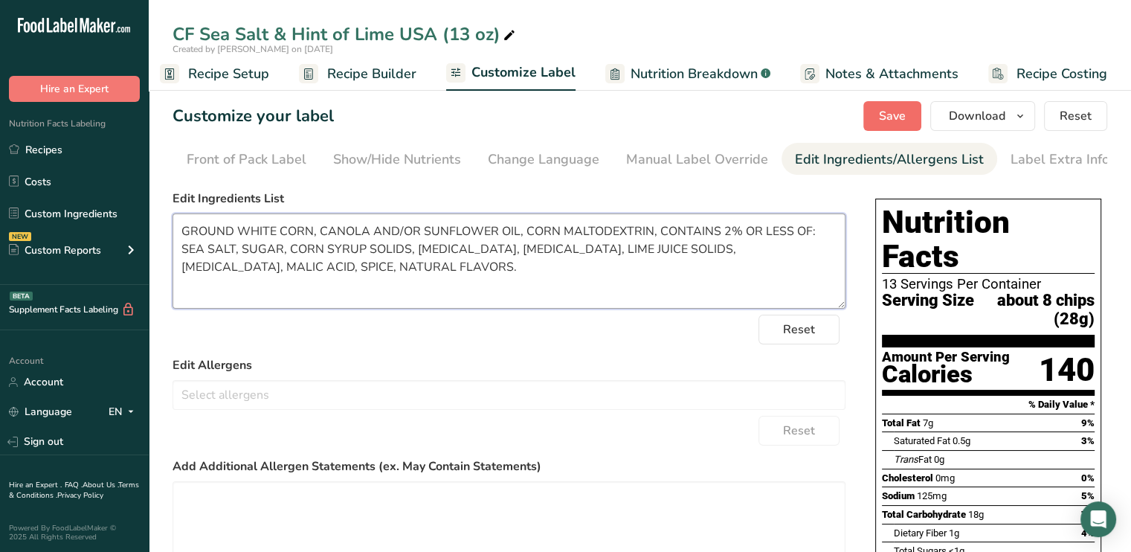
type textarea "GROUND WHITE CORN, CANOLA AND/OR SUNFLOWER OIL, CORN MALTODEXTRIN, CONTAINS 2% …"
click at [890, 115] on span "Save" at bounding box center [892, 116] width 27 height 18
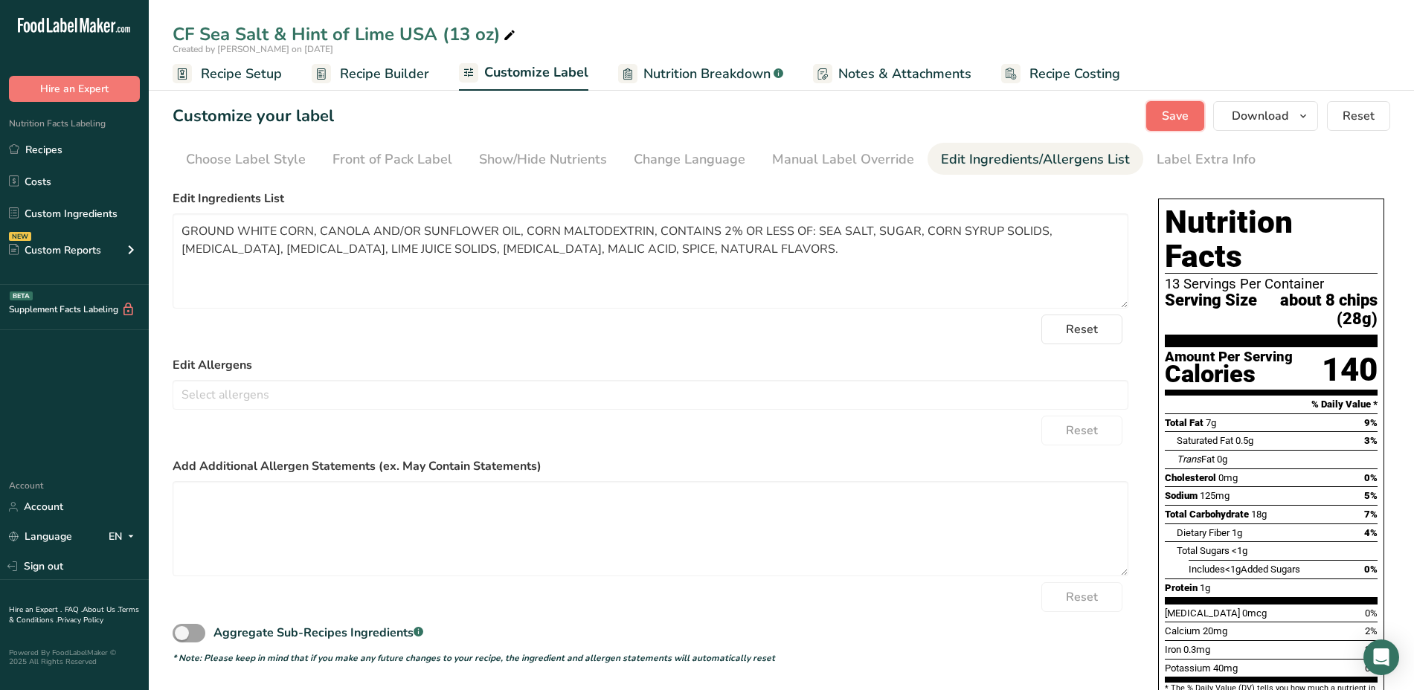
click at [1131, 108] on span "Save" at bounding box center [1175, 116] width 27 height 18
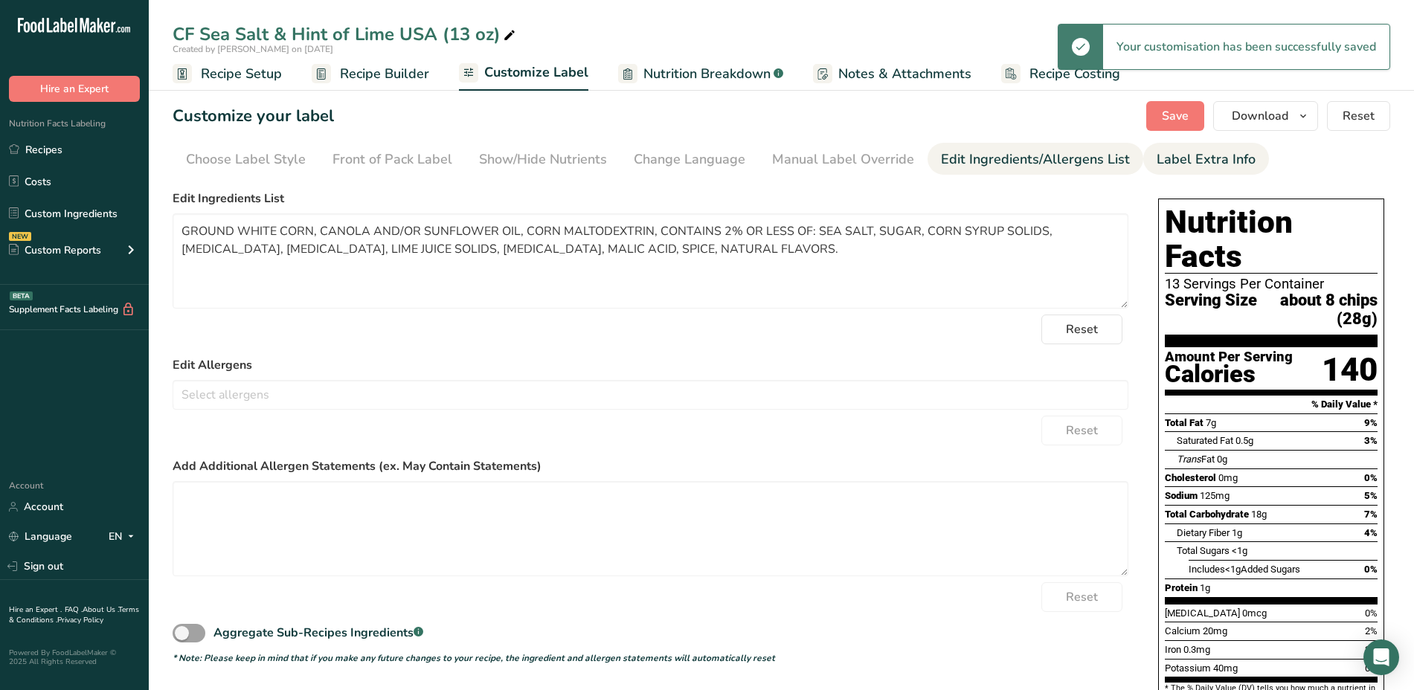
click at [1131, 150] on div "Label Extra Info" at bounding box center [1206, 160] width 99 height 20
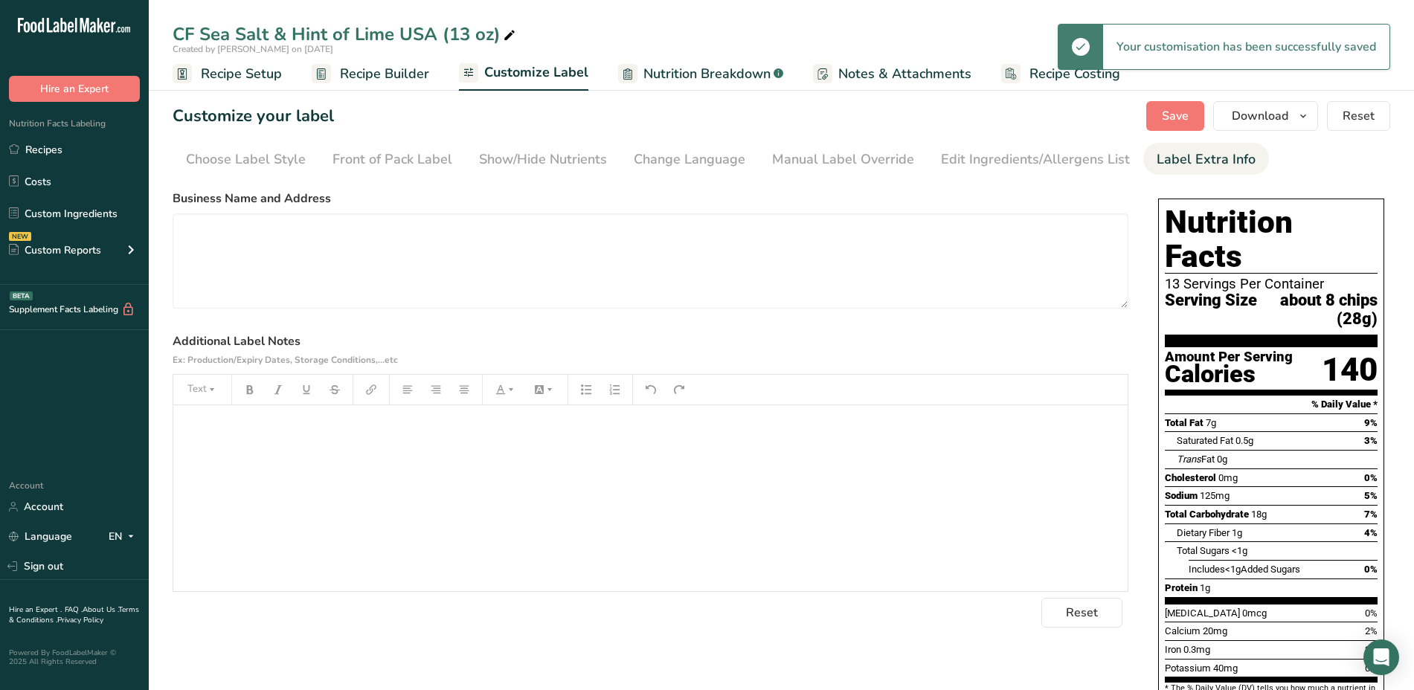
click at [477, 427] on p "﻿" at bounding box center [650, 426] width 939 height 18
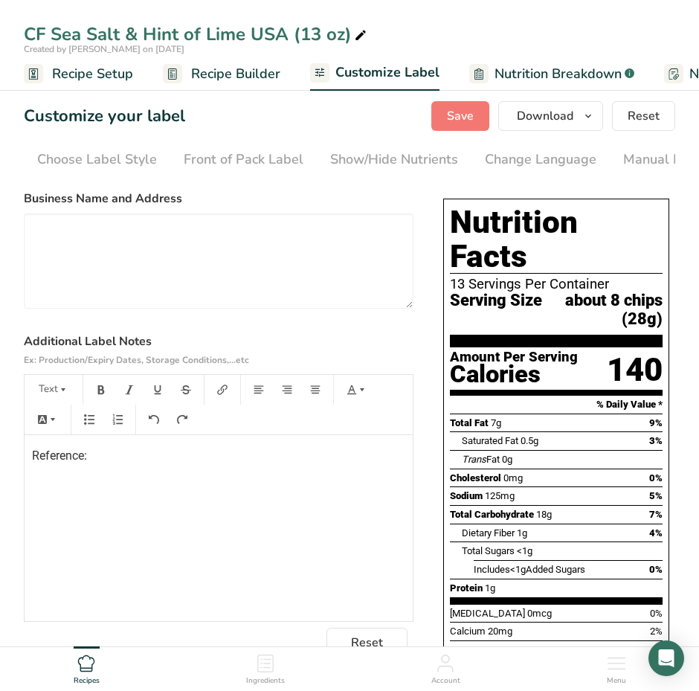
click at [129, 456] on p "Reference:" at bounding box center [218, 456] width 373 height 18
click at [401, 330] on section "Business Name and Address Additional Label Notes Ex: Production/Expiry Dates, S…" at bounding box center [219, 424] width 390 height 468
click at [209, 451] on p "Reference: CHG-40253195-0 (T" at bounding box center [218, 456] width 373 height 18
click at [463, 118] on span "Save" at bounding box center [460, 116] width 27 height 18
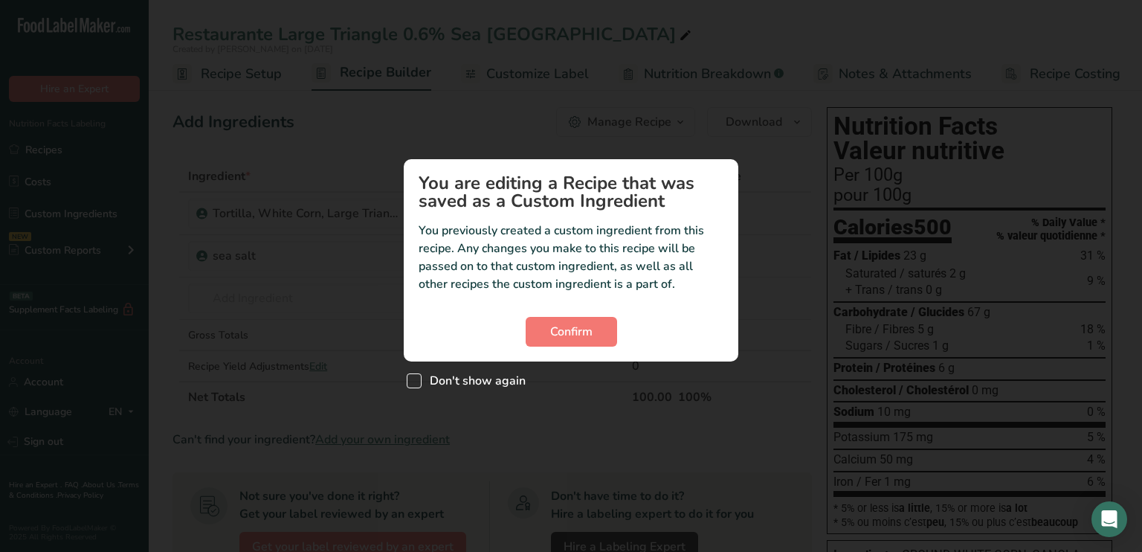
click at [417, 381] on span "Custom ingredient modal" at bounding box center [414, 380] width 15 height 15
click at [417, 381] on input "Don't show again" at bounding box center [412, 381] width 10 height 10
checkbox input "true"
click at [558, 327] on span "Confirm" at bounding box center [571, 332] width 42 height 18
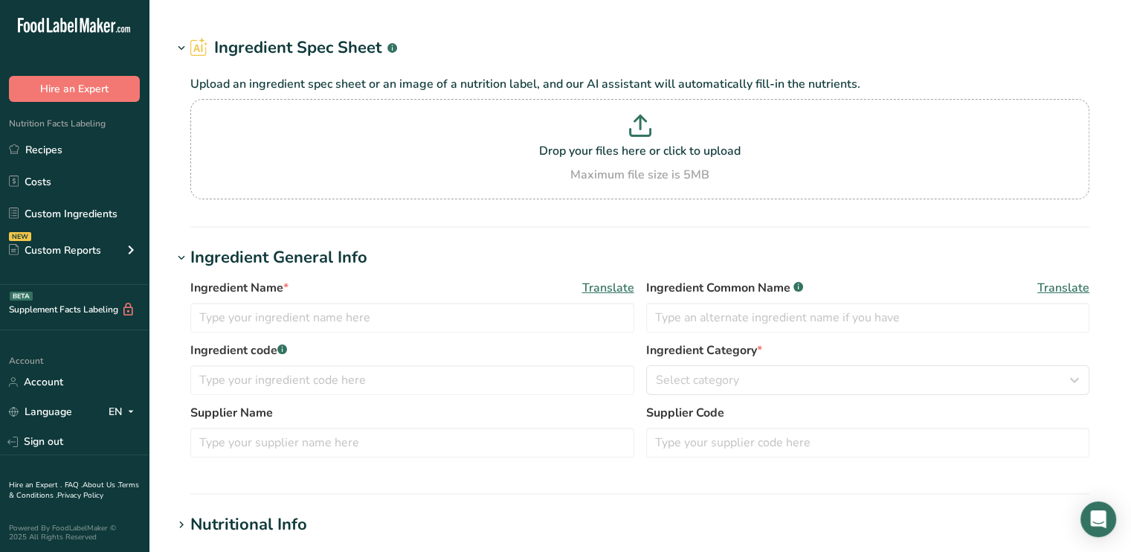
type input "Seasoning, T3855 Sea Salt & Lime"
type input "T3855 Sea Salt & Lime"
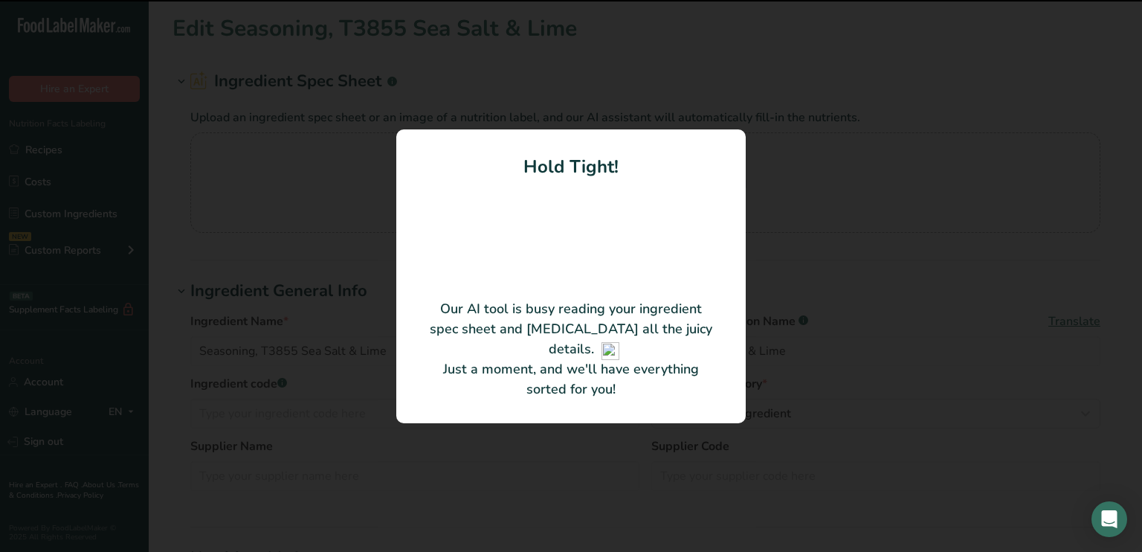
type input "Sea Salt & Lime"
type input "420010"
type input "All American Seasonings, Inc."
type input "T3855"
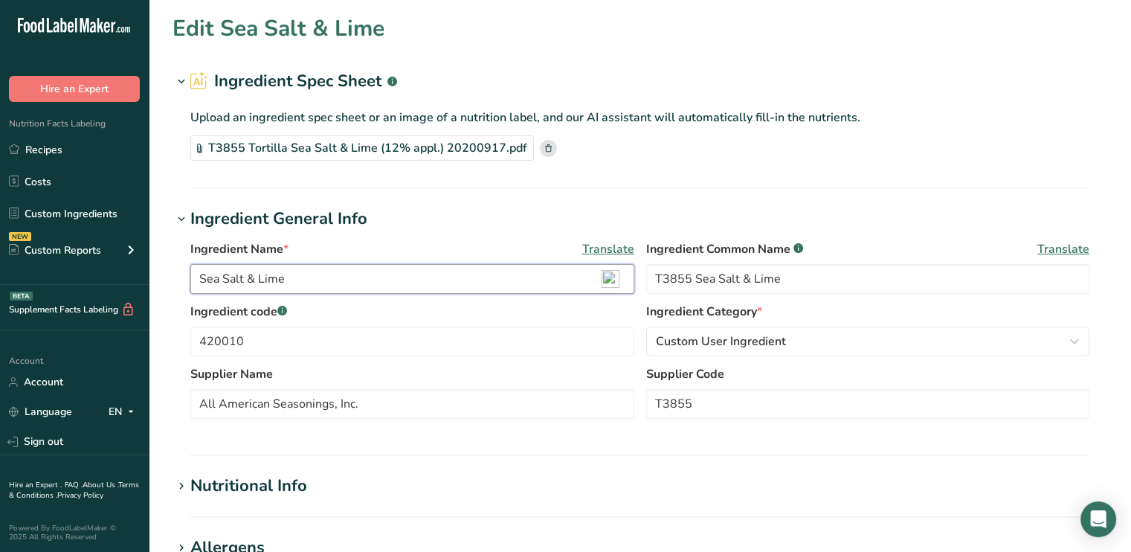
click at [196, 279] on input "Sea Salt & Lime" at bounding box center [412, 279] width 444 height 30
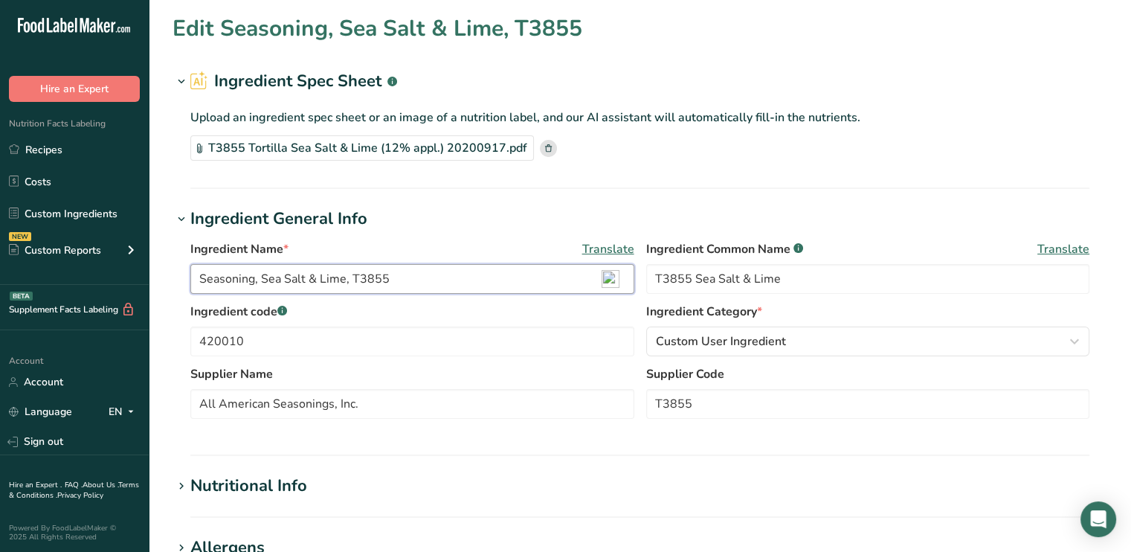
type input "Seasoning, Sea Salt & Lime, T3855"
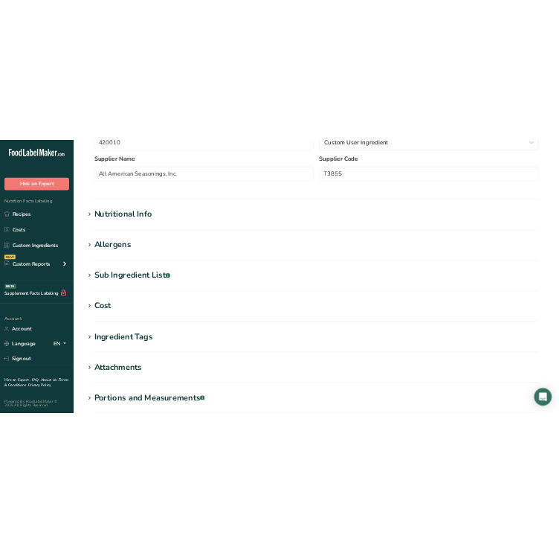
scroll to position [336, 0]
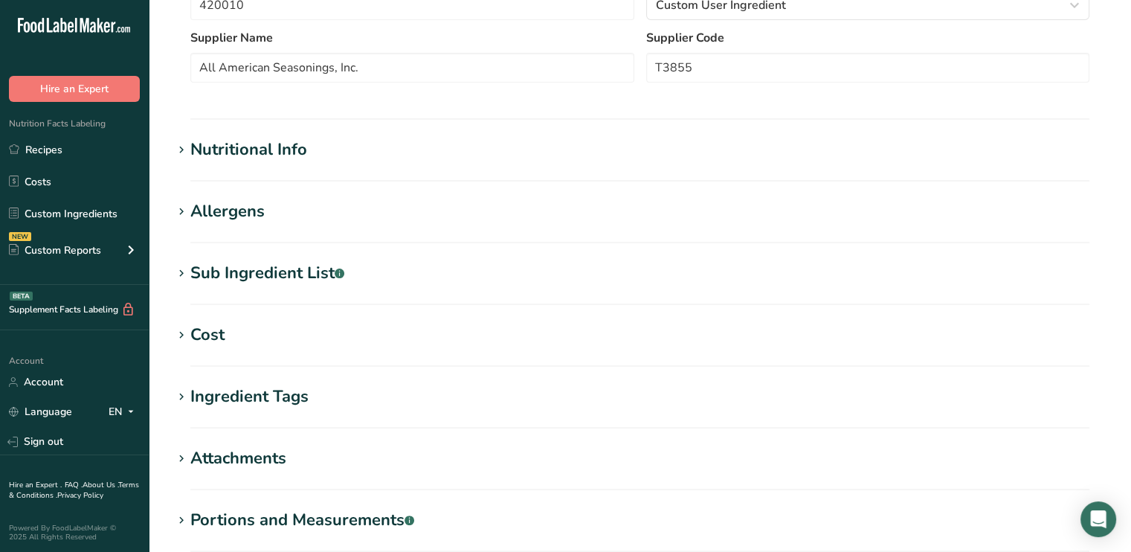
click at [190, 144] on div "Nutritional Info" at bounding box center [248, 150] width 117 height 25
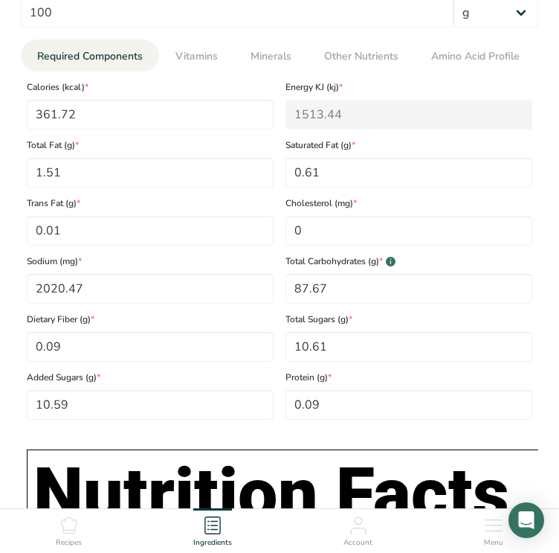
scroll to position [726, 0]
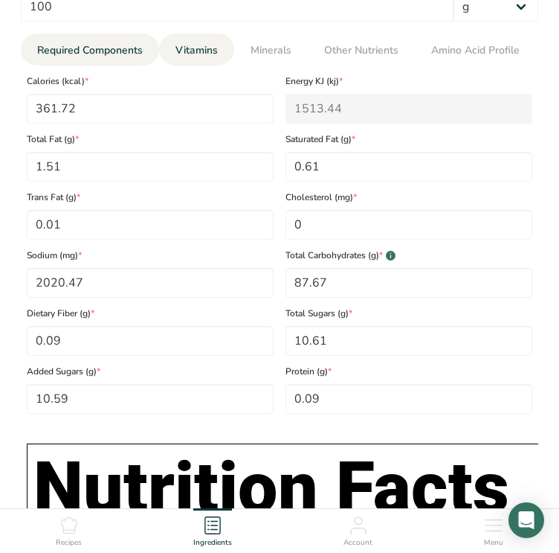
click at [181, 50] on span "Vitamins" at bounding box center [197, 50] width 42 height 16
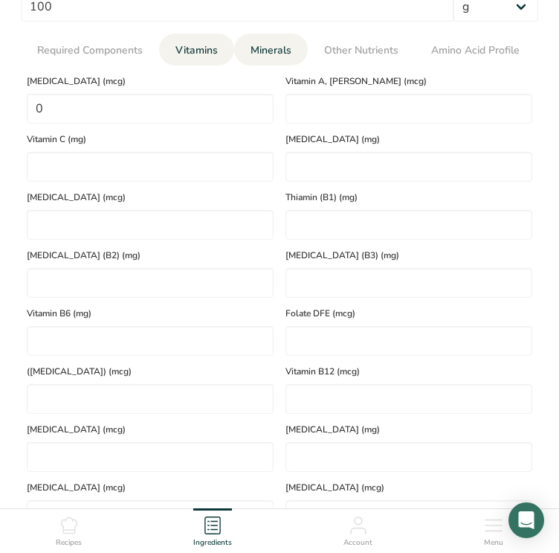
click at [256, 54] on span "Minerals" at bounding box center [271, 50] width 41 height 16
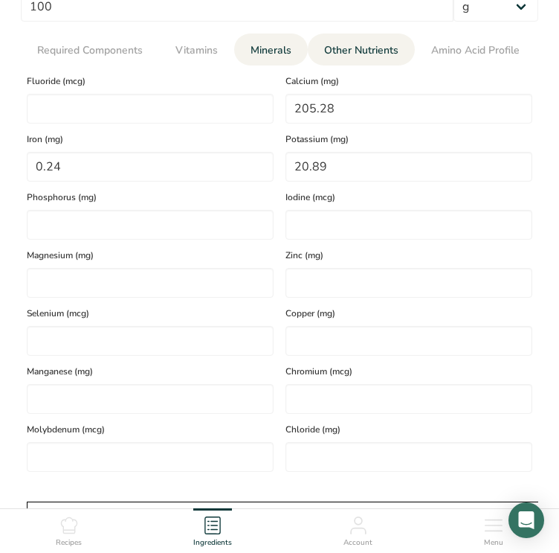
click at [351, 49] on span "Other Nutrients" at bounding box center [361, 50] width 74 height 16
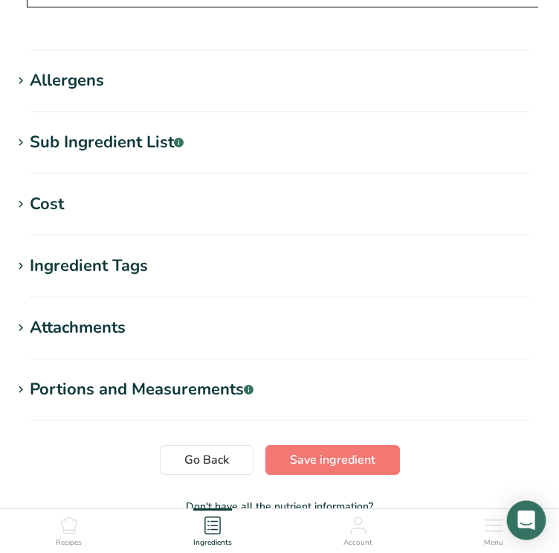
scroll to position [2376, 0]
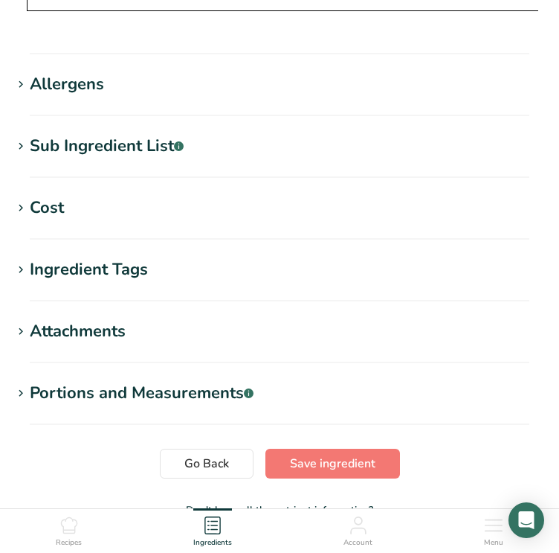
click at [47, 89] on div "Allergens" at bounding box center [67, 84] width 74 height 25
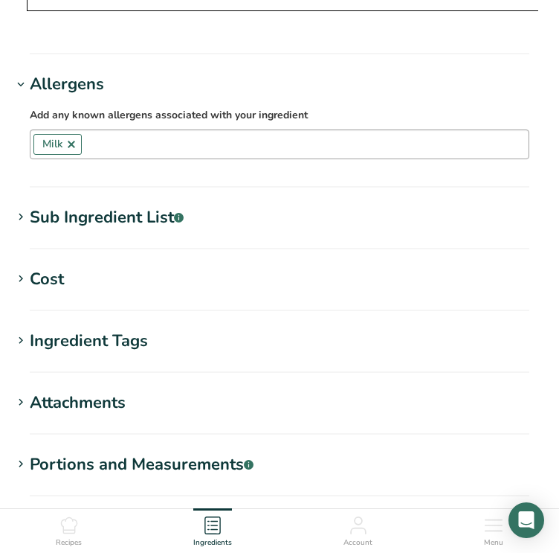
click at [74, 150] on link at bounding box center [71, 144] width 12 height 12
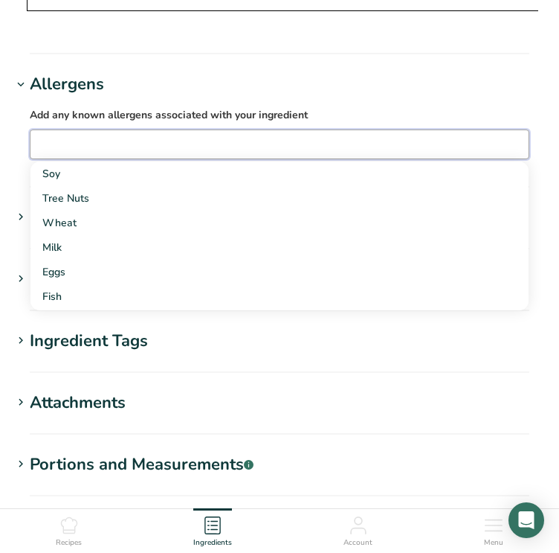
click at [170, 81] on h1 "Allergens" at bounding box center [280, 84] width 536 height 25
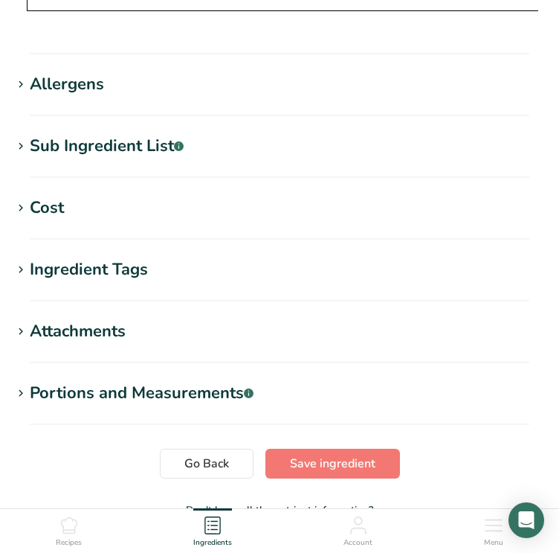
click at [143, 157] on div "Sub Ingredient List .a-a{fill:#347362;}.b-a{fill:#fff;}" at bounding box center [107, 146] width 154 height 25
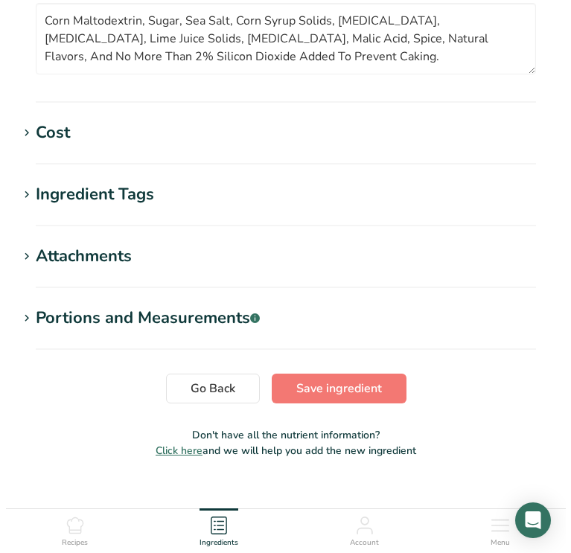
scroll to position [2588, 0]
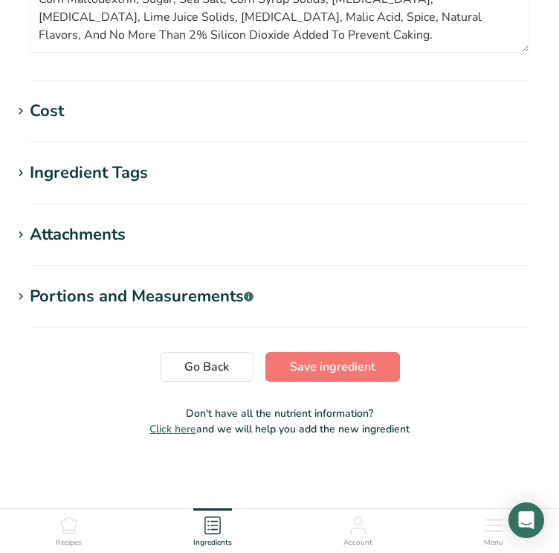
click at [74, 178] on div "Ingredient Tags" at bounding box center [89, 173] width 118 height 25
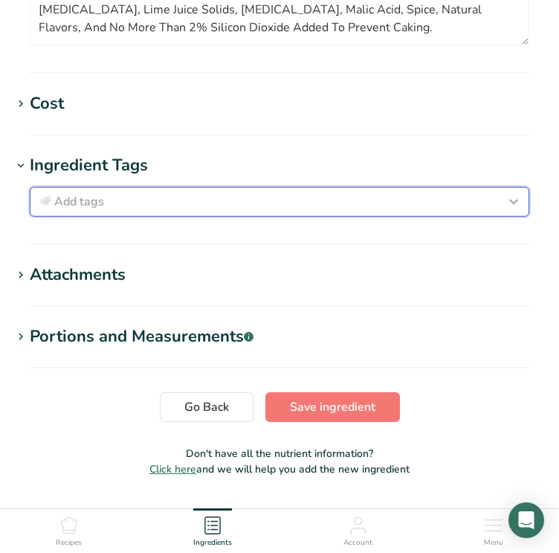
click at [67, 206] on span "Add tags" at bounding box center [79, 202] width 50 height 18
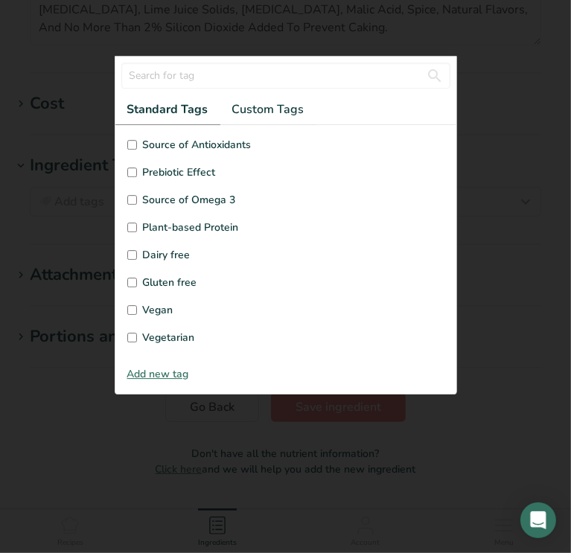
click at [181, 283] on span "Gluten free" at bounding box center [170, 282] width 54 height 16
click at [137, 283] on input "Gluten free" at bounding box center [132, 282] width 10 height 10
checkbox input "true"
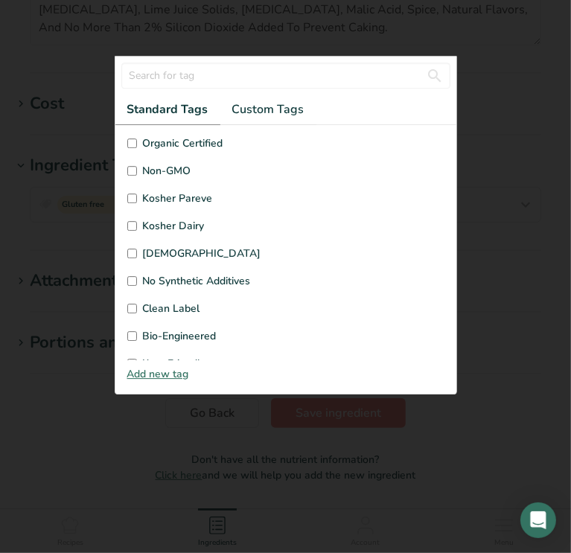
scroll to position [354, 0]
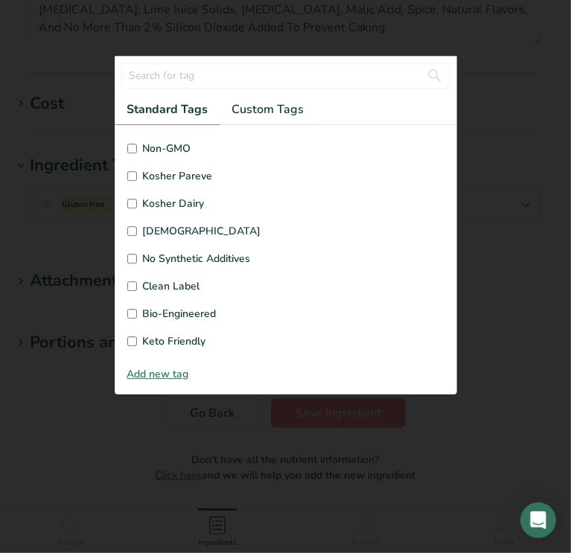
click at [152, 173] on span "Kosher Pareve" at bounding box center [178, 176] width 70 height 16
click at [137, 173] on input "Kosher Pareve" at bounding box center [132, 176] width 10 height 10
checkbox input "true"
click at [499, 197] on div at bounding box center [285, 276] width 571 height 553
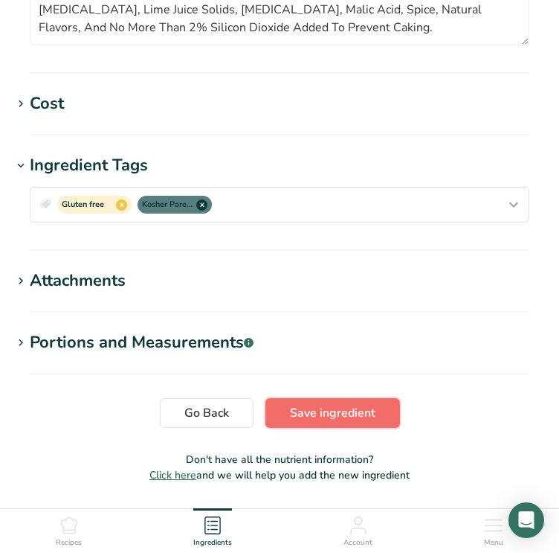
click at [357, 409] on button "Save ingredient" at bounding box center [333, 413] width 135 height 30
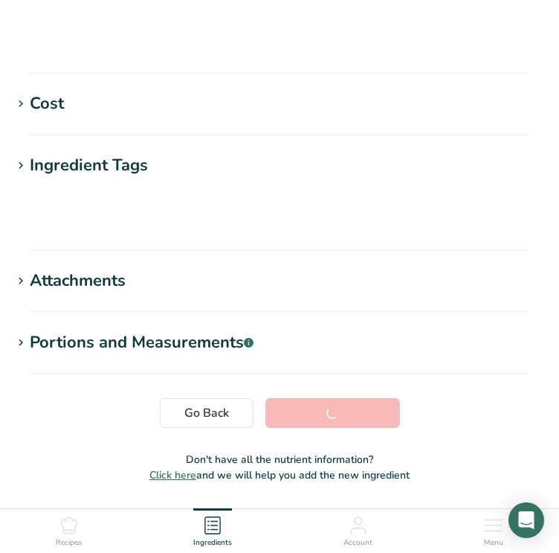
scroll to position [279, 0]
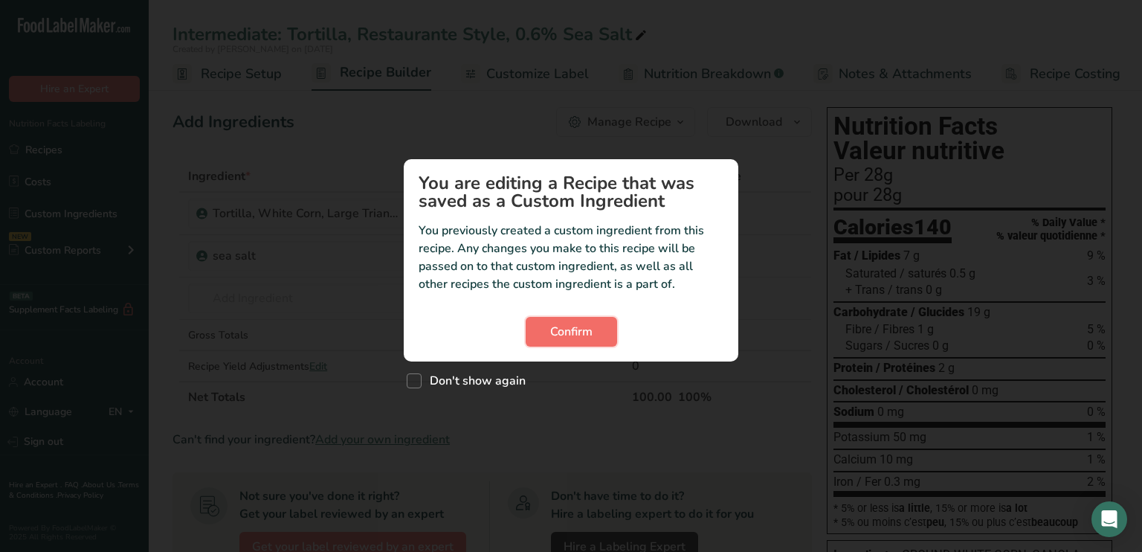
click at [591, 327] on span "Confirm" at bounding box center [571, 332] width 42 height 18
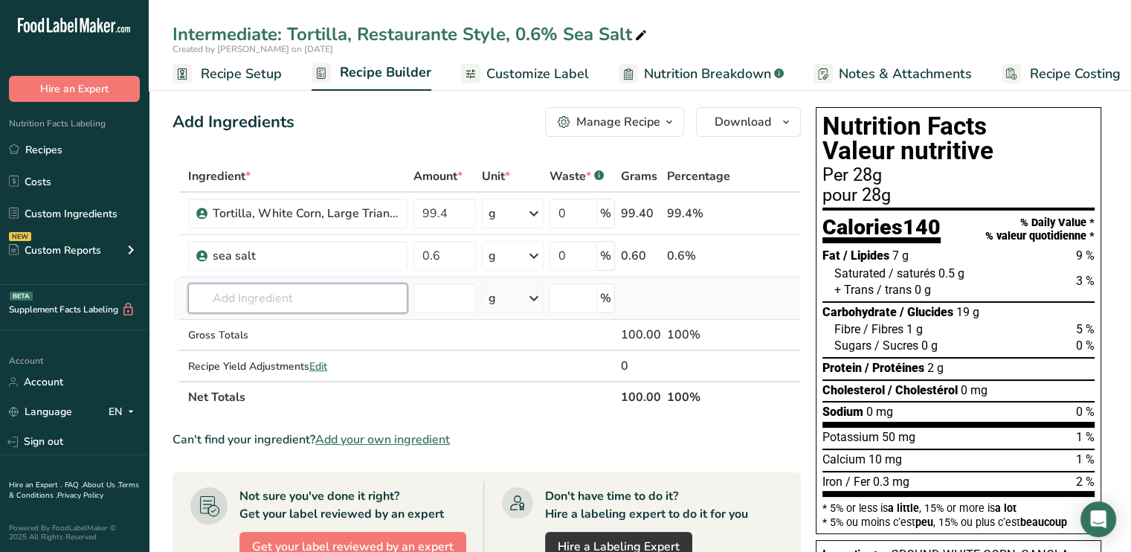
click at [375, 291] on input "text" at bounding box center [297, 298] width 219 height 30
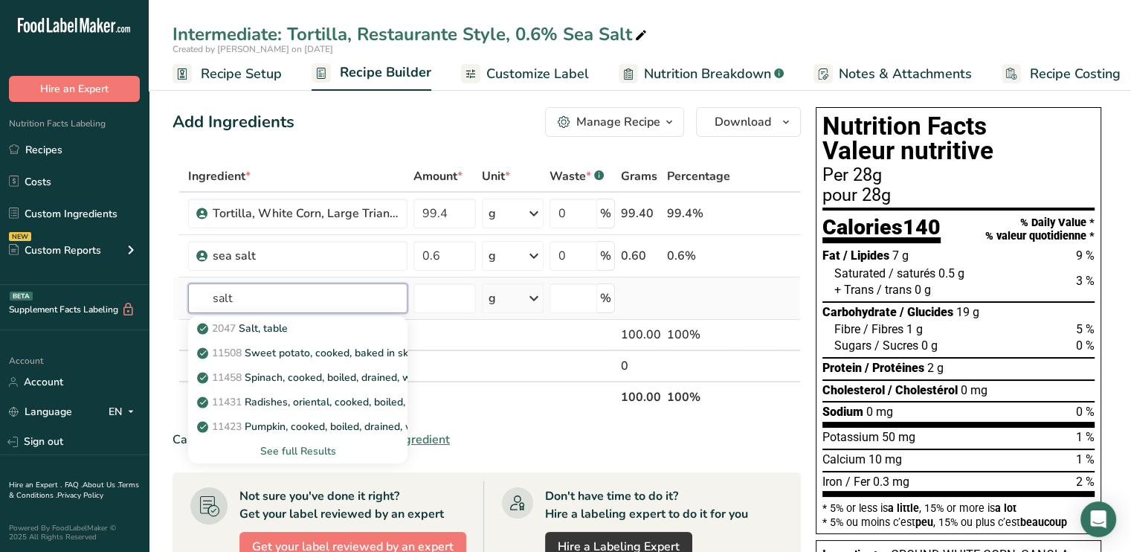
type input "salt"
click at [349, 449] on div "See full Results" at bounding box center [298, 451] width 196 height 16
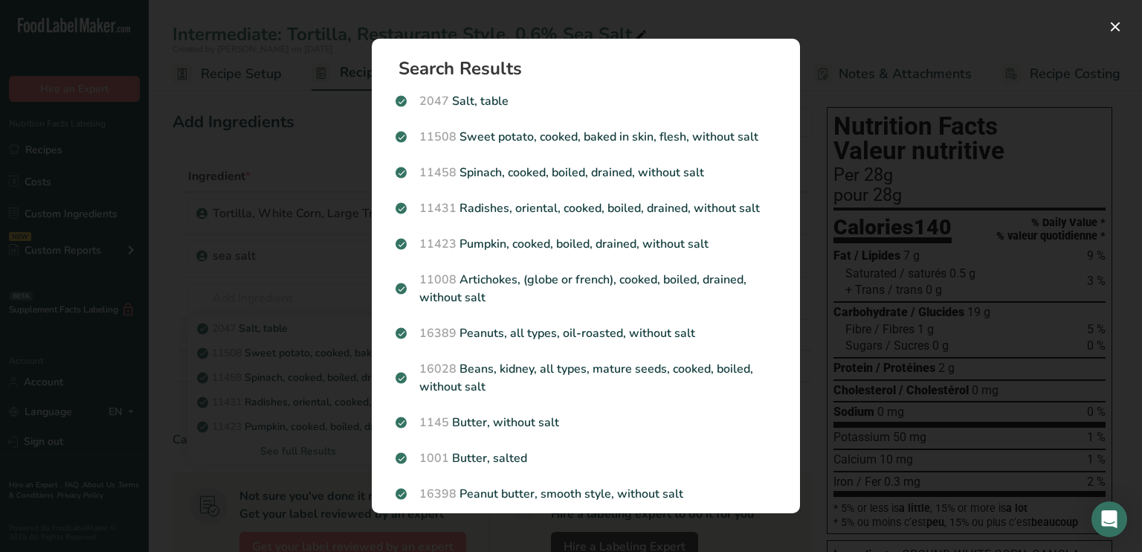
click at [873, 69] on div "Search results modal" at bounding box center [571, 276] width 1142 height 552
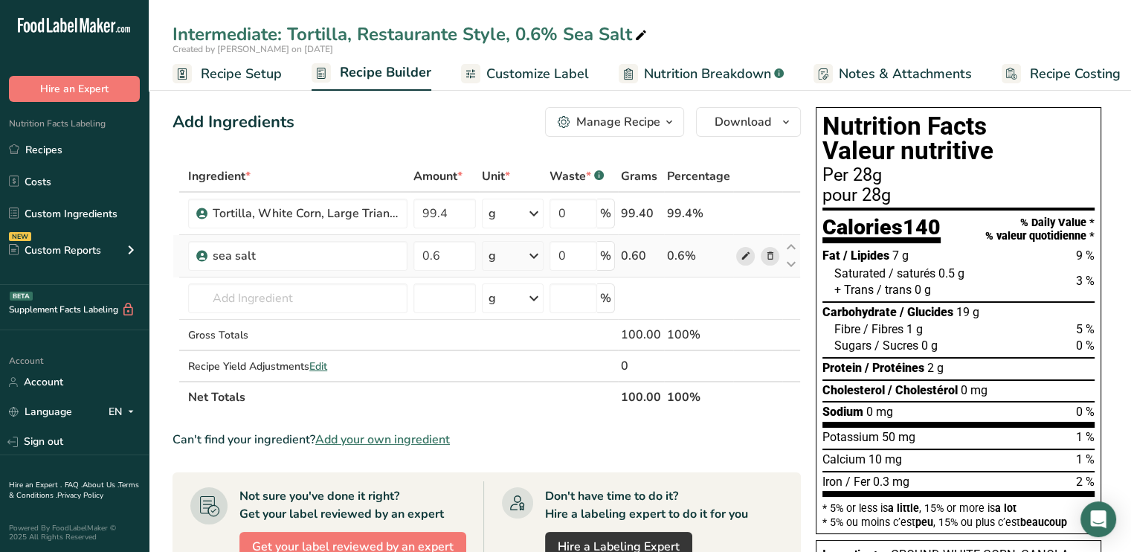
click at [747, 249] on icon at bounding box center [745, 256] width 10 height 16
click at [344, 321] on td "Gross Totals" at bounding box center [297, 335] width 225 height 31
click at [321, 251] on div "sea salt" at bounding box center [306, 256] width 186 height 18
click at [382, 336] on div "Gross Totals" at bounding box center [297, 335] width 219 height 16
click at [324, 254] on div "sea salt" at bounding box center [306, 256] width 186 height 18
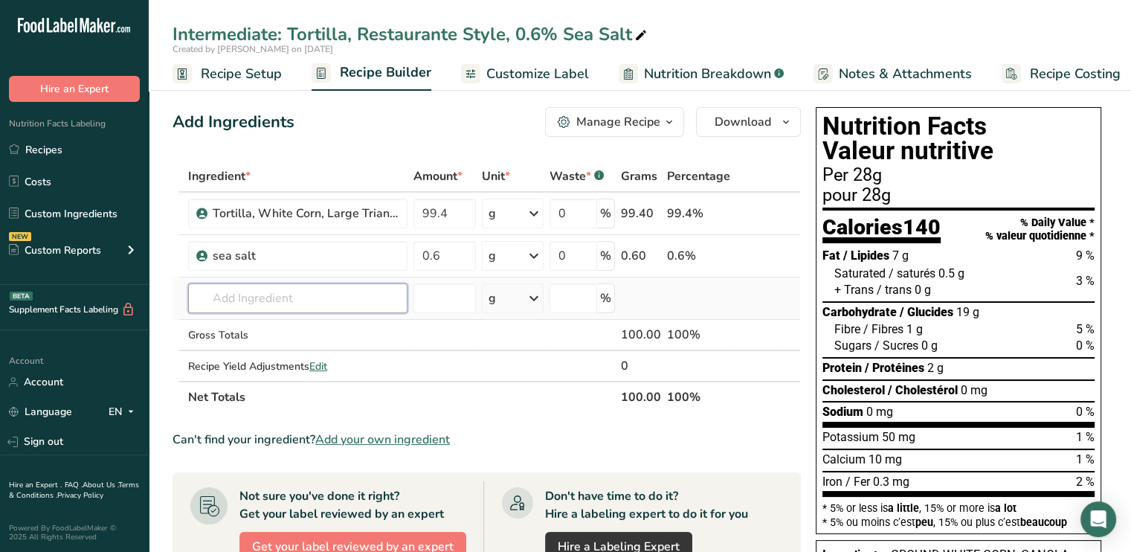
click at [312, 300] on input "text" at bounding box center [297, 298] width 219 height 30
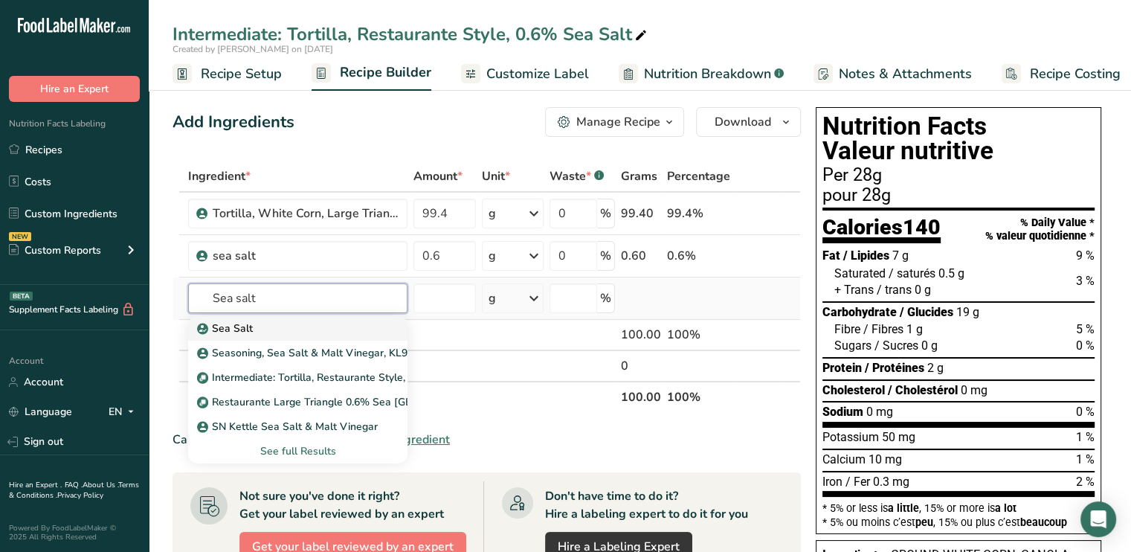
type input "Sea salt"
click at [305, 324] on div "Sea Salt" at bounding box center [286, 329] width 172 height 16
type input "Sea Salt"
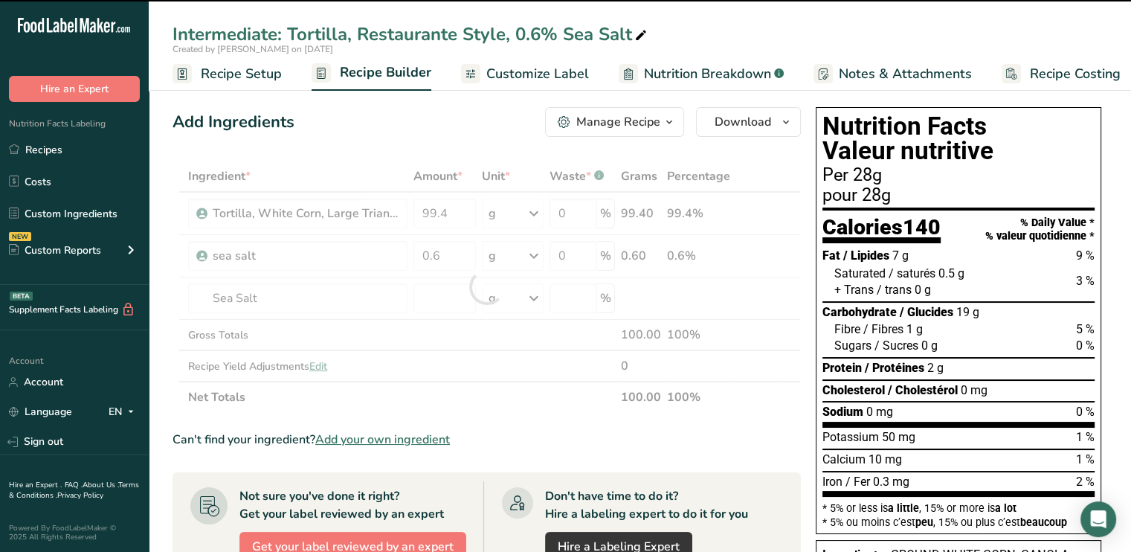
type input "0"
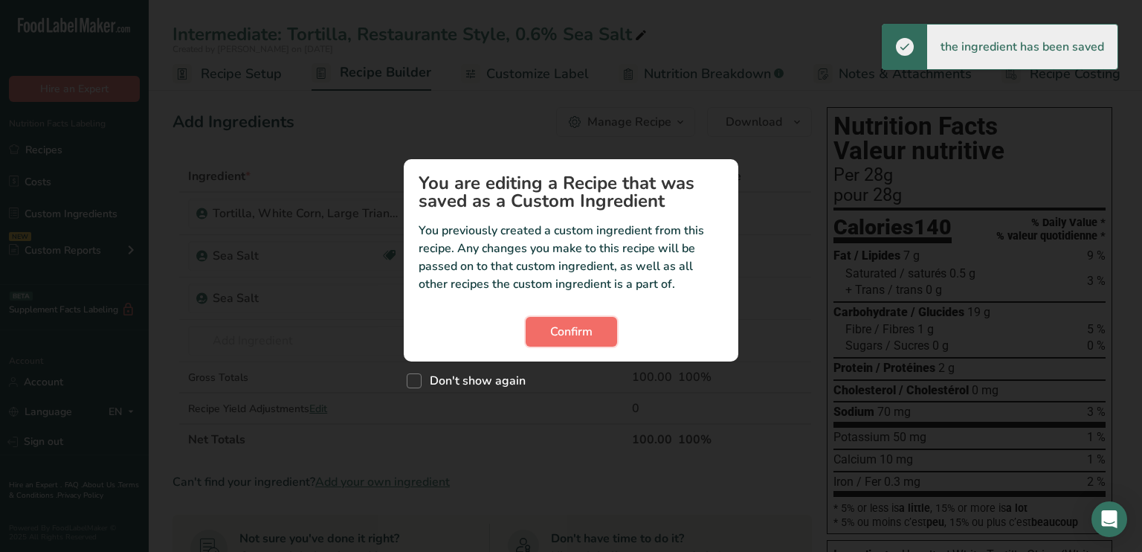
click at [565, 324] on span "Confirm" at bounding box center [571, 332] width 42 height 18
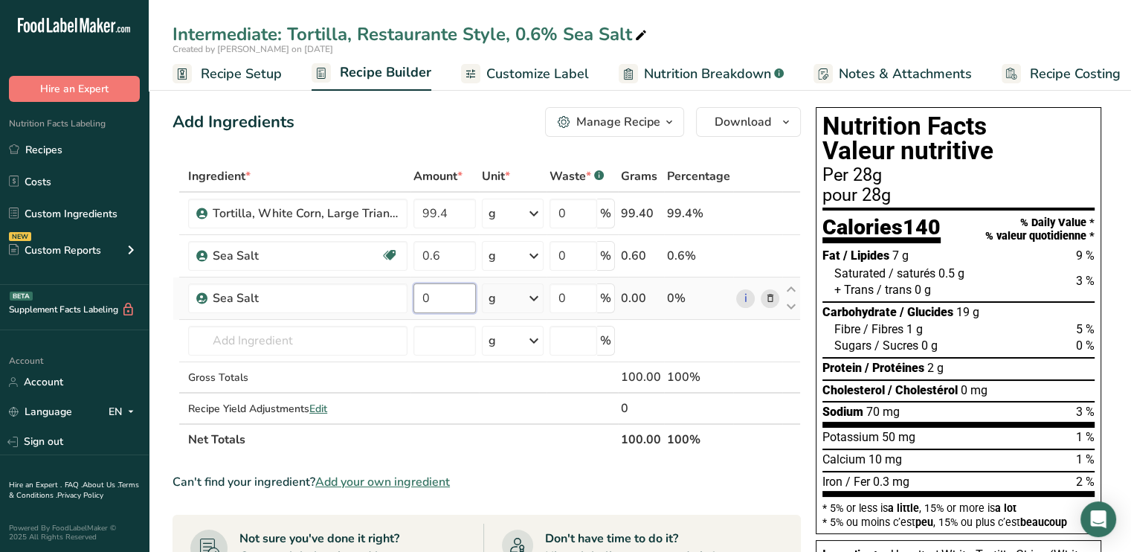
click at [458, 300] on input "0" at bounding box center [445, 298] width 62 height 30
type input "0.6"
click at [771, 254] on div "Ingredient * Amount * Unit * Waste * .a-a{fill:#347362;}.b-a{fill:#fff;} Grams …" at bounding box center [487, 308] width 629 height 295
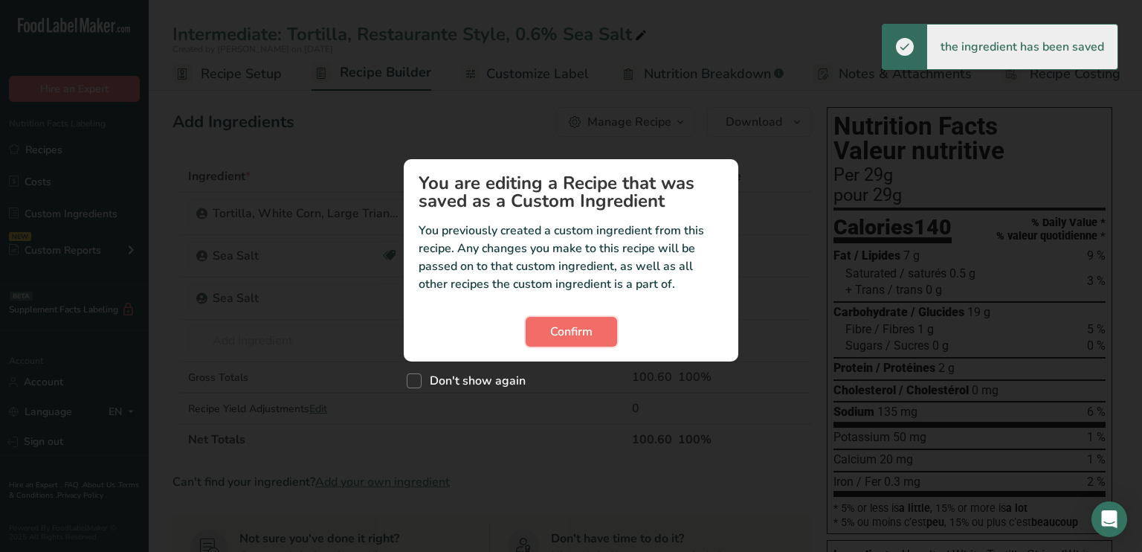
click at [581, 338] on span "Confirm" at bounding box center [571, 332] width 42 height 18
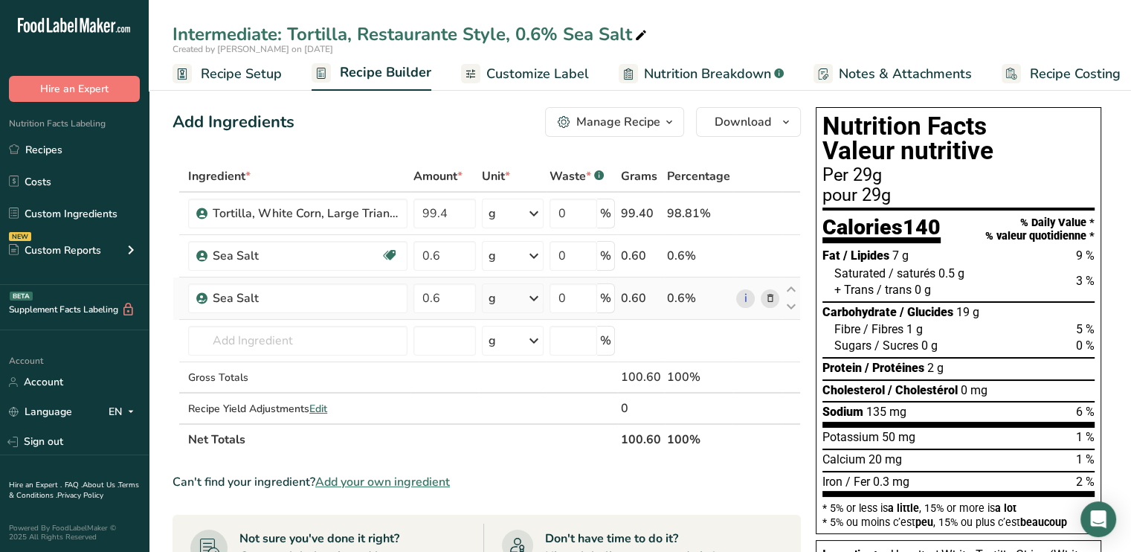
click at [764, 292] on span at bounding box center [770, 298] width 18 height 18
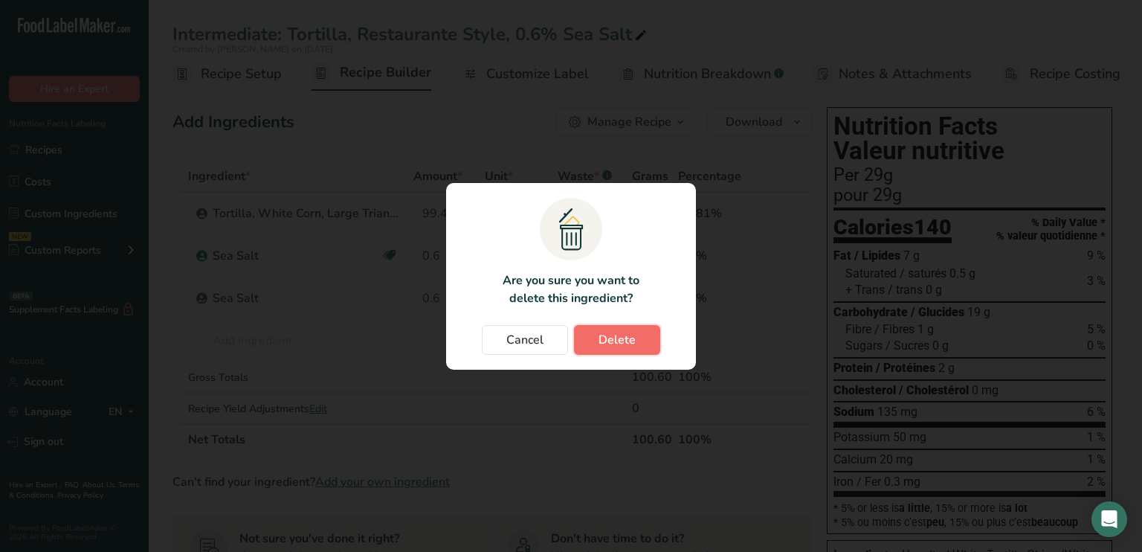
click at [637, 327] on button "Delete" at bounding box center [617, 340] width 86 height 30
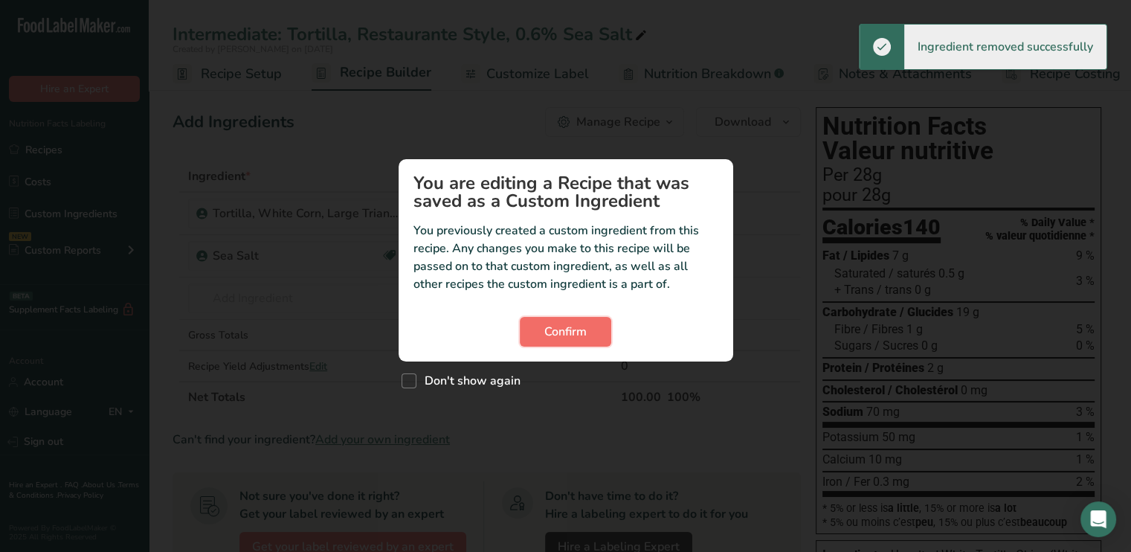
click at [572, 335] on span "Confirm" at bounding box center [565, 332] width 42 height 18
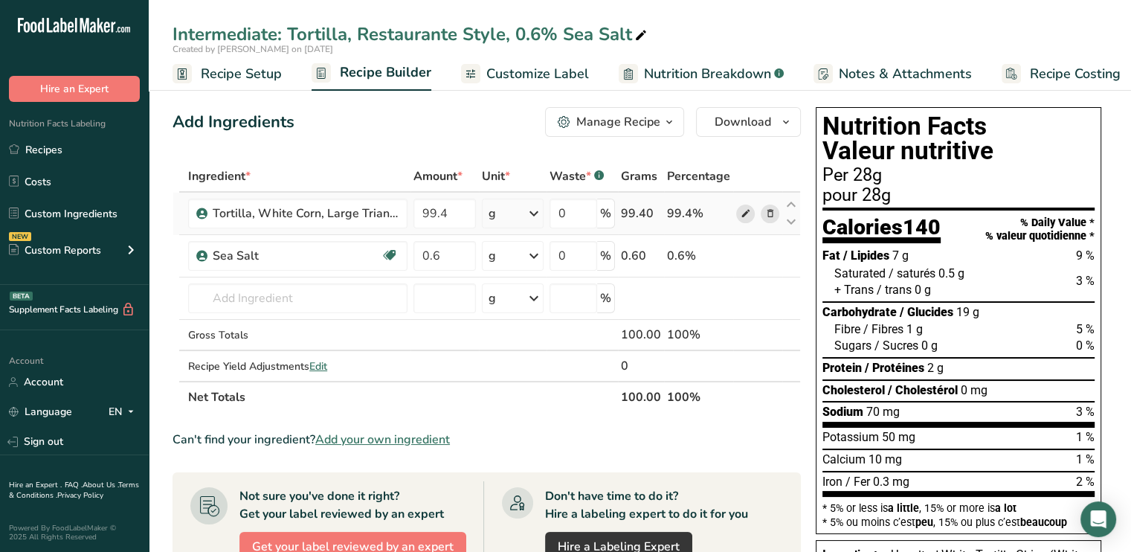
click at [745, 216] on icon at bounding box center [745, 214] width 10 height 16
click at [126, 150] on link "Recipes" at bounding box center [74, 149] width 149 height 28
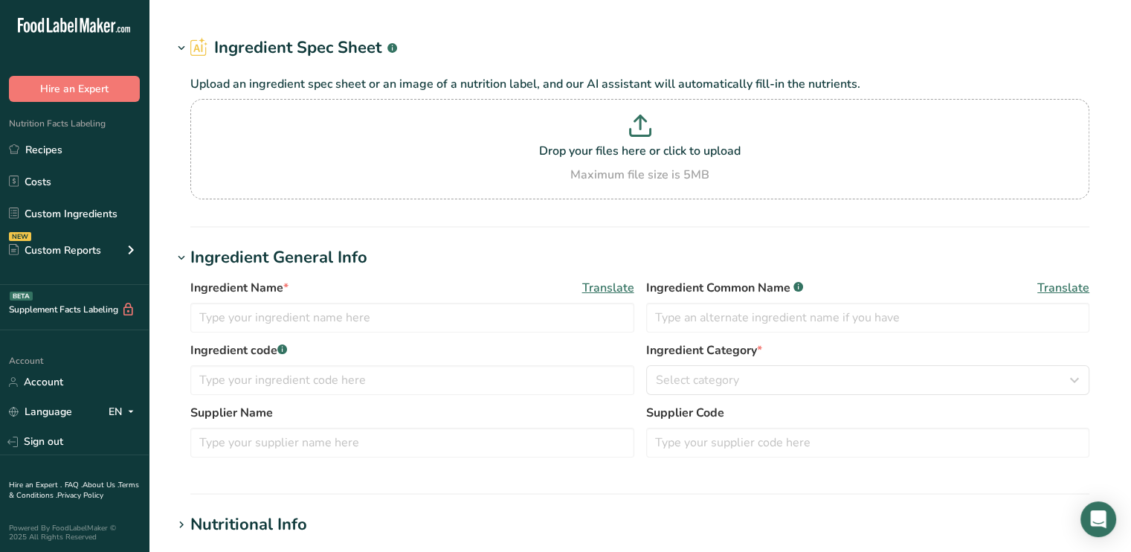
type input "sea salt"
type input "Sea Salt"
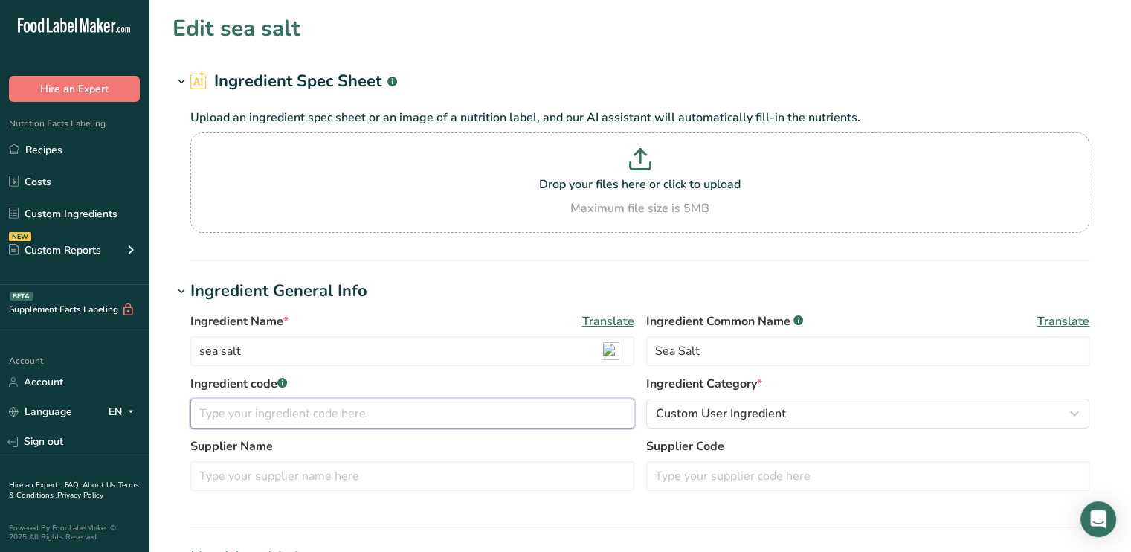
click at [253, 404] on input "text" at bounding box center [412, 414] width 444 height 30
type input "s"
drag, startPoint x: 256, startPoint y: 355, endPoint x: 181, endPoint y: 356, distance: 74.4
click at [181, 356] on div "Ingredient Name * Translate sea salt Ingredient Common Name .a-a{fill:#347362;}…" at bounding box center [640, 405] width 935 height 205
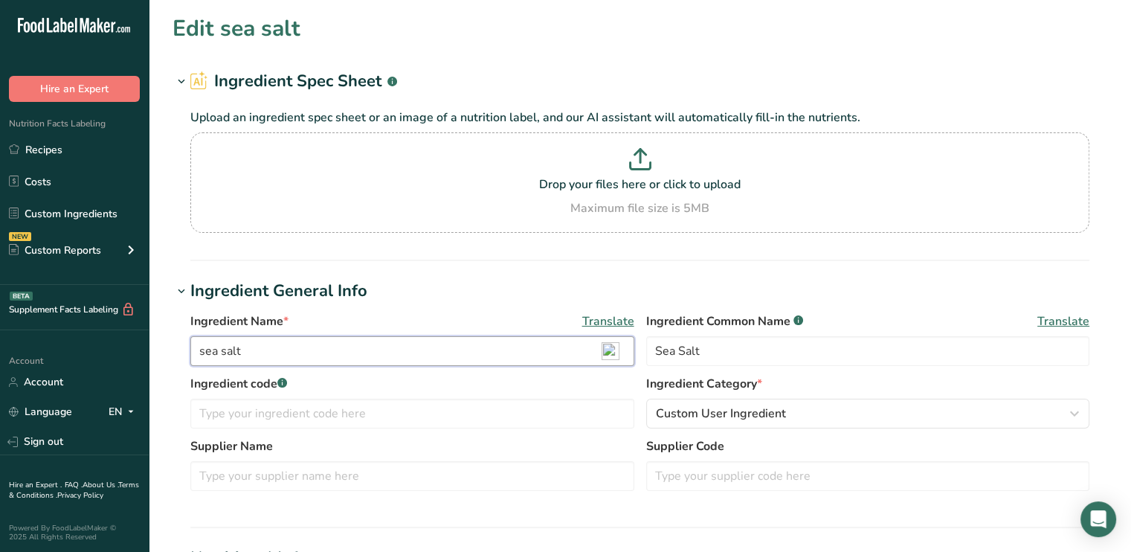
drag, startPoint x: 256, startPoint y: 353, endPoint x: 164, endPoint y: 352, distance: 92.2
click at [164, 352] on section "Edit sea salt Ingredient Spec Sheet .a-a{fill:#347362;}.b-a{fill:#fff;} Upload …" at bounding box center [640, 546] width 983 height 1093
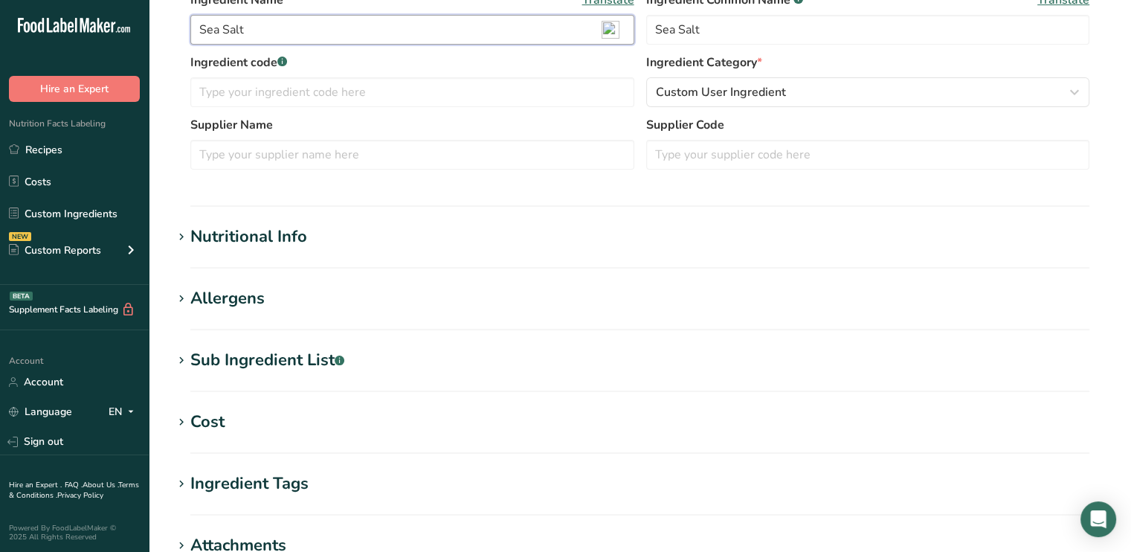
scroll to position [323, 0]
type input "Sea Salt"
click at [179, 246] on h1 "Nutritional Info" at bounding box center [640, 235] width 935 height 25
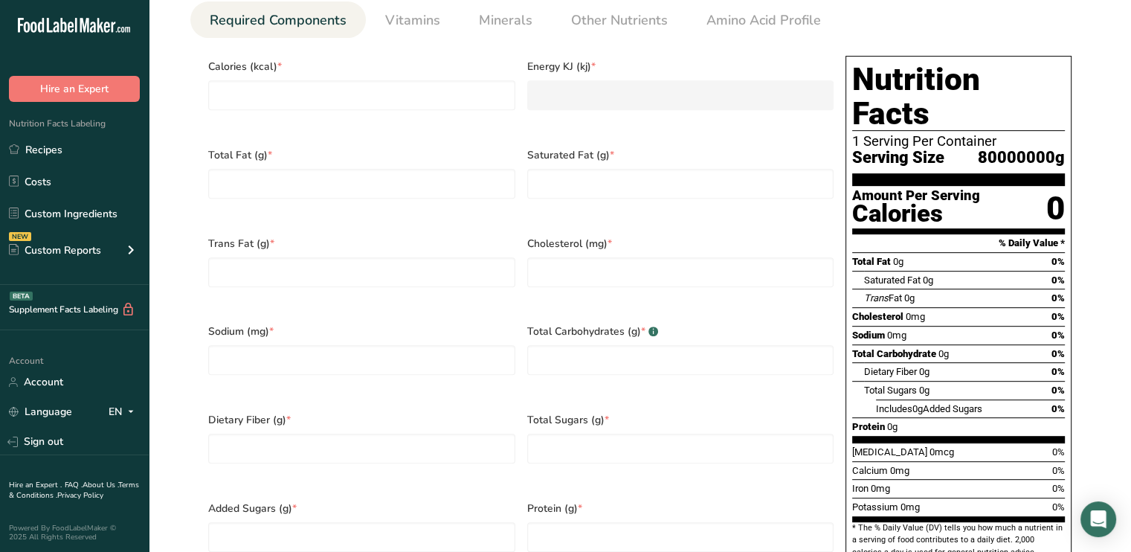
scroll to position [687, 0]
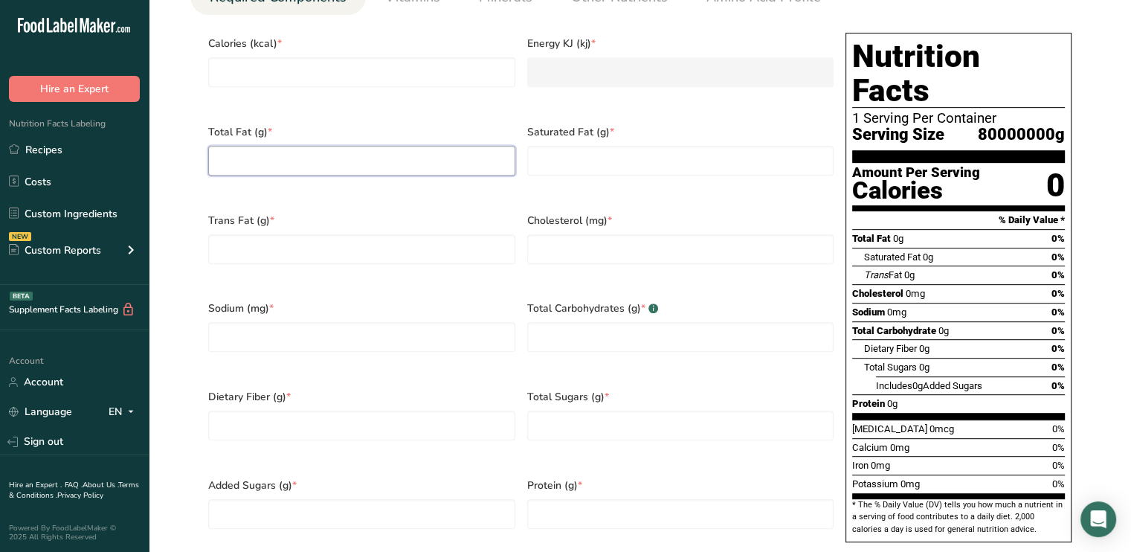
click at [298, 152] on Fat "number" at bounding box center [361, 161] width 307 height 30
type Fat "0"
click at [306, 72] on input "number" at bounding box center [361, 72] width 307 height 30
type input "0"
type KJ "0"
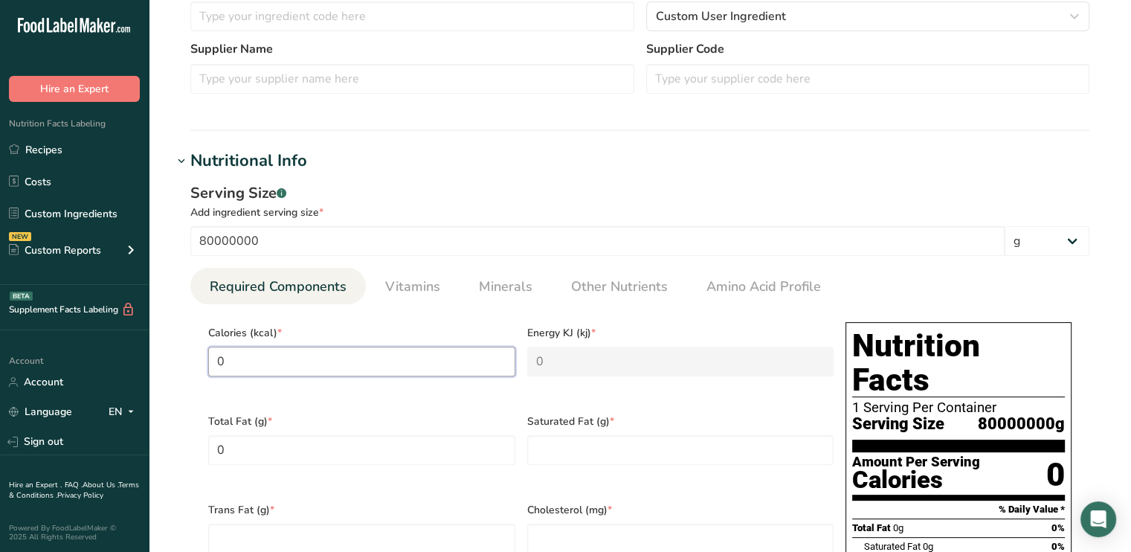
scroll to position [396, 0]
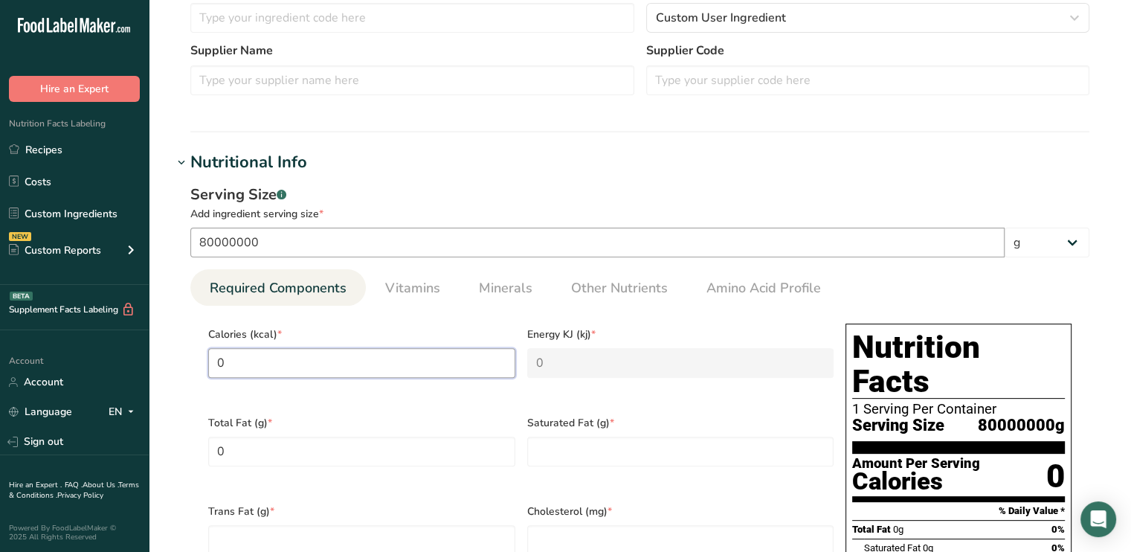
type input "0"
drag, startPoint x: 322, startPoint y: 241, endPoint x: 170, endPoint y: 243, distance: 152.5
click at [170, 243] on section "Edit Sea Salt Ingredient Spec Sheet .a-a{fill:#347362;}.b-a{fill:#fff;} Upload …" at bounding box center [640, 497] width 983 height 1787
type input "1"
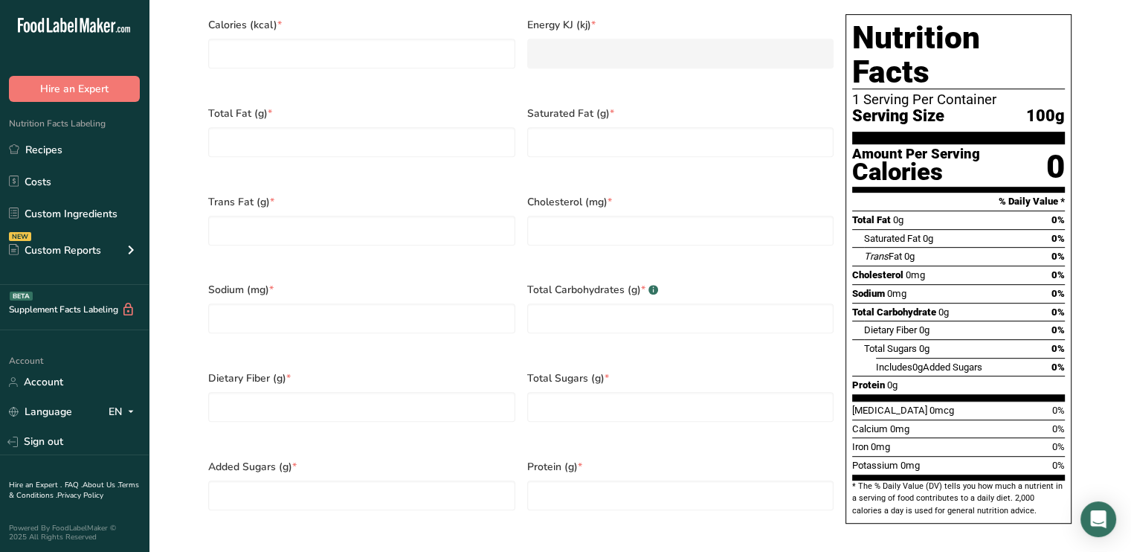
scroll to position [724, 0]
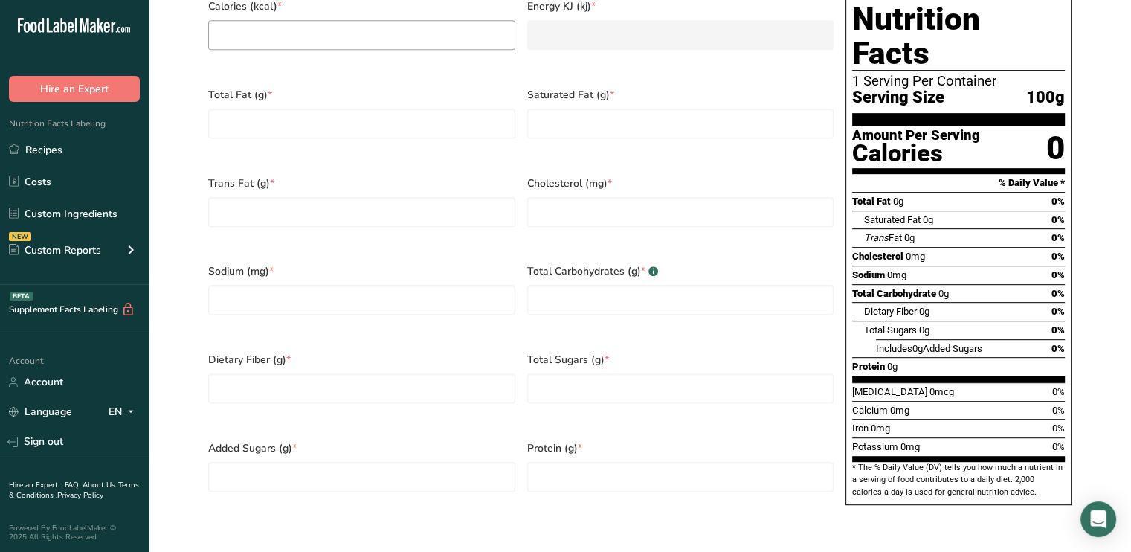
type input "100"
click at [231, 38] on input "number" at bounding box center [361, 35] width 307 height 30
type input "0"
type KJ "0"
type input "0"
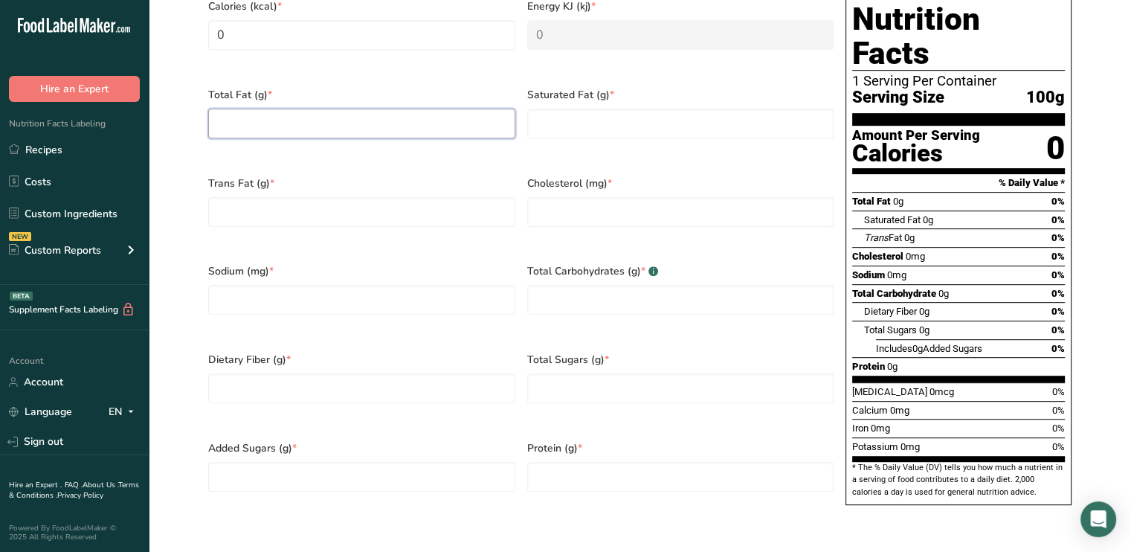
click at [247, 121] on Fat "number" at bounding box center [361, 124] width 307 height 30
type Fat "0"
click at [251, 197] on Fat "number" at bounding box center [361, 212] width 307 height 30
type Fat "0"
click at [597, 120] on Fat "number" at bounding box center [680, 124] width 307 height 30
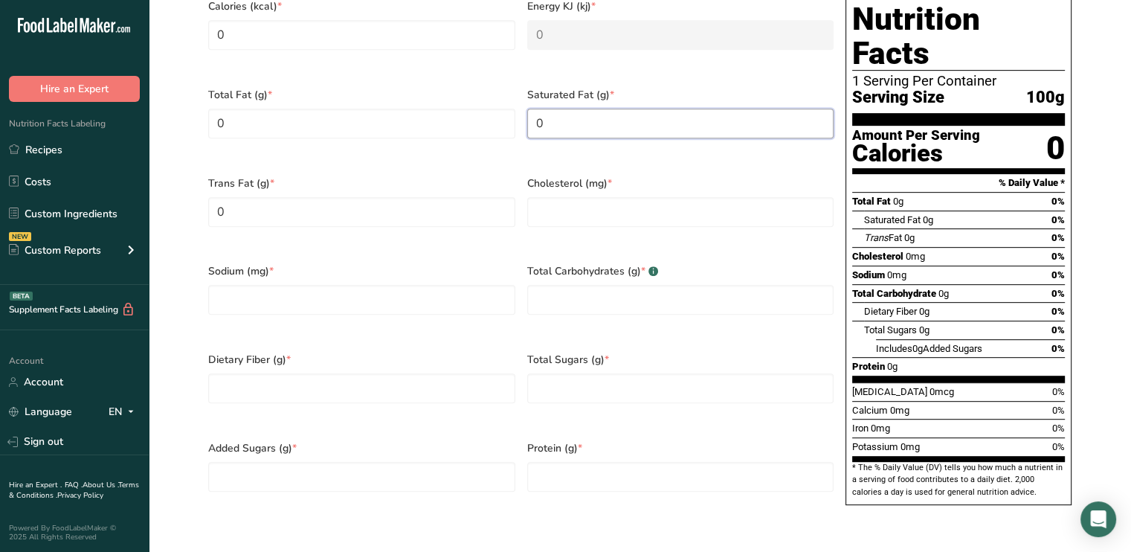
type Fat "0"
click at [624, 225] on div "Cholesterol (mg) *" at bounding box center [680, 211] width 319 height 89
click at [622, 203] on input "number" at bounding box center [680, 212] width 307 height 30
type input "0"
click at [425, 285] on input "number" at bounding box center [361, 300] width 307 height 30
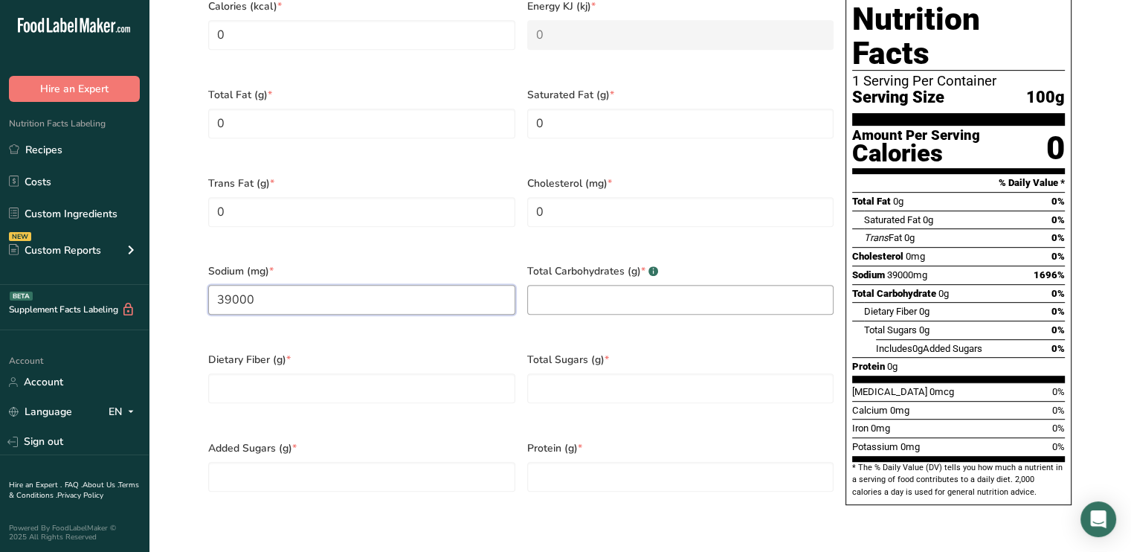
type input "39000"
click at [609, 288] on Carbohydrates "number" at bounding box center [680, 300] width 307 height 30
type Carbohydrates "0"
click at [483, 373] on Fiber "number" at bounding box center [361, 388] width 307 height 30
type Fiber "0"
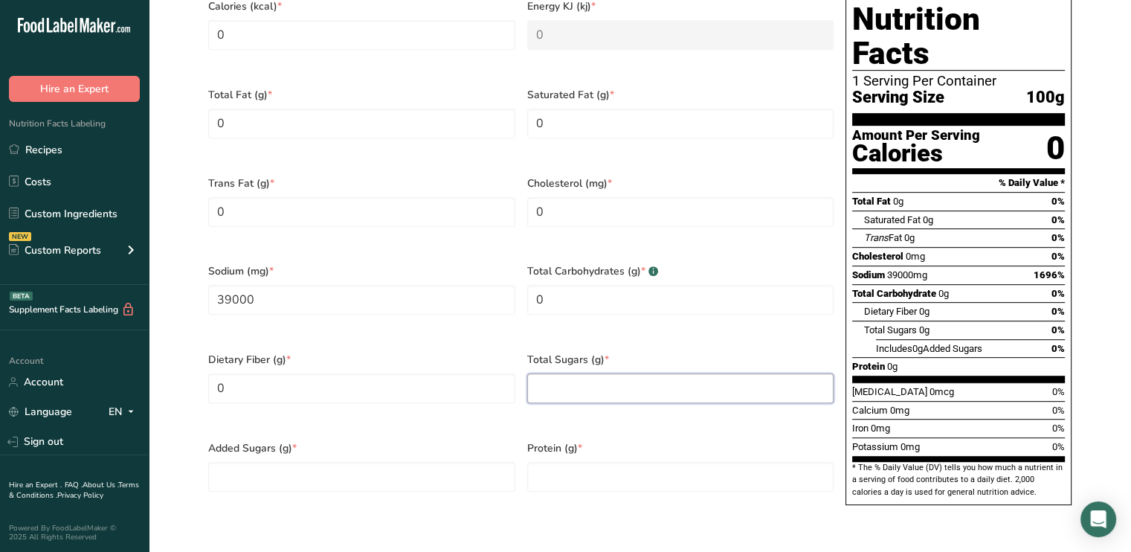
click at [687, 373] on Sugars "number" at bounding box center [680, 388] width 307 height 30
type Sugars "0"
click at [476, 462] on Sugars "number" at bounding box center [361, 477] width 307 height 30
type Sugars "0"
click at [658, 462] on input "number" at bounding box center [680, 477] width 307 height 30
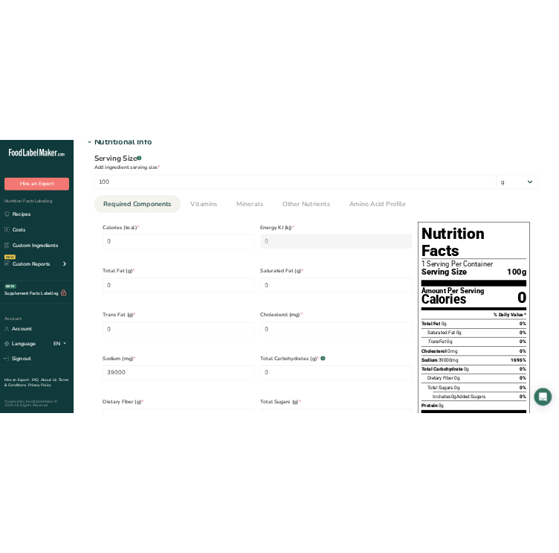
scroll to position [529, 0]
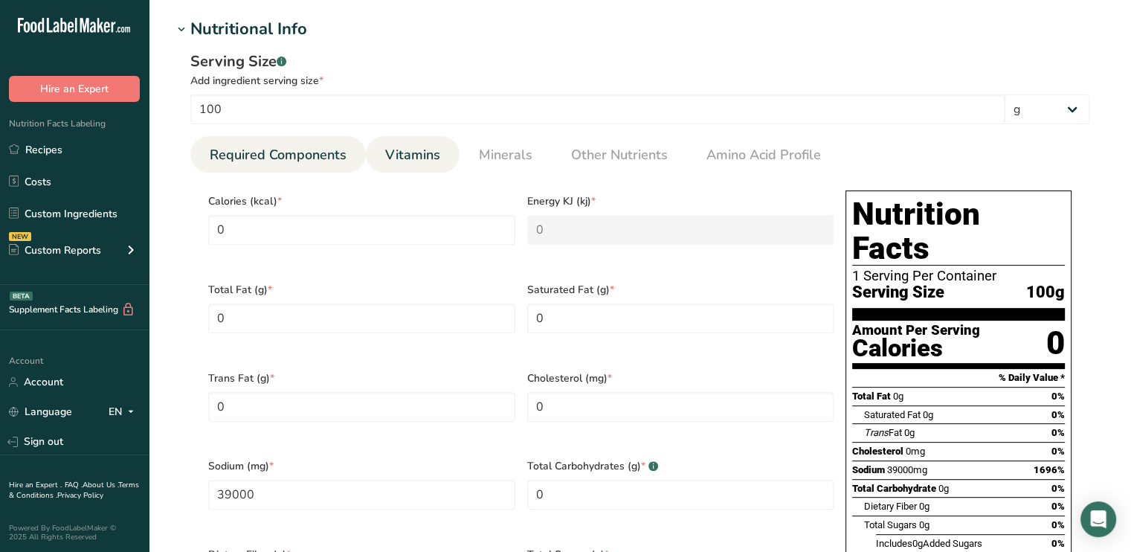
type input "0"
click at [419, 150] on span "Vitamins" at bounding box center [412, 155] width 55 height 20
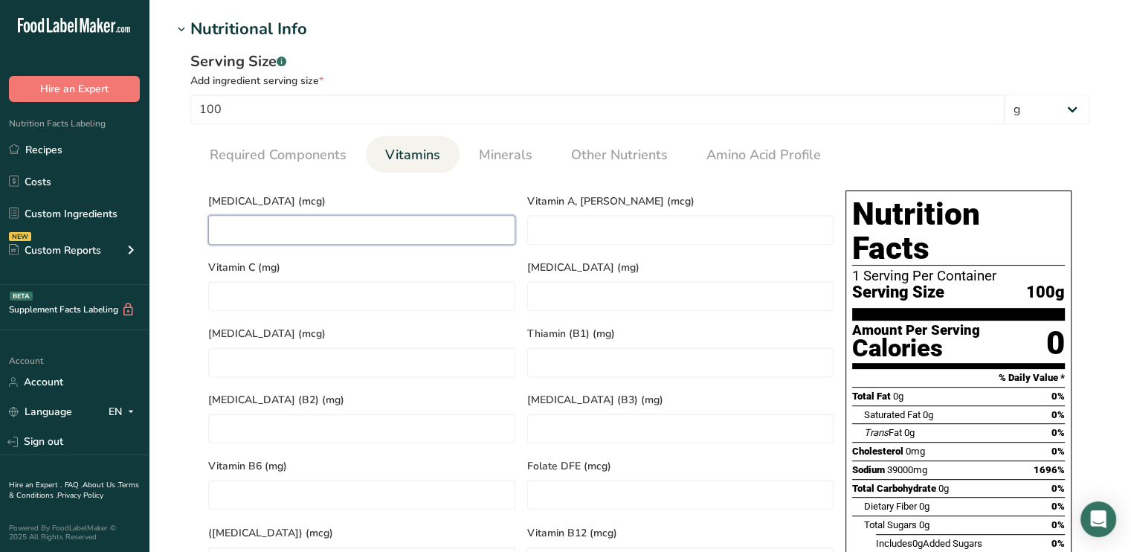
click at [330, 234] on D "number" at bounding box center [361, 230] width 307 height 30
type D "0"
click at [522, 158] on span "Minerals" at bounding box center [506, 155] width 54 height 20
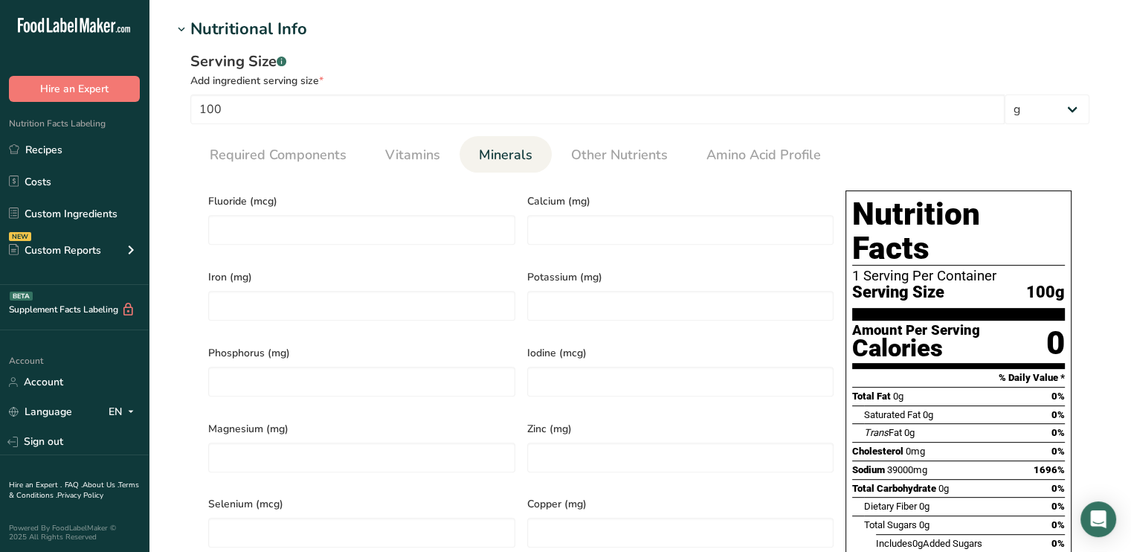
click at [455, 52] on div "Serving Size .a-a{fill:#347362;}.b-a{fill:#fff;}" at bounding box center [639, 62] width 899 height 22
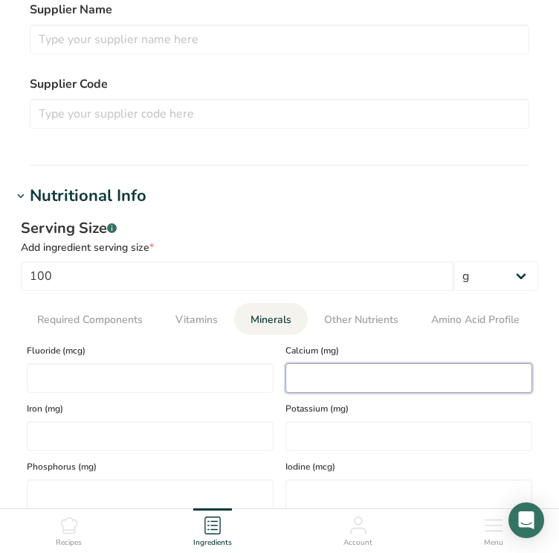
click at [324, 373] on input "number" at bounding box center [409, 378] width 247 height 30
type input "615"
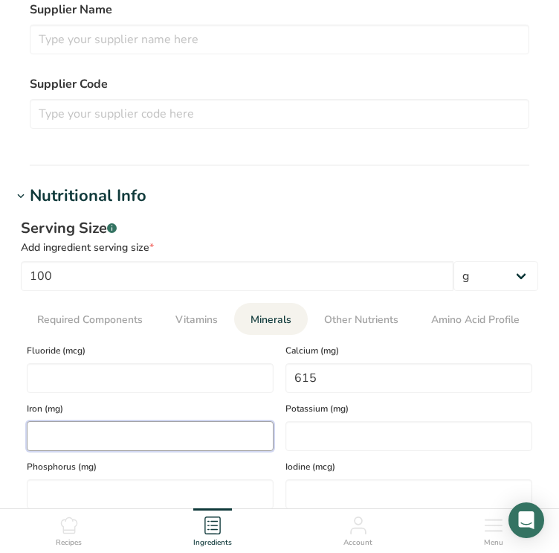
click at [179, 434] on input "number" at bounding box center [150, 436] width 247 height 30
type input "0.7"
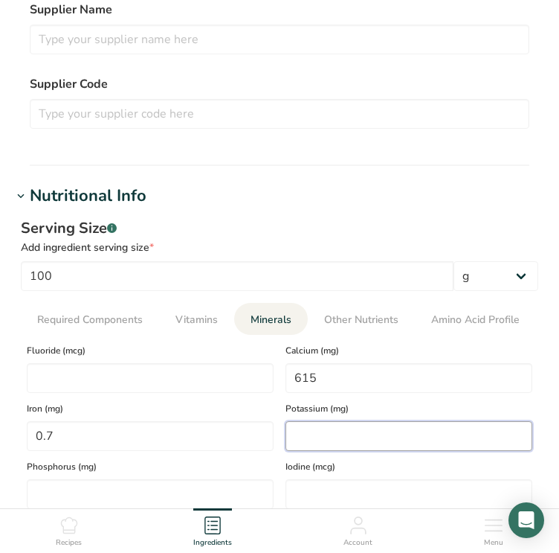
click at [349, 428] on input "number" at bounding box center [409, 436] width 247 height 30
click at [349, 428] on input "0" at bounding box center [409, 436] width 247 height 30
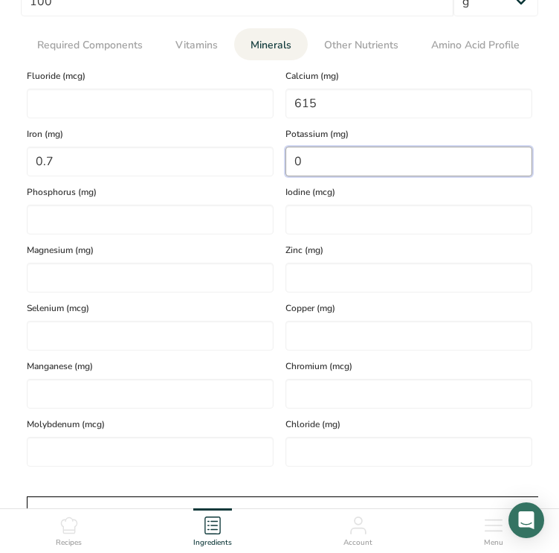
scroll to position [813, 0]
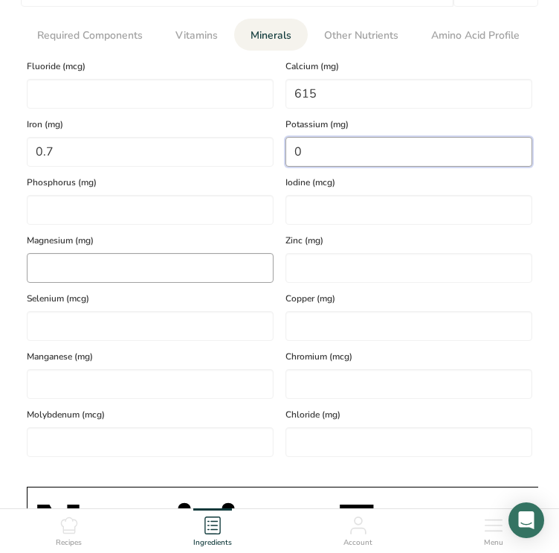
type input "0"
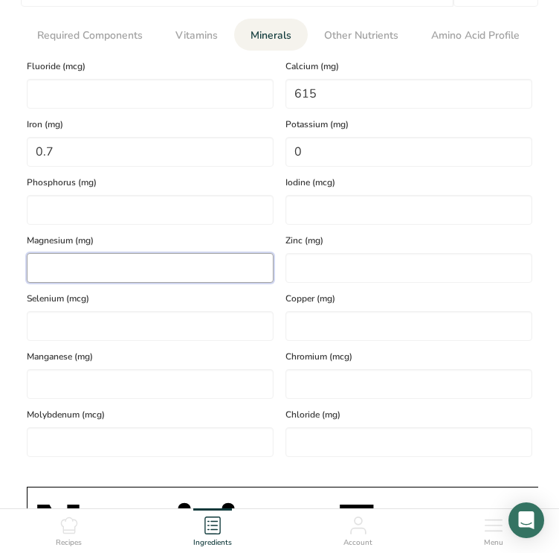
click at [237, 266] on input "number" at bounding box center [150, 268] width 247 height 30
type input "5"
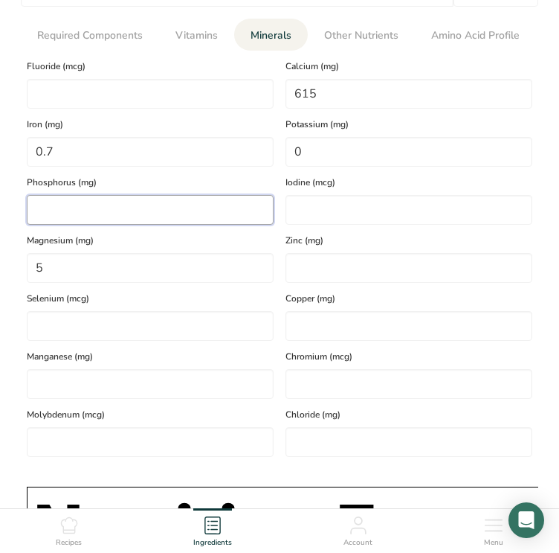
click at [161, 211] on input "number" at bounding box center [150, 210] width 247 height 30
type input "180"
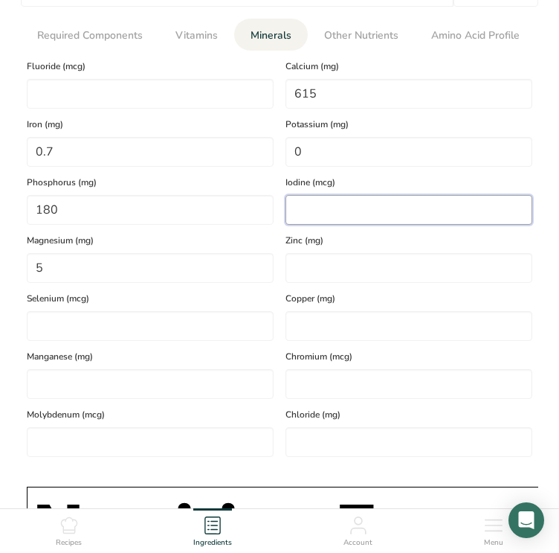
click at [298, 199] on input "number" at bounding box center [409, 210] width 247 height 30
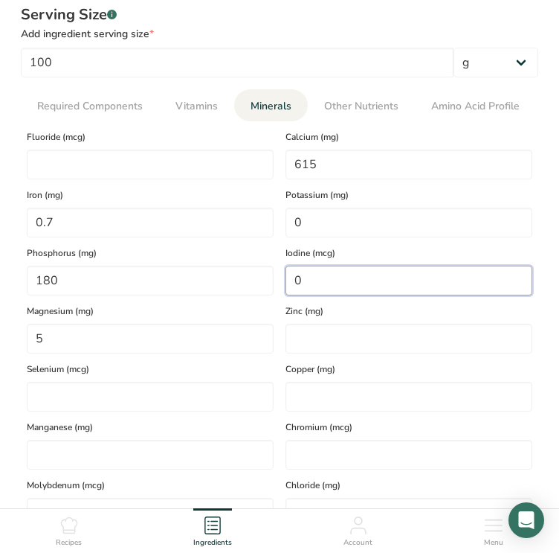
scroll to position [716, 0]
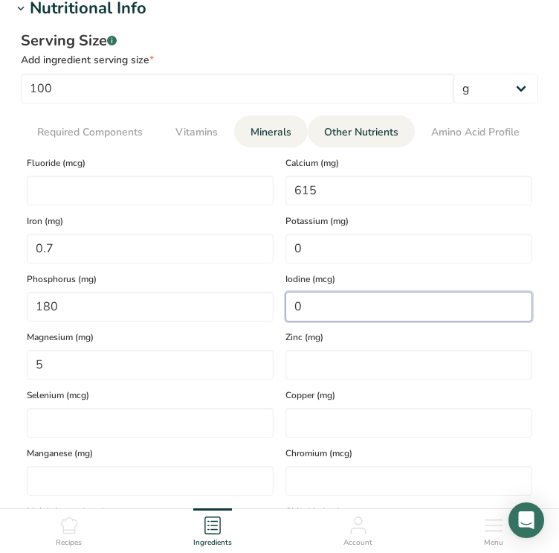
type input "0"
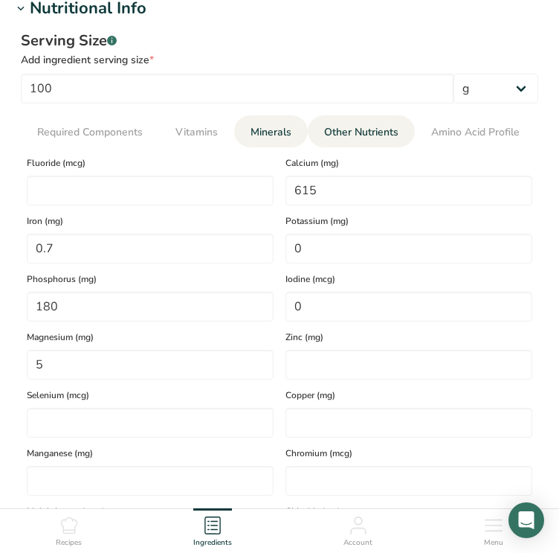
click at [358, 135] on span "Other Nutrients" at bounding box center [361, 132] width 74 height 16
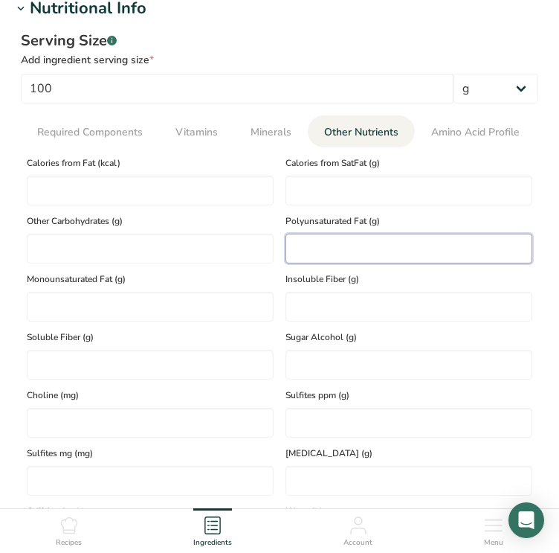
click at [363, 257] on Fat "number" at bounding box center [409, 249] width 247 height 30
type Fat "0"
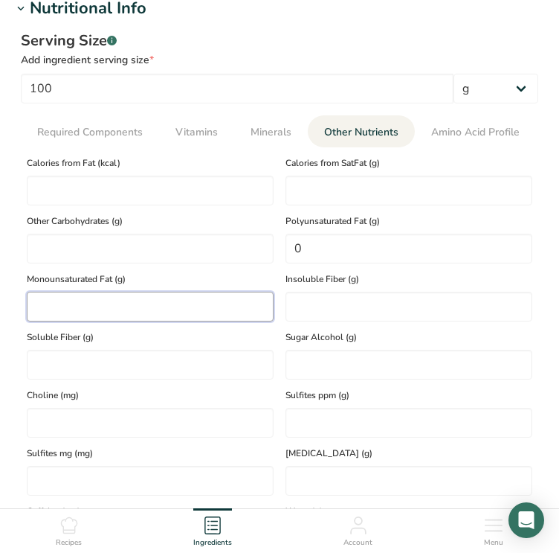
click at [199, 295] on Fat "number" at bounding box center [150, 307] width 247 height 30
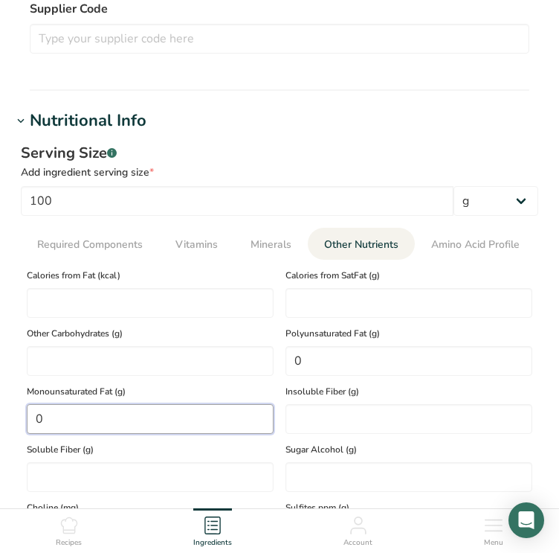
scroll to position [587, 0]
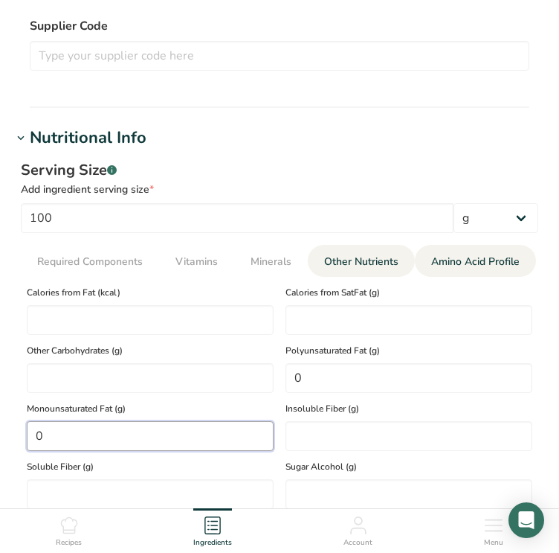
type Fat "0"
click at [476, 254] on span "Amino Acid Profile" at bounding box center [475, 262] width 89 height 16
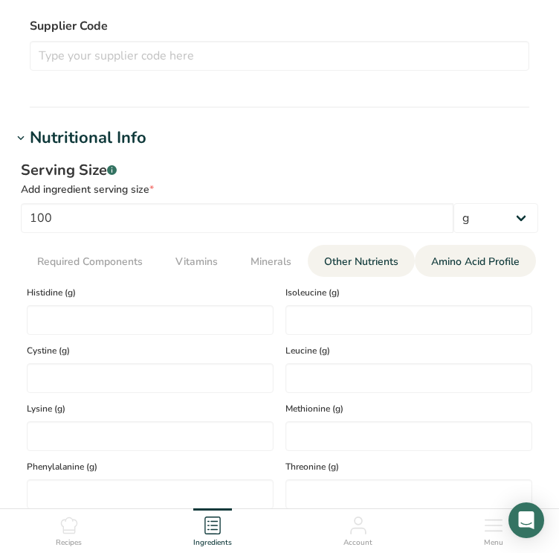
click at [396, 271] on link "Other Nutrients" at bounding box center [361, 261] width 86 height 33
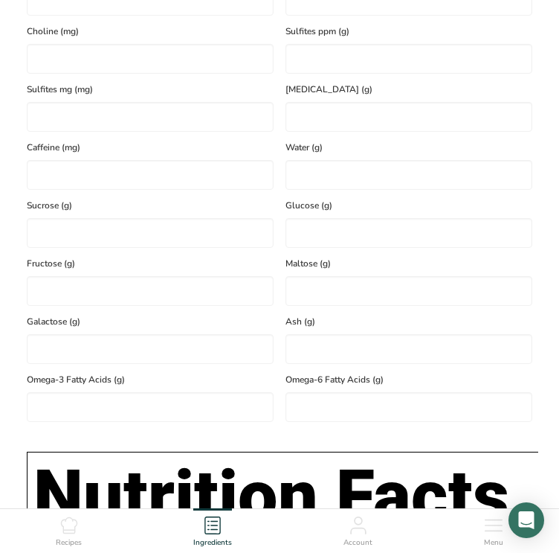
scroll to position [1087, 0]
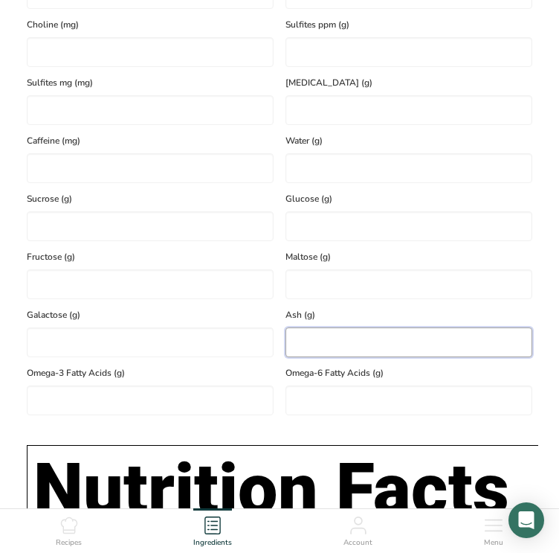
click at [393, 347] on input "number" at bounding box center [409, 342] width 247 height 30
type input "99.9"
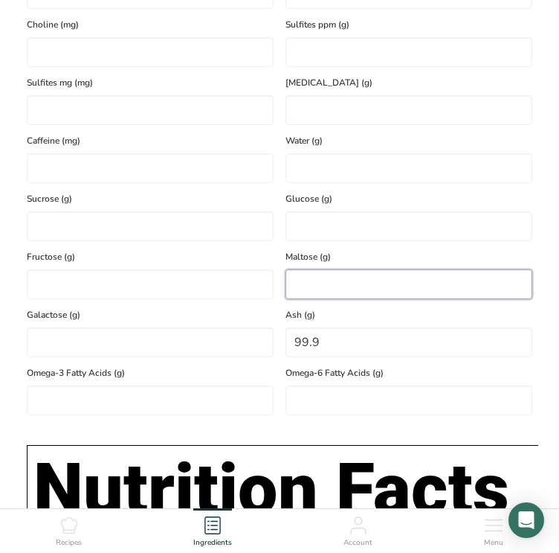
click at [396, 286] on input "number" at bounding box center [409, 284] width 247 height 30
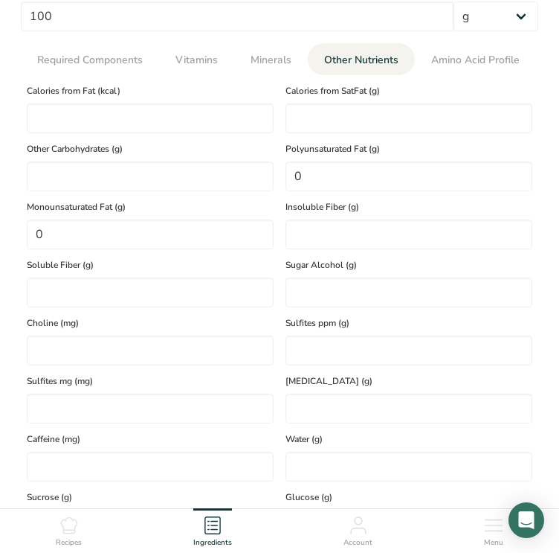
scroll to position [803, 0]
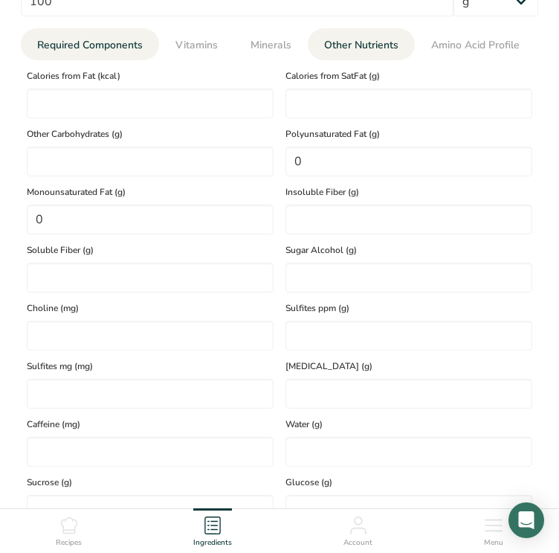
type input "0.1"
click at [60, 51] on span "Required Components" at bounding box center [90, 45] width 106 height 16
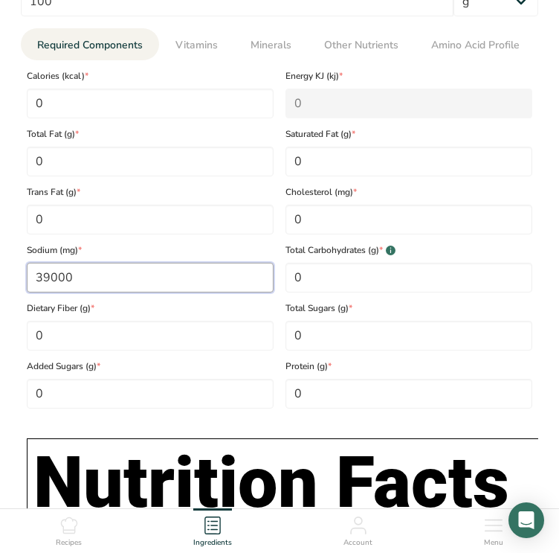
drag, startPoint x: 132, startPoint y: 286, endPoint x: 33, endPoint y: 272, distance: 100.6
click at [33, 272] on input "39000" at bounding box center [150, 278] width 247 height 30
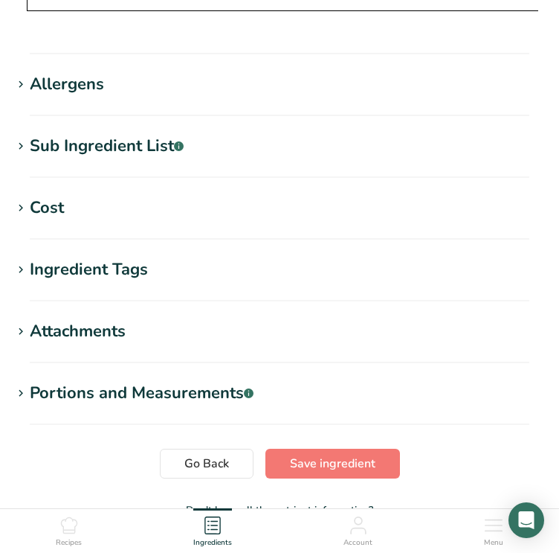
scroll to position [2169, 0]
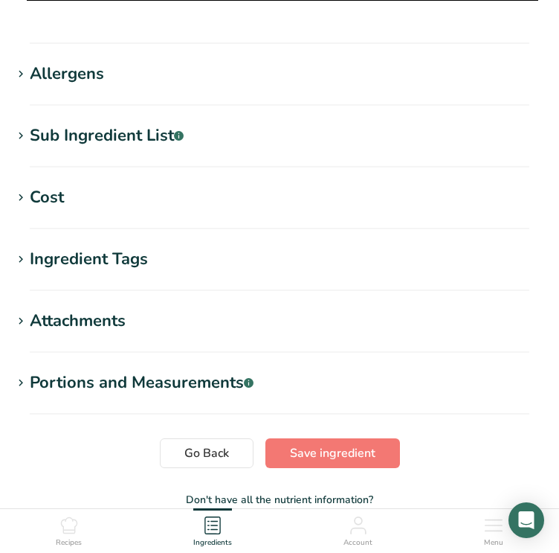
type input "38865"
click at [138, 148] on div "Sub Ingredient List .a-a{fill:#347362;}.b-a{fill:#fff;}" at bounding box center [107, 135] width 154 height 25
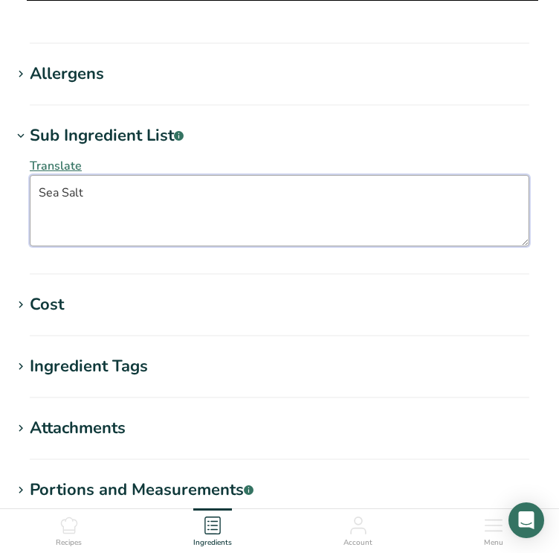
click at [63, 200] on textarea "Sea Salt" at bounding box center [280, 210] width 500 height 71
type textarea "Sea salt"
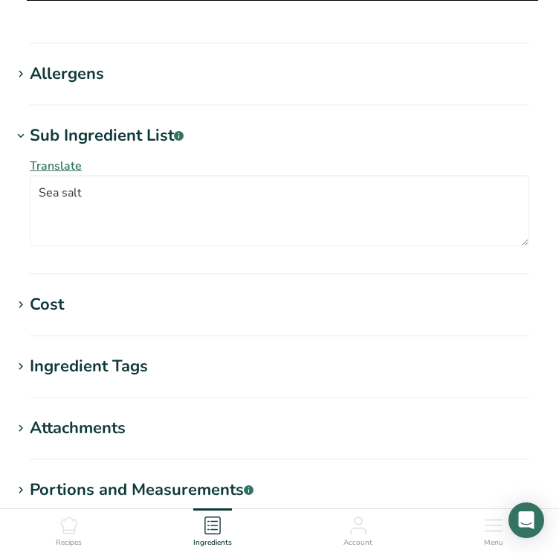
click at [71, 86] on div "Allergens" at bounding box center [67, 74] width 74 height 25
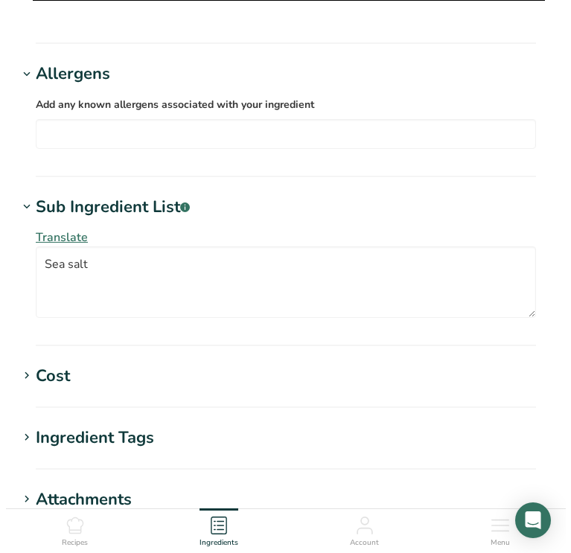
scroll to position [2441, 0]
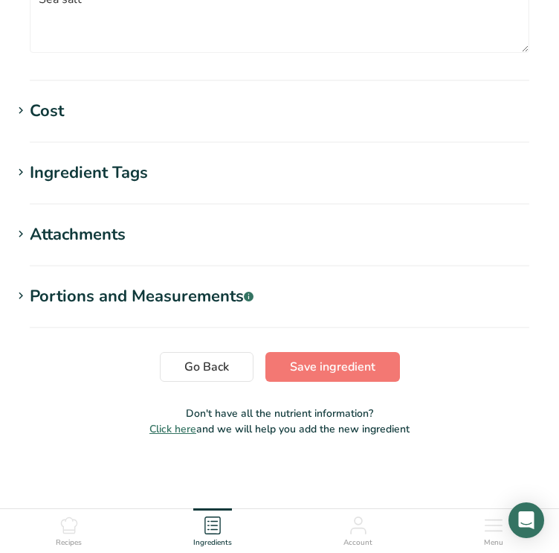
click at [30, 174] on div "Ingredient Tags" at bounding box center [89, 173] width 118 height 25
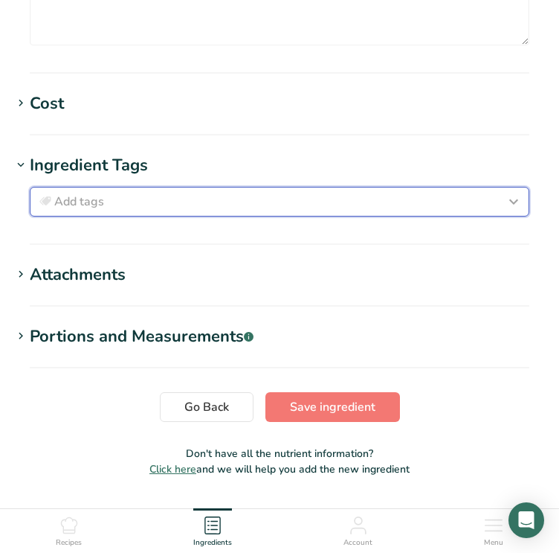
click at [89, 210] on span "Add tags" at bounding box center [79, 202] width 50 height 18
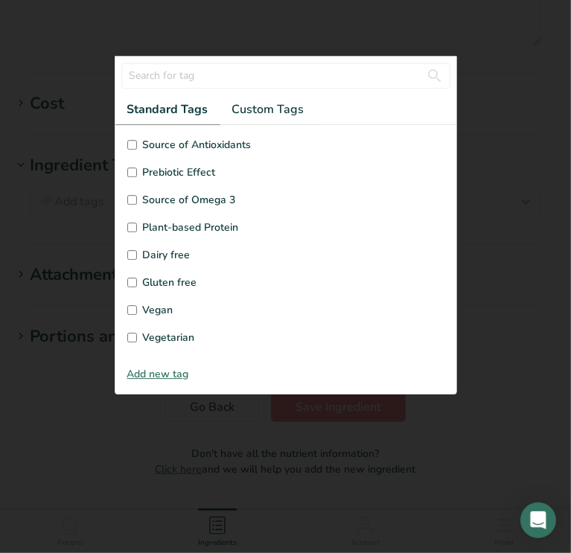
click at [131, 277] on input "Gluten free" at bounding box center [132, 282] width 10 height 10
checkbox input "true"
click at [144, 309] on span "Vegan" at bounding box center [158, 310] width 30 height 16
click at [137, 309] on input "Vegan" at bounding box center [132, 310] width 10 height 10
checkbox input "true"
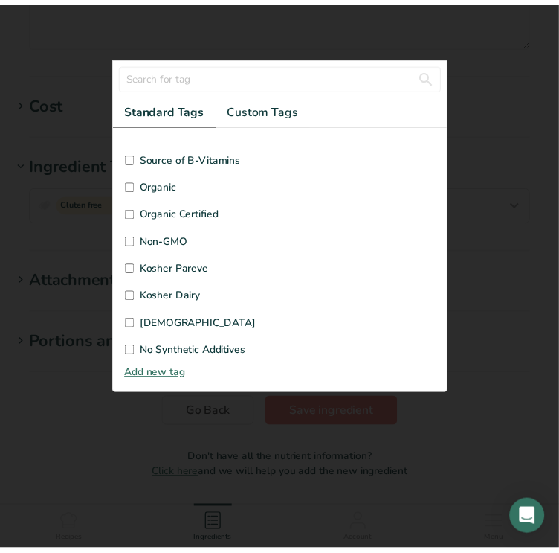
scroll to position [354, 0]
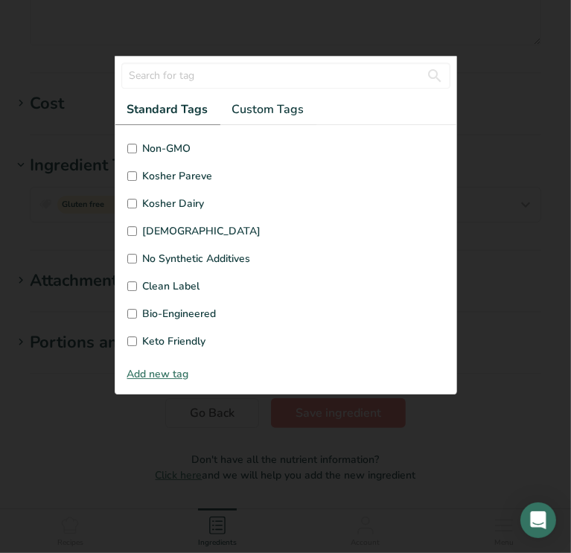
click at [131, 173] on input "Kosher Pareve" at bounding box center [132, 176] width 10 height 10
checkbox input "true"
click at [434, 444] on div at bounding box center [285, 276] width 571 height 553
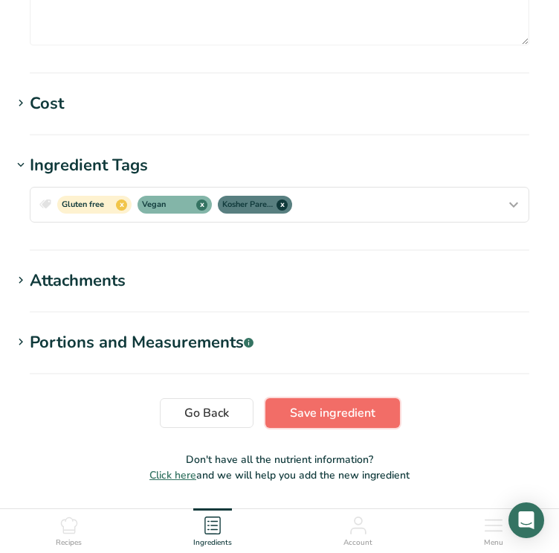
click at [352, 413] on span "Save ingredient" at bounding box center [333, 413] width 86 height 18
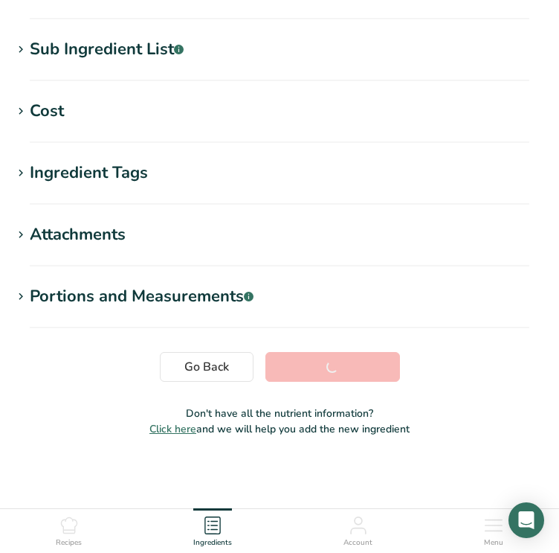
scroll to position [279, 0]
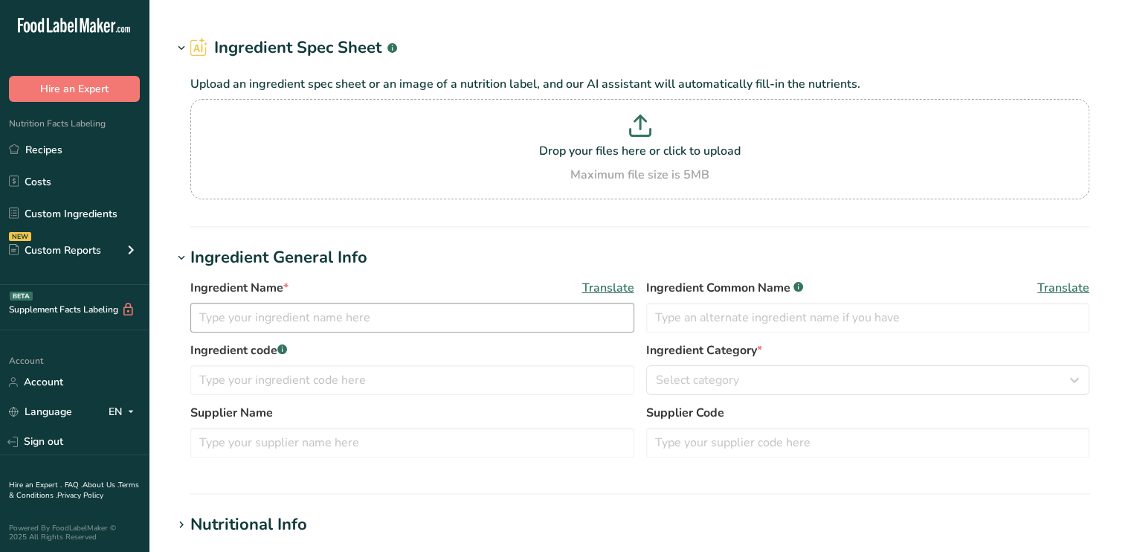
type input "Tortilla, White Corn, Large Triangle, Unsalted"
type input "Unsalted White Tortilla Chips"
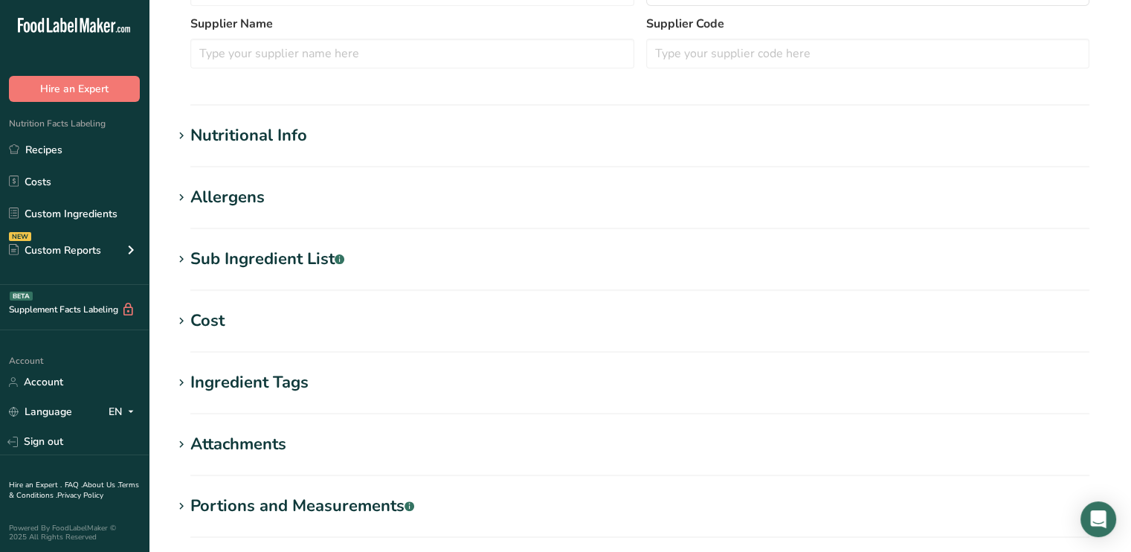
scroll to position [428, 0]
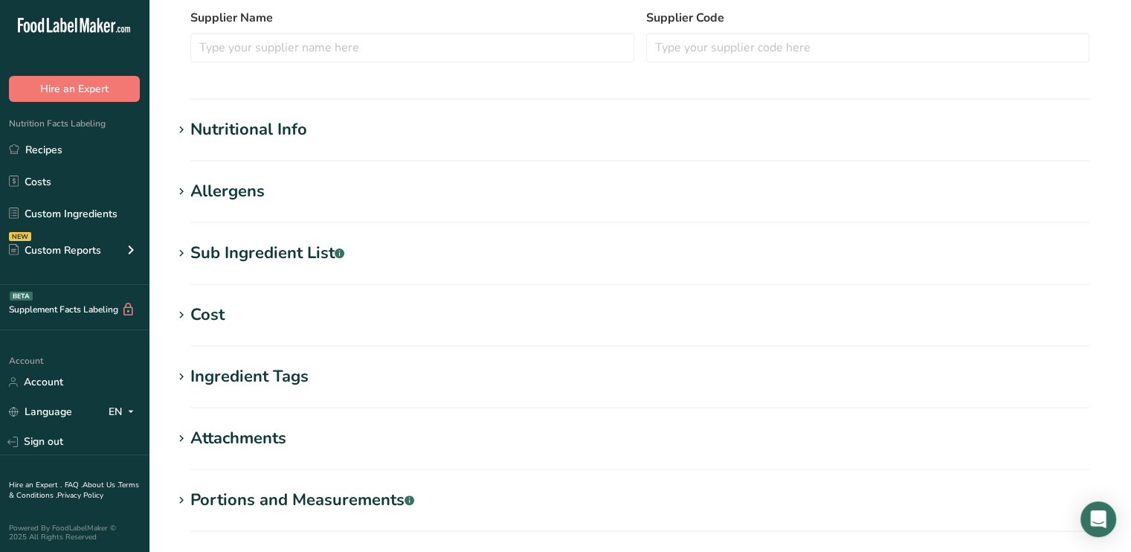
click at [312, 139] on h1 "Nutritional Info" at bounding box center [640, 130] width 935 height 25
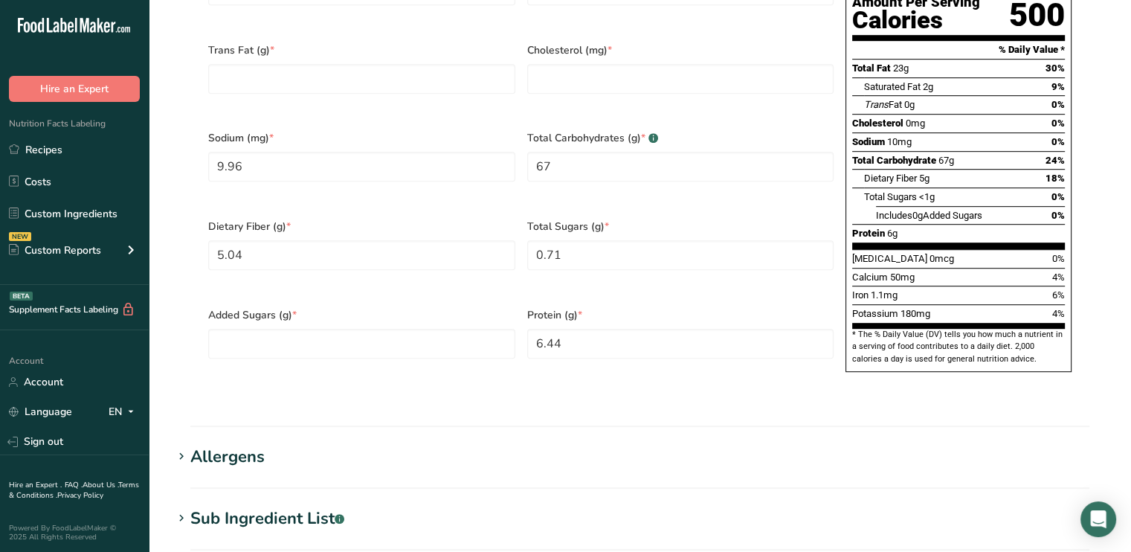
scroll to position [812, 0]
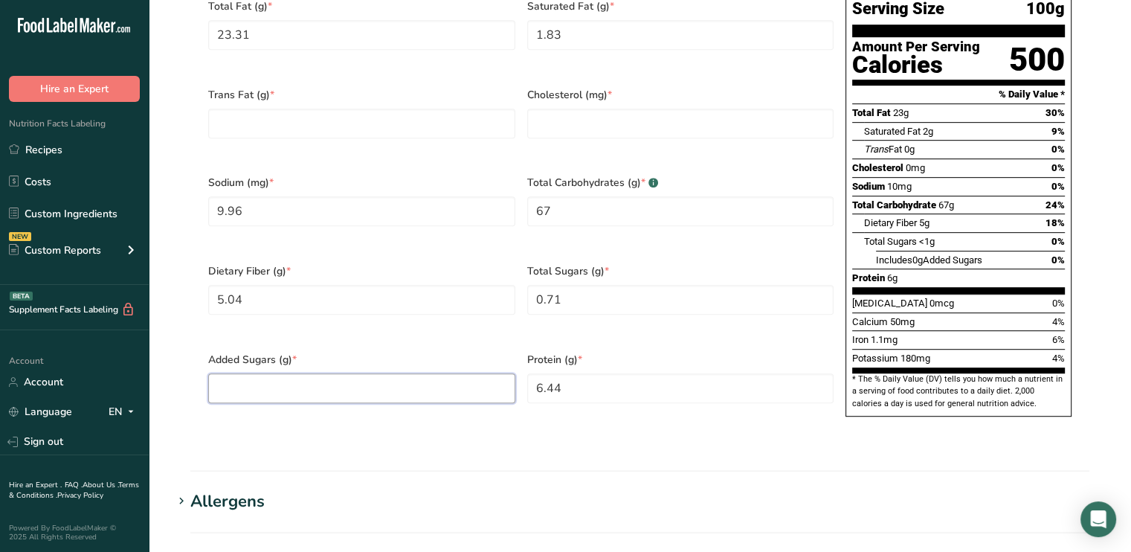
click at [458, 373] on Sugars "number" at bounding box center [361, 388] width 307 height 30
type Sugars "0"
click at [572, 109] on input "number" at bounding box center [680, 124] width 307 height 30
type input "0"
click at [458, 113] on Fat "number" at bounding box center [361, 124] width 307 height 30
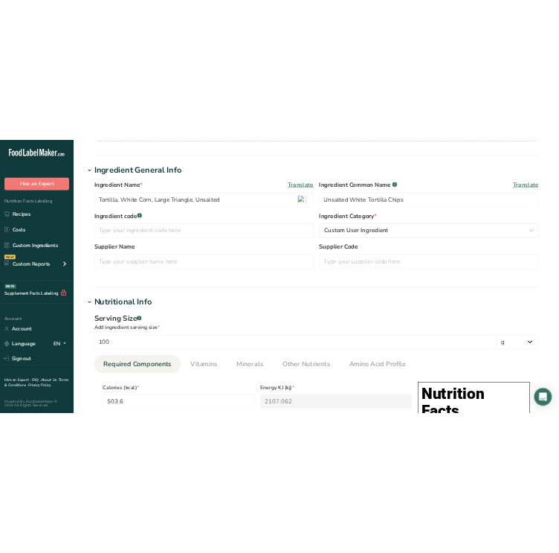
scroll to position [224, 0]
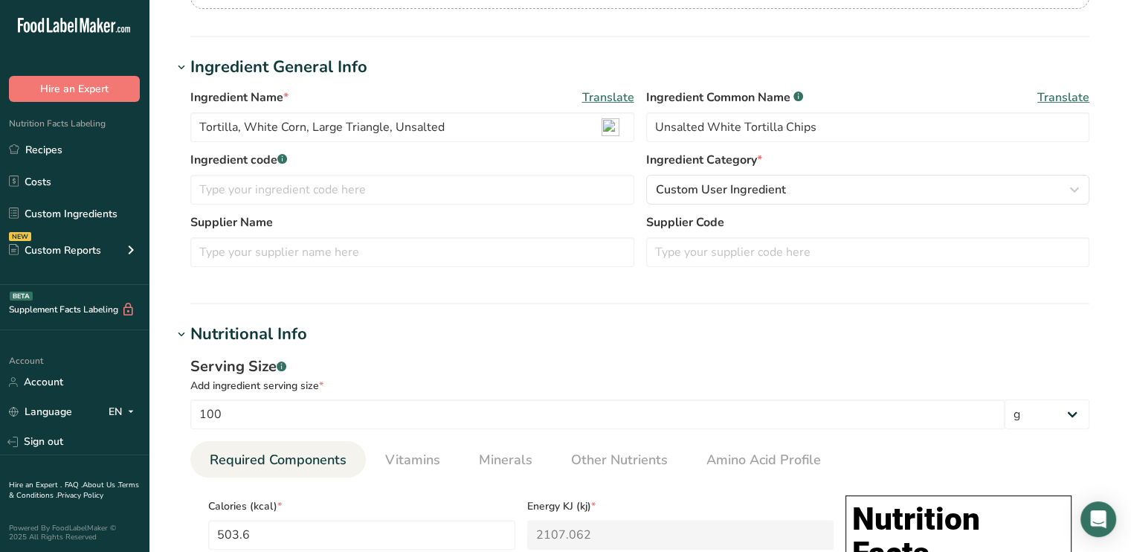
type Fat "0"
click at [387, 288] on section "Ingredient General Info Ingredient Name * Translate Tortilla, White Corn, Large…" at bounding box center [640, 179] width 935 height 249
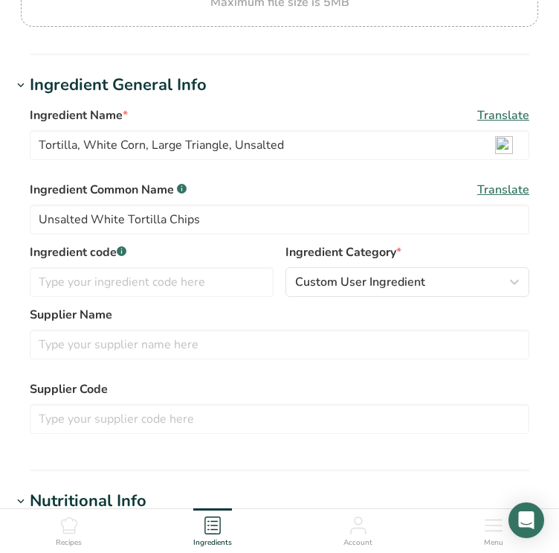
click at [263, 376] on div "Supplier Name Supplier Code" at bounding box center [280, 374] width 500 height 137
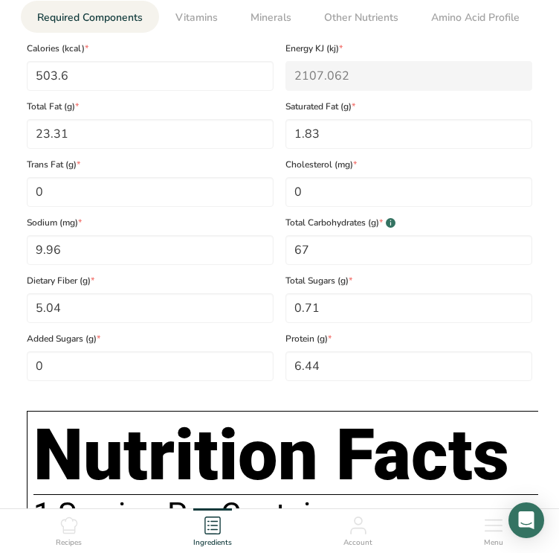
scroll to position [837, 0]
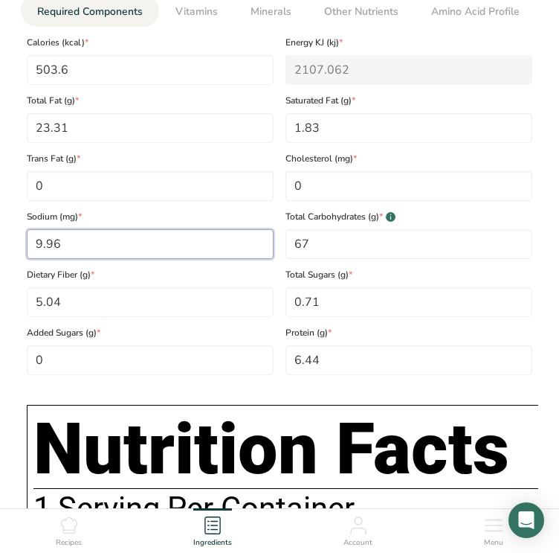
drag, startPoint x: 125, startPoint y: 243, endPoint x: 2, endPoint y: 245, distance: 122.7
click at [2, 245] on section "Edit Tortilla, White Corn, Large Triangle, Unsalted Ingredient Spec Sheet .a-a{…" at bounding box center [279, 521] width 559 height 2716
type input "26"
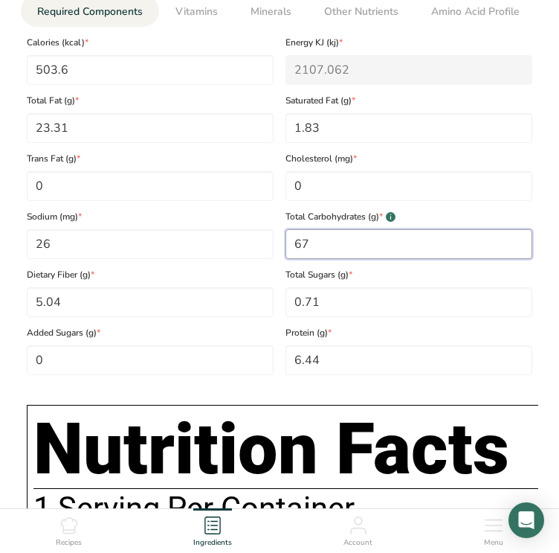
click at [344, 248] on Carbohydrates "67" at bounding box center [409, 244] width 247 height 30
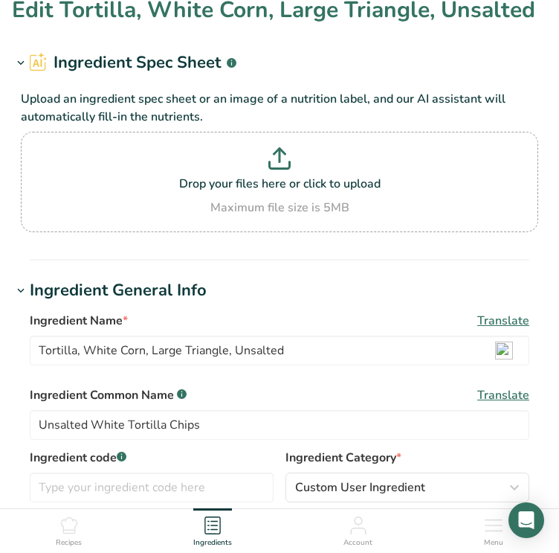
scroll to position [0, 0]
